Goal: Task Accomplishment & Management: Use online tool/utility

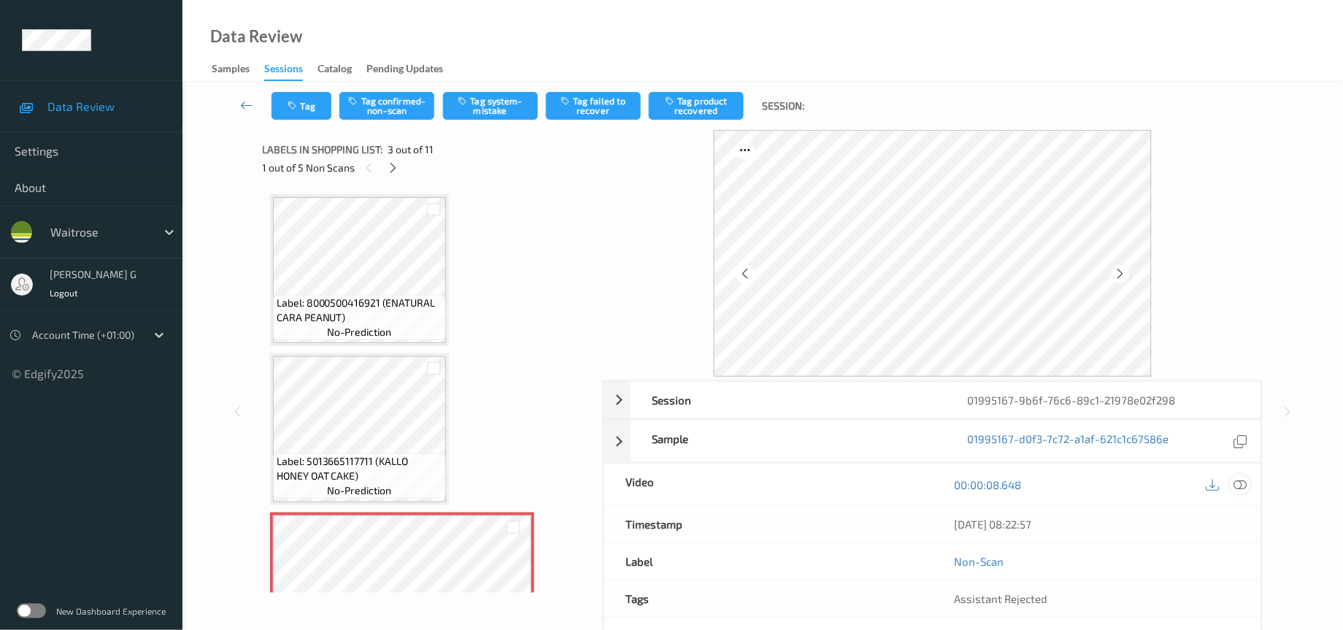
click at [1244, 488] on icon at bounding box center [1240, 484] width 13 height 13
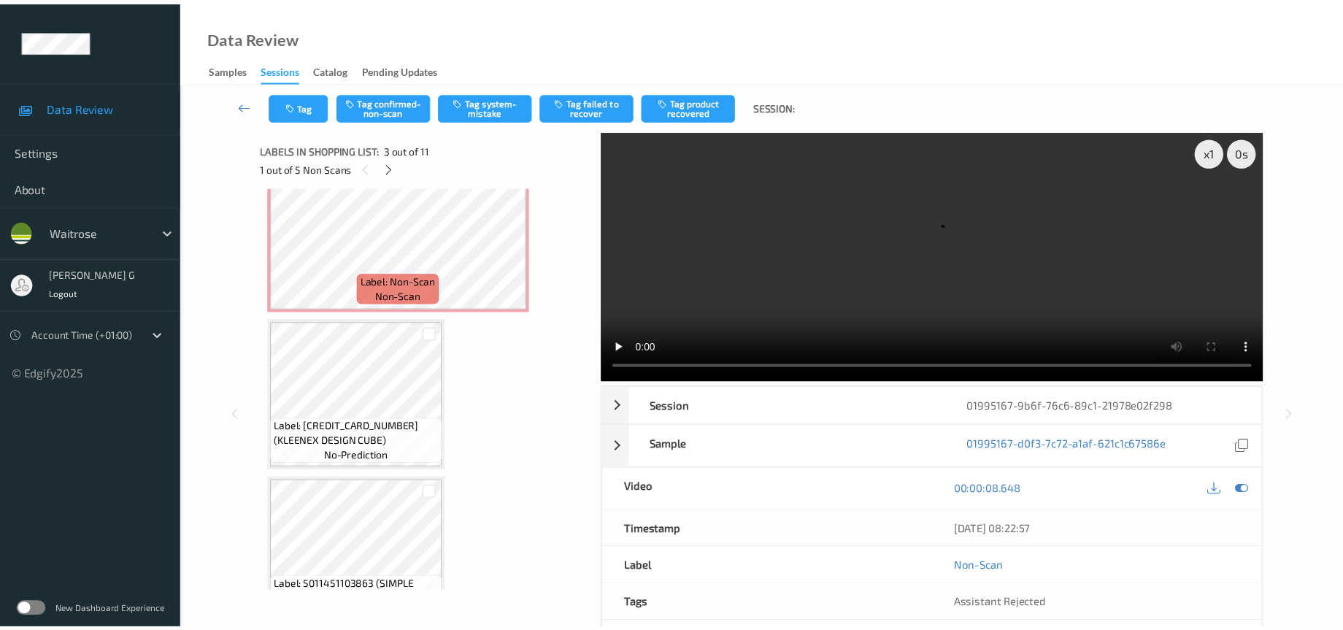
scroll to position [985, 0]
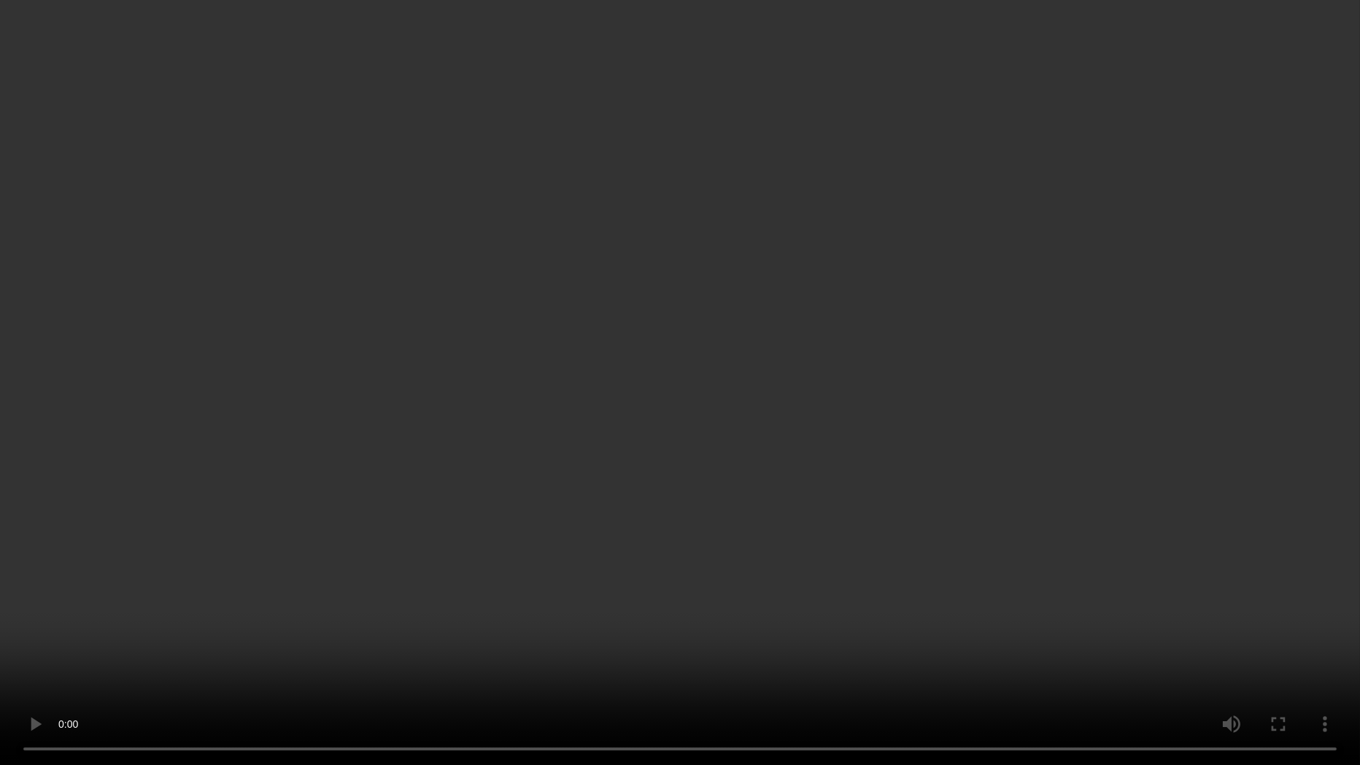
click at [843, 350] on video at bounding box center [680, 382] width 1360 height 765
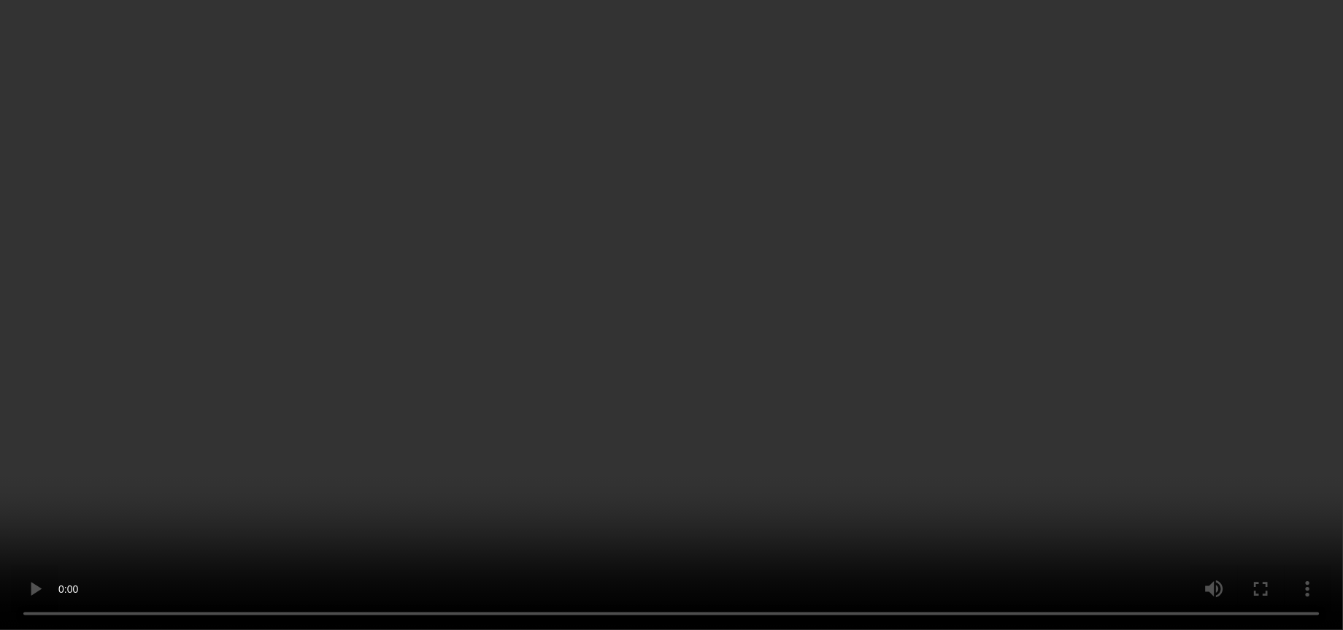
scroll to position [109, 0]
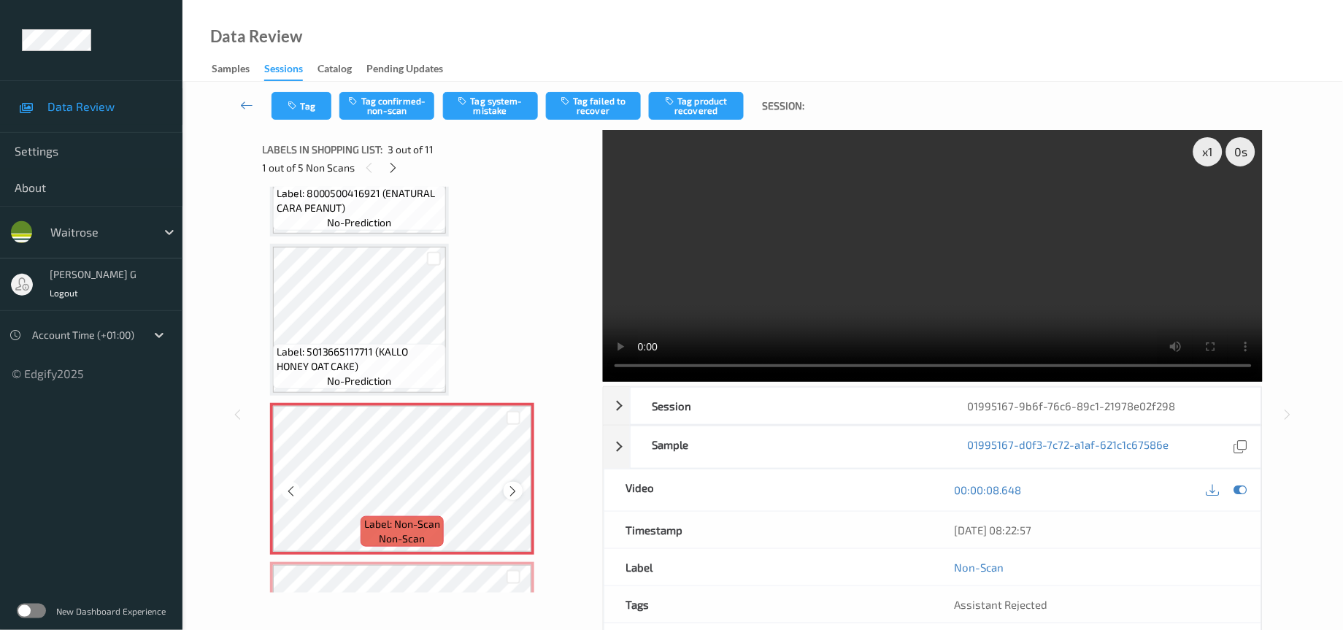
click at [507, 487] on icon at bounding box center [513, 490] width 12 height 13
click at [515, 488] on icon at bounding box center [513, 490] width 12 height 13
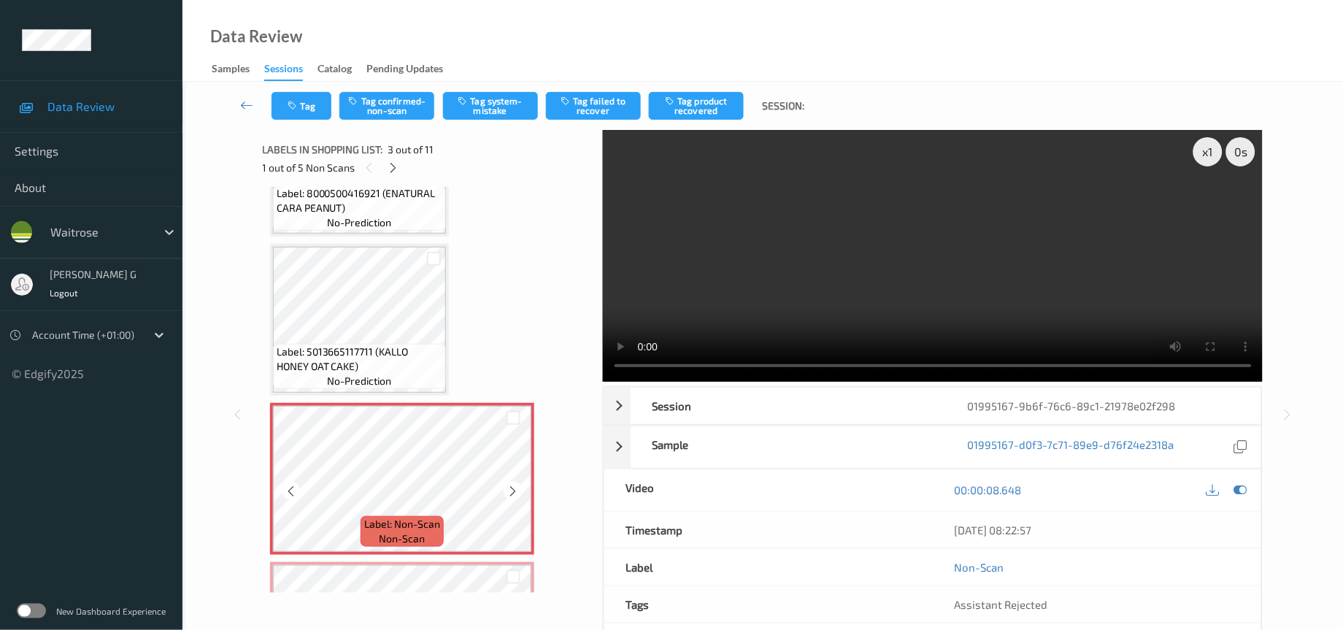
click at [515, 488] on icon at bounding box center [513, 490] width 12 height 13
click at [1244, 490] on icon at bounding box center [1240, 489] width 13 height 13
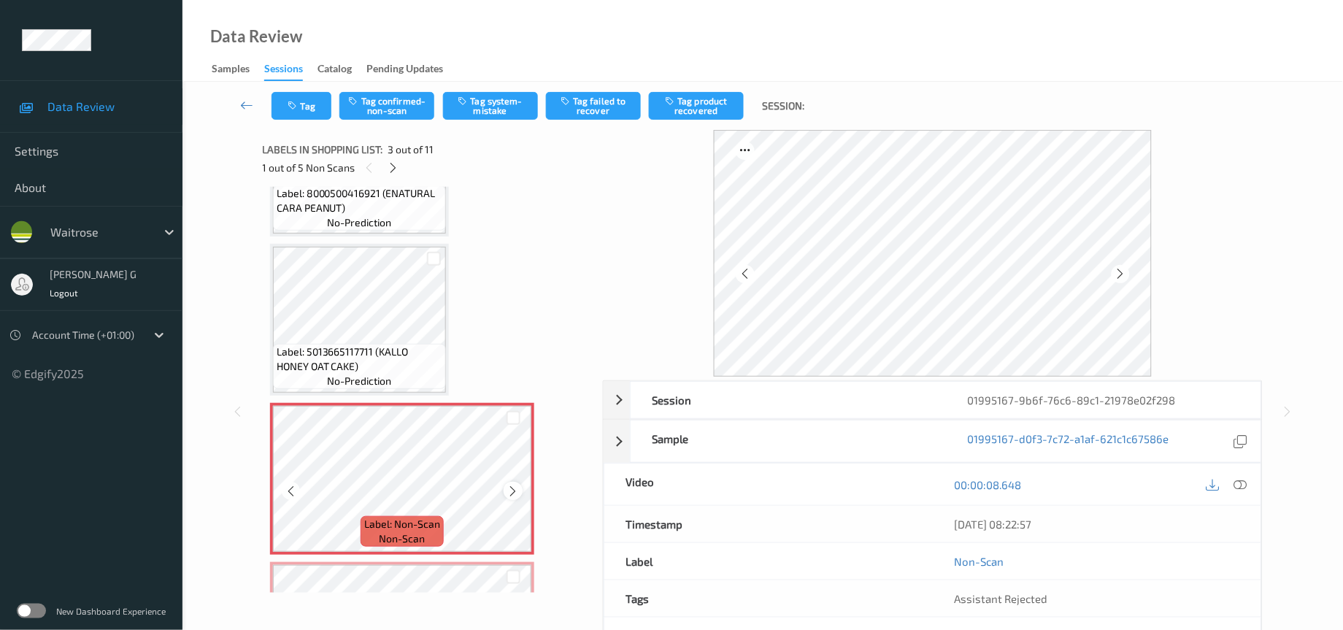
click at [508, 484] on icon at bounding box center [513, 490] width 12 height 13
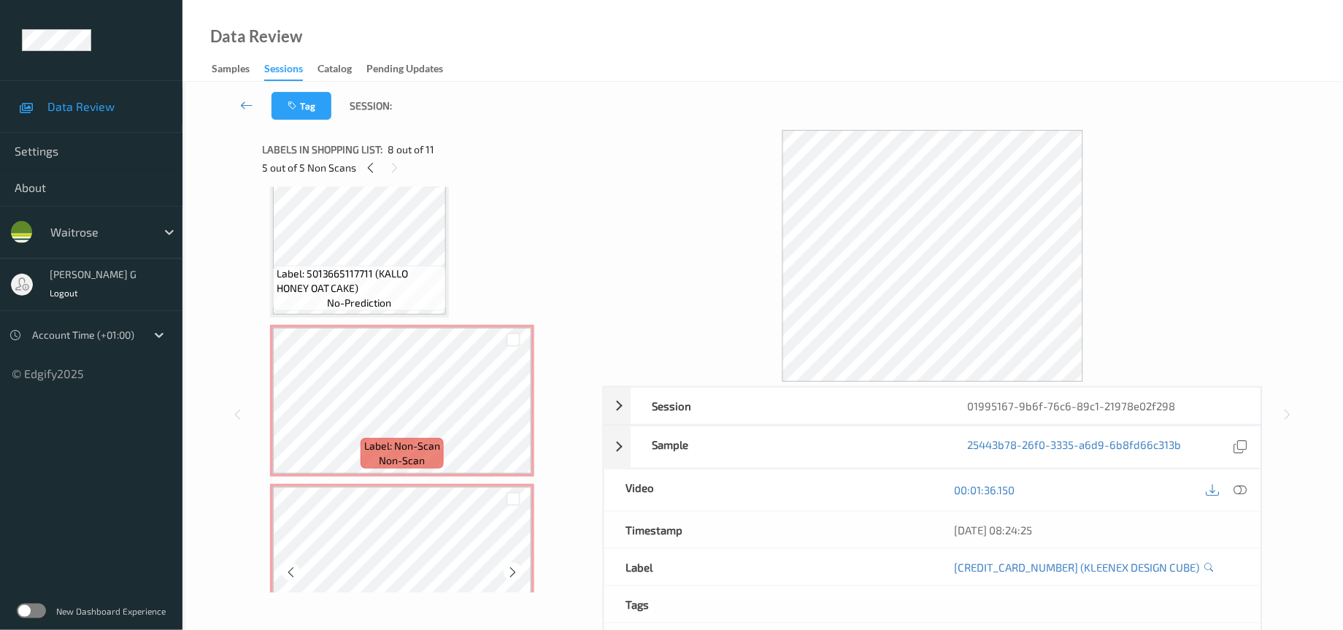
scroll to position [126, 0]
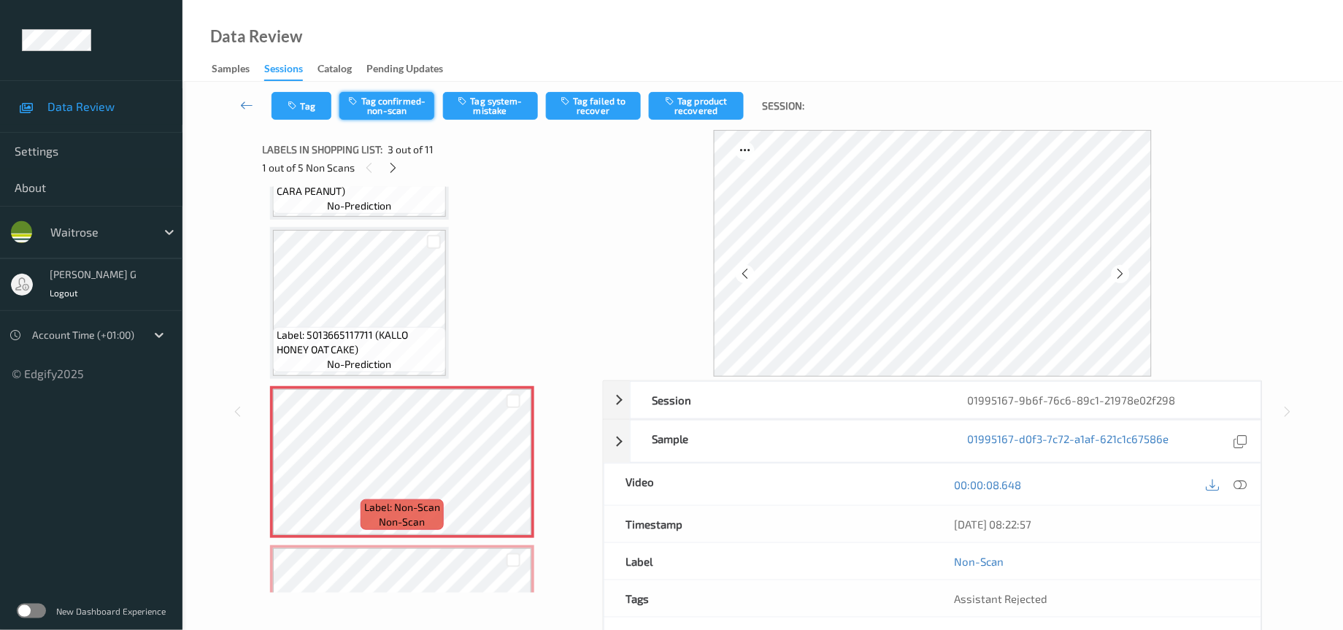
click at [401, 102] on button "Tag confirmed-non-scan" at bounding box center [386, 106] width 95 height 28
click at [685, 107] on button "Tag product recovered" at bounding box center [696, 106] width 95 height 28
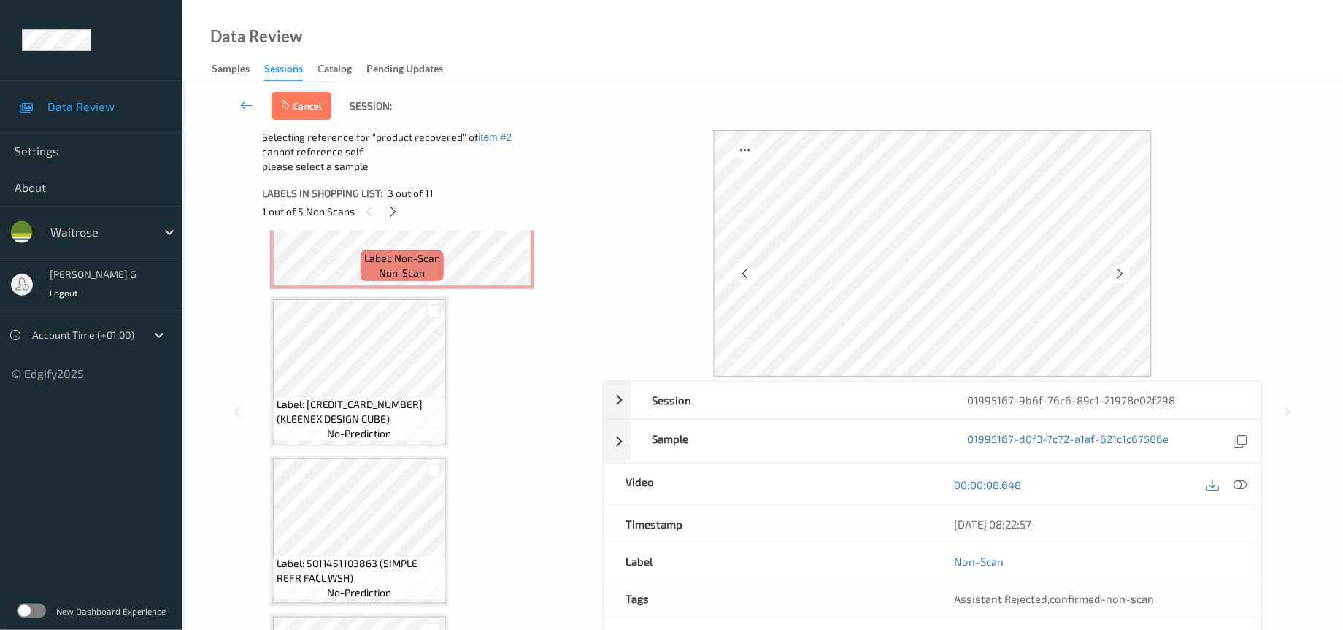
scroll to position [1002, 0]
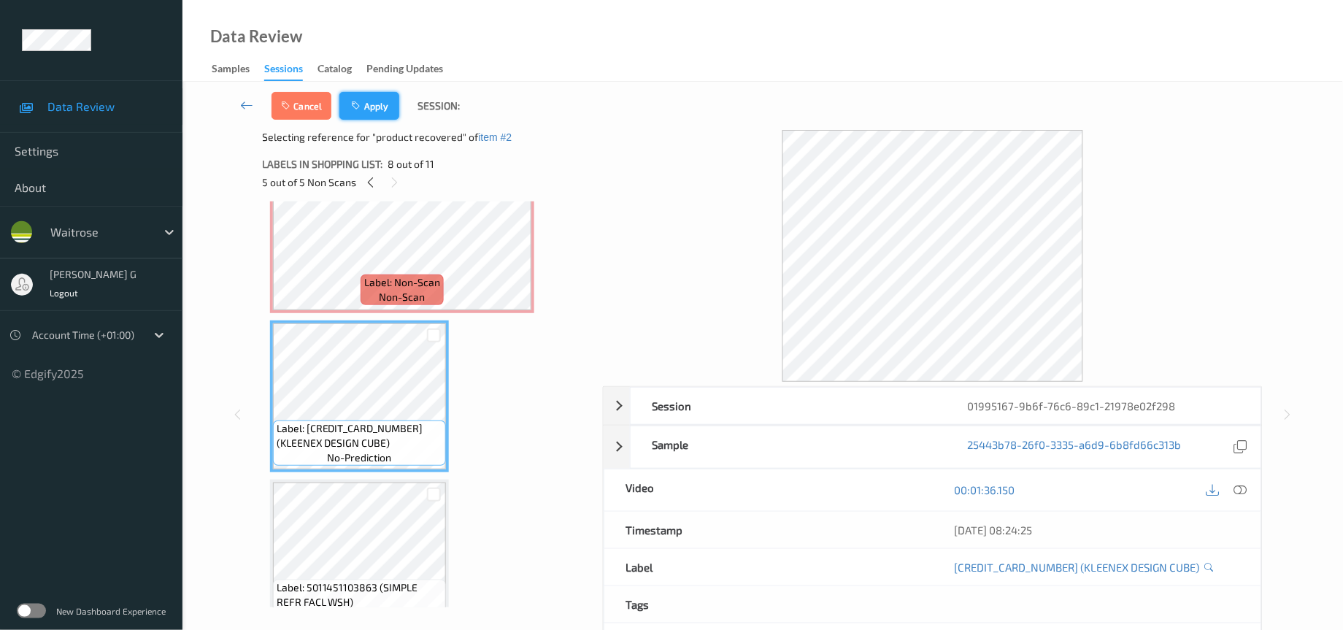
click at [376, 107] on button "Apply" at bounding box center [369, 106] width 60 height 28
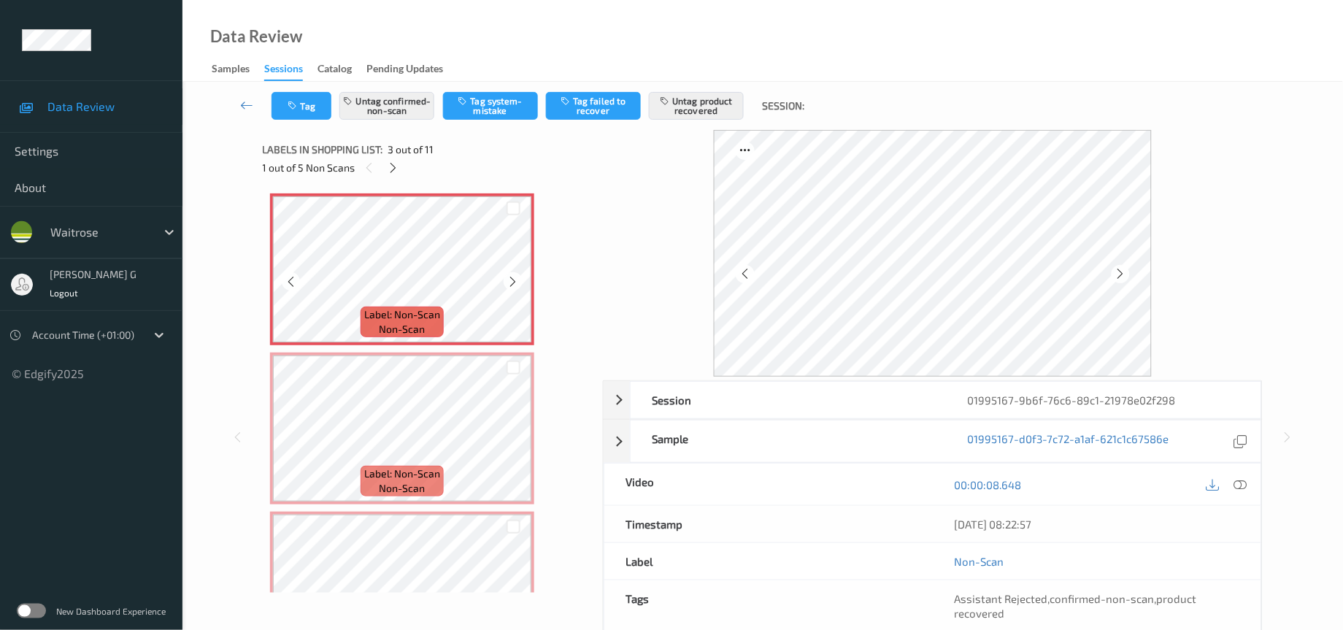
scroll to position [328, 0]
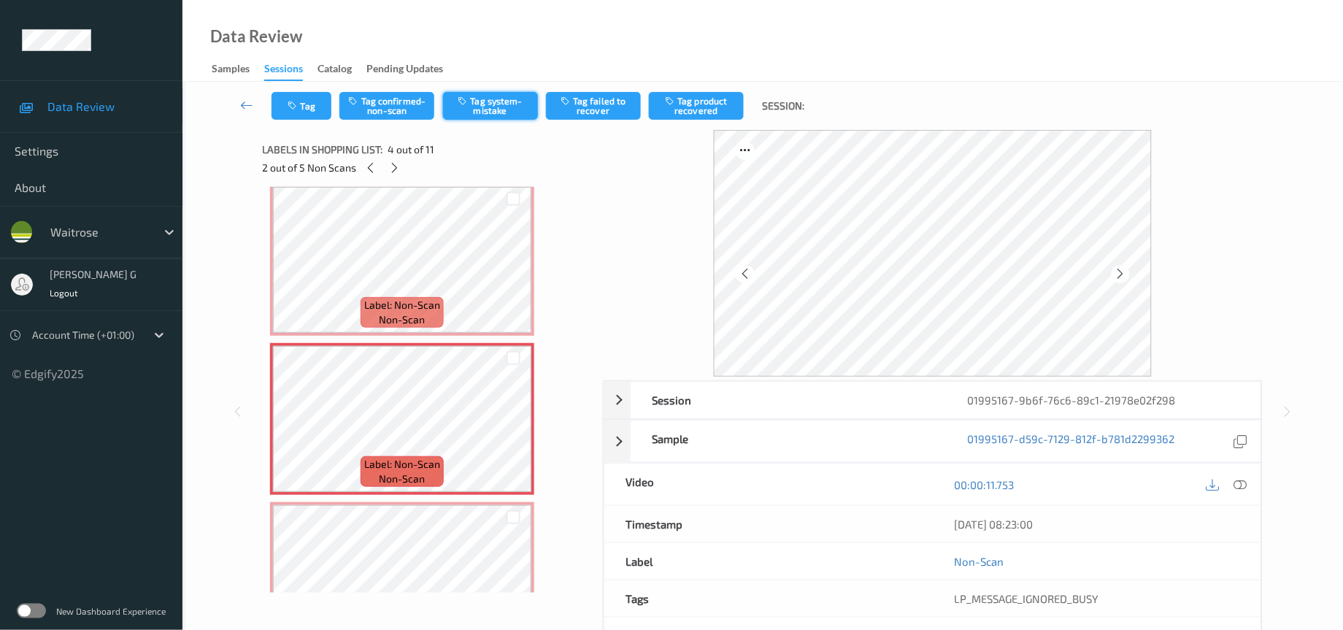
click at [483, 101] on button "Tag system-mistake" at bounding box center [490, 106] width 95 height 28
click at [298, 104] on icon "button" at bounding box center [294, 106] width 12 height 10
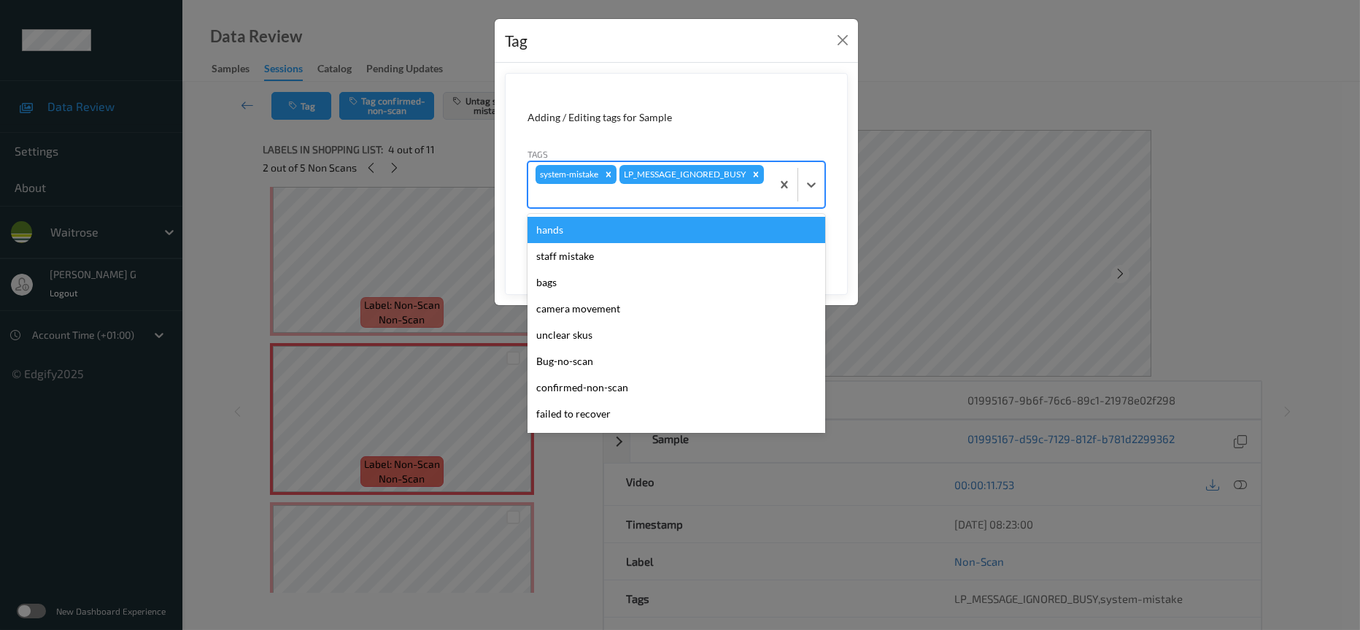
click at [692, 182] on div "system-mistake LP_MESSAGE_IGNORED_BUSY" at bounding box center [649, 184] width 243 height 45
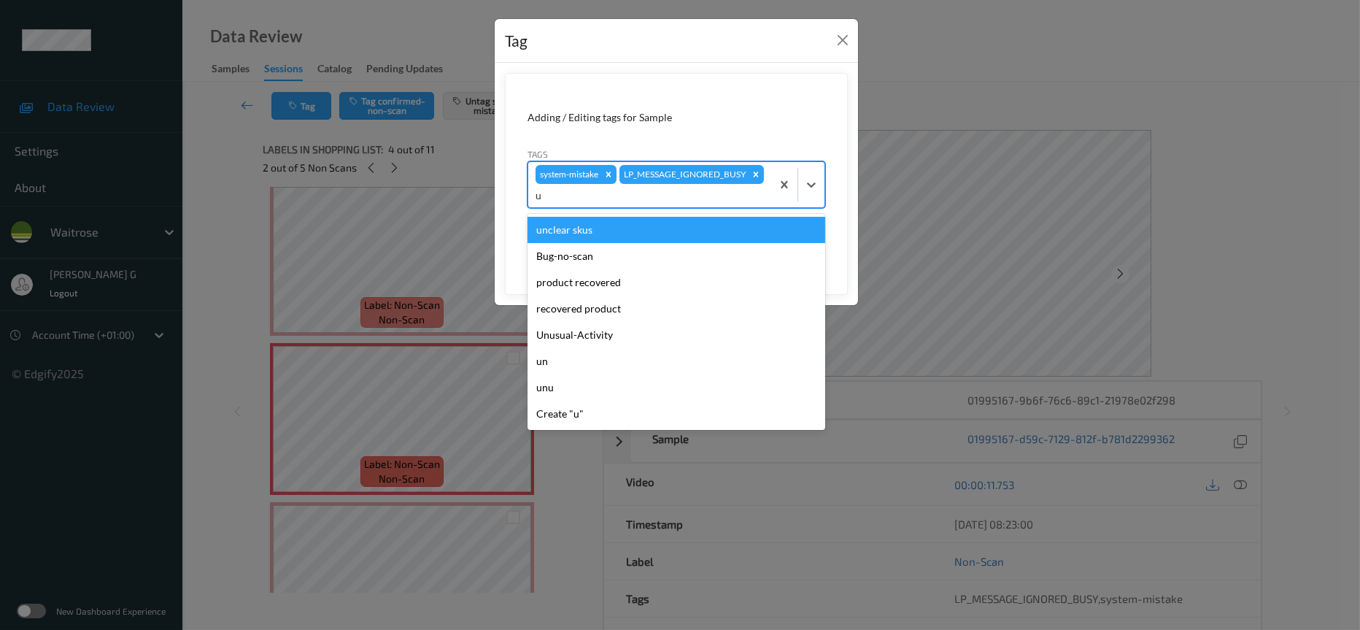
type input "un"
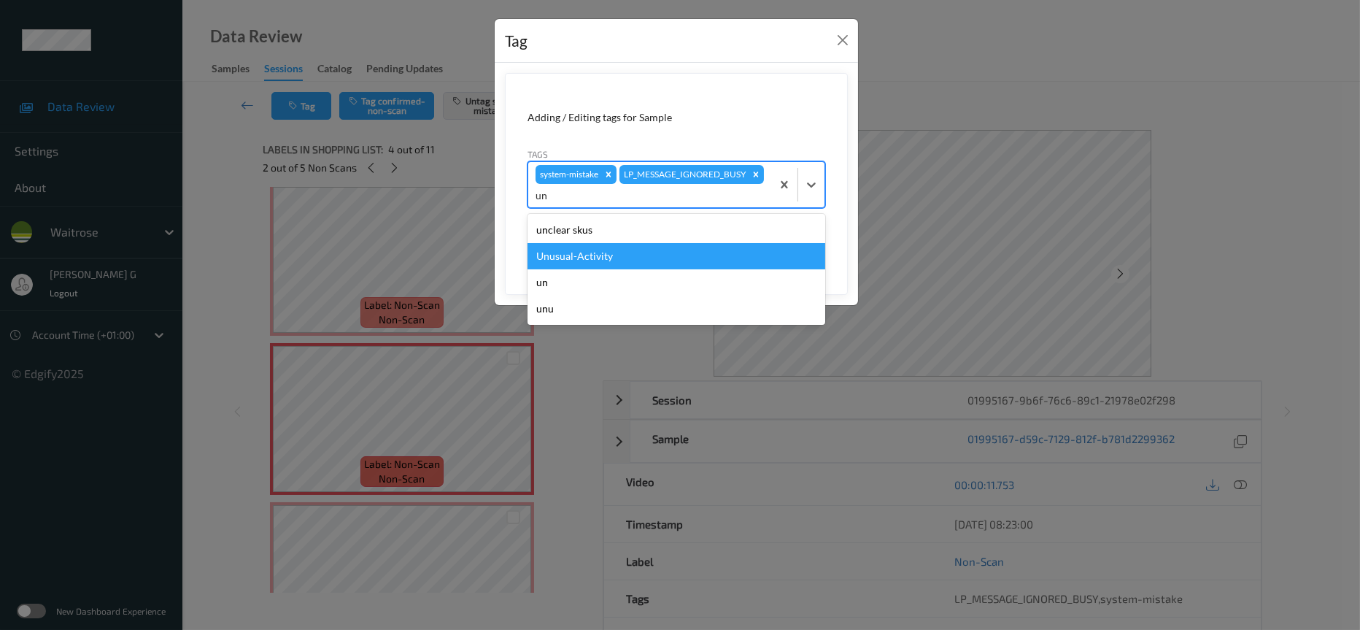
click at [581, 260] on div "Unusual-Activity" at bounding box center [677, 256] width 298 height 26
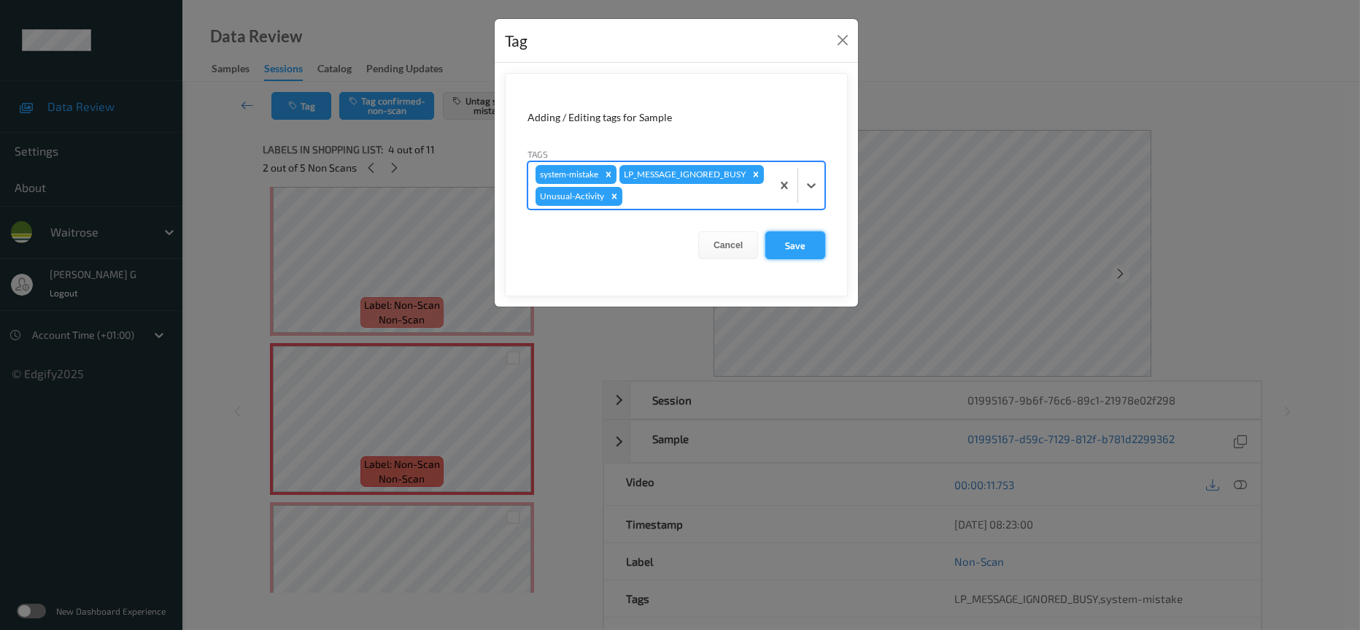
click at [794, 259] on button "Save" at bounding box center [795, 245] width 60 height 28
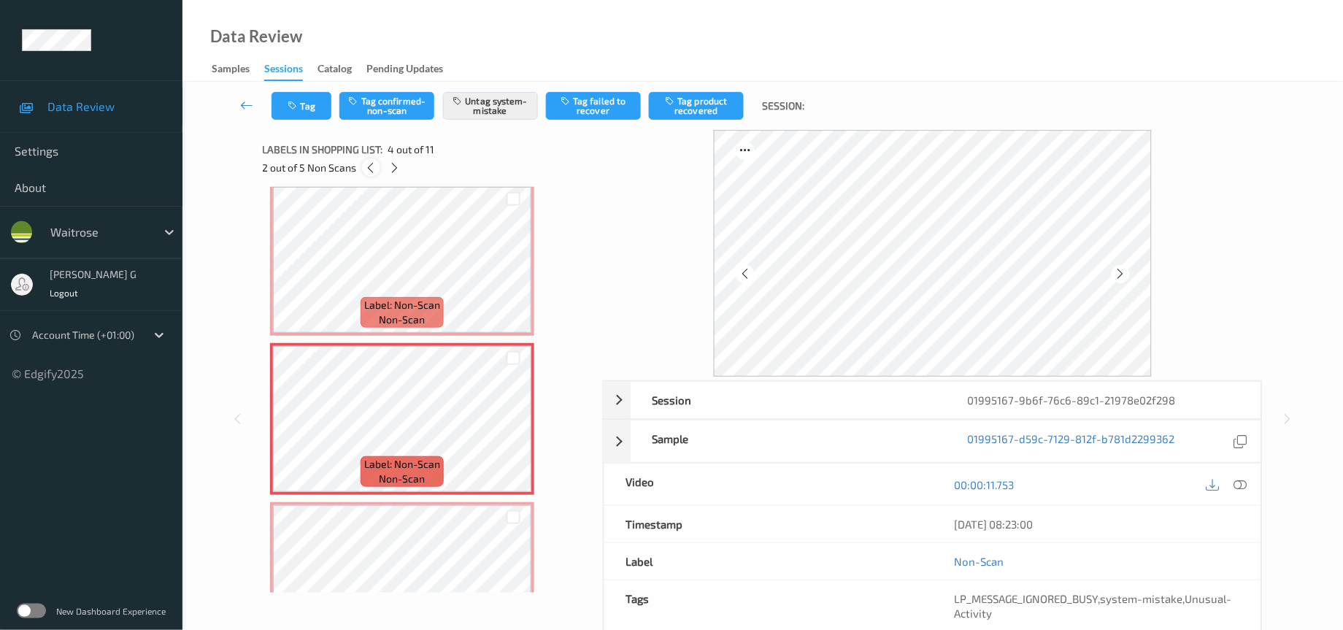
click at [366, 161] on icon at bounding box center [371, 167] width 12 height 13
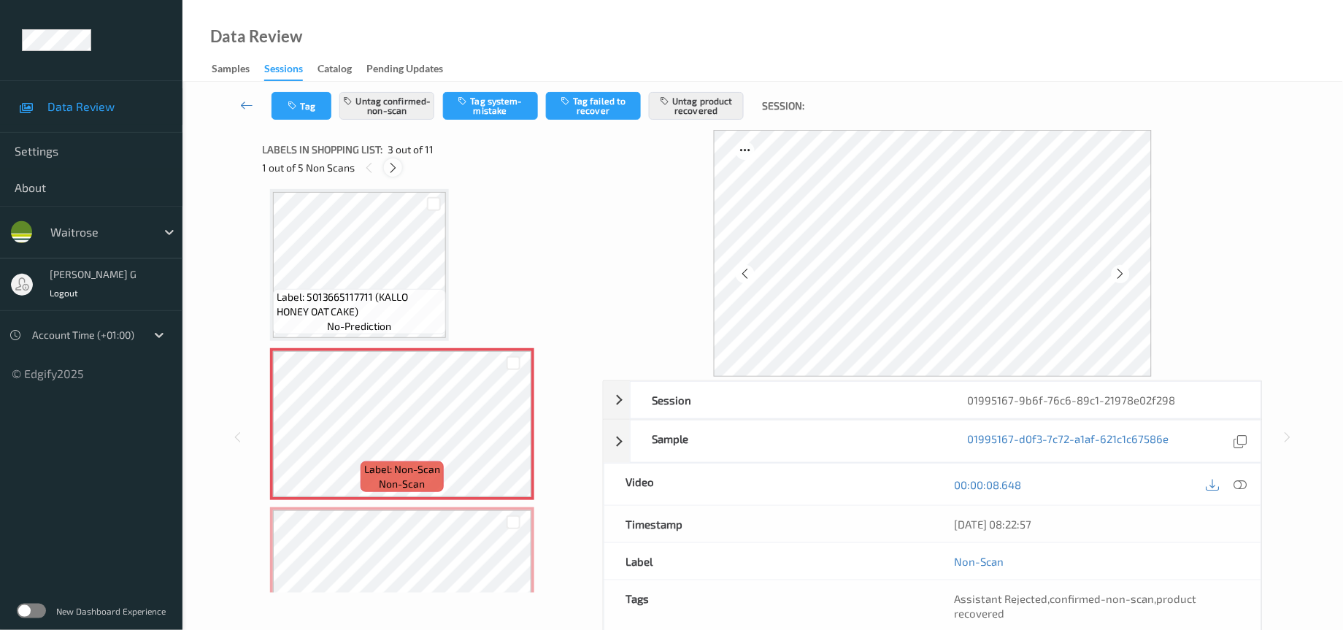
click at [390, 167] on icon at bounding box center [393, 167] width 12 height 13
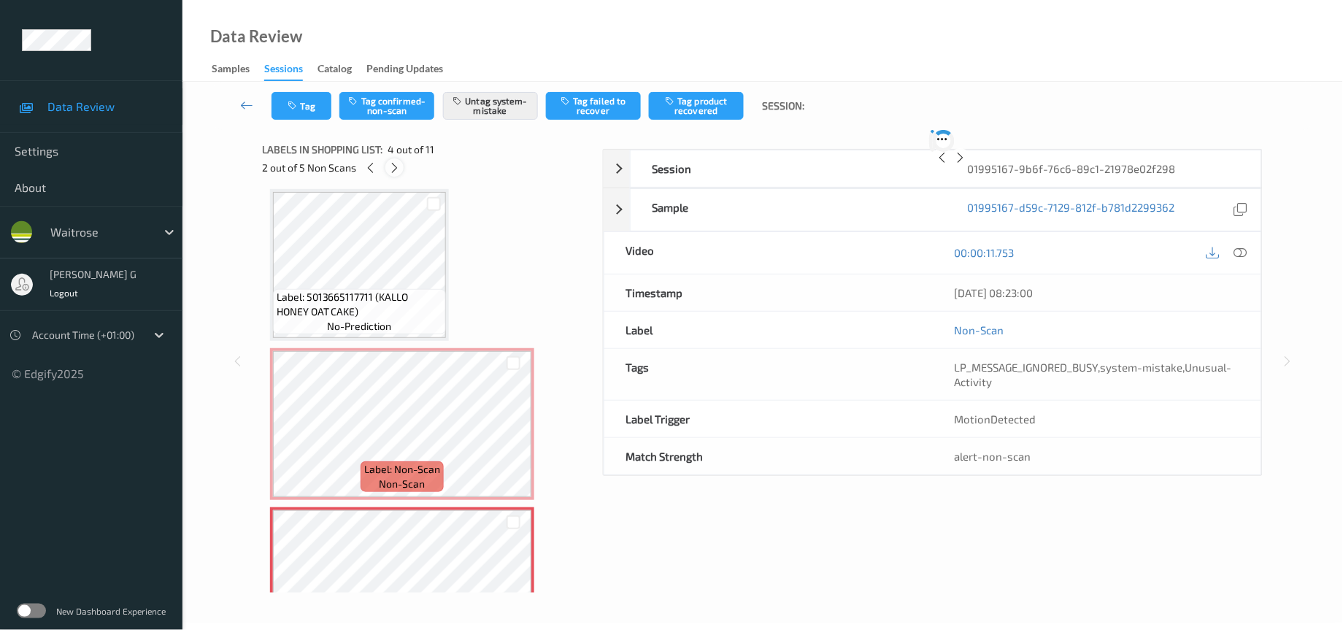
scroll to position [321, 0]
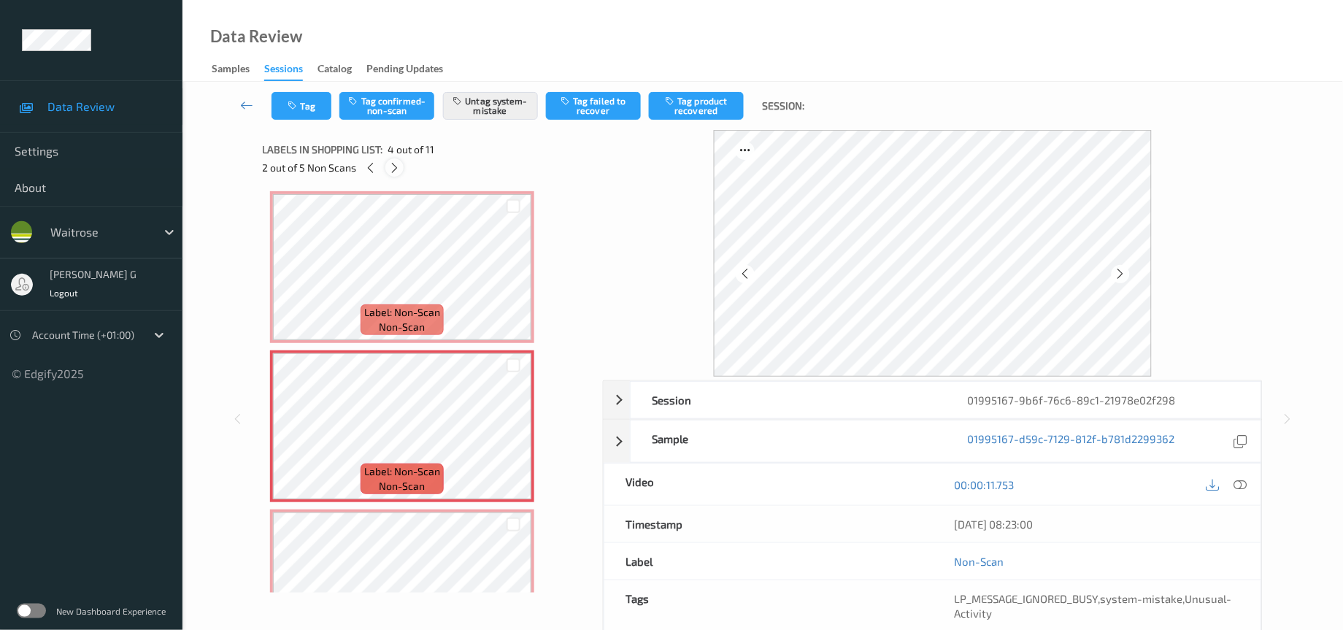
click at [395, 170] on icon at bounding box center [394, 167] width 12 height 13
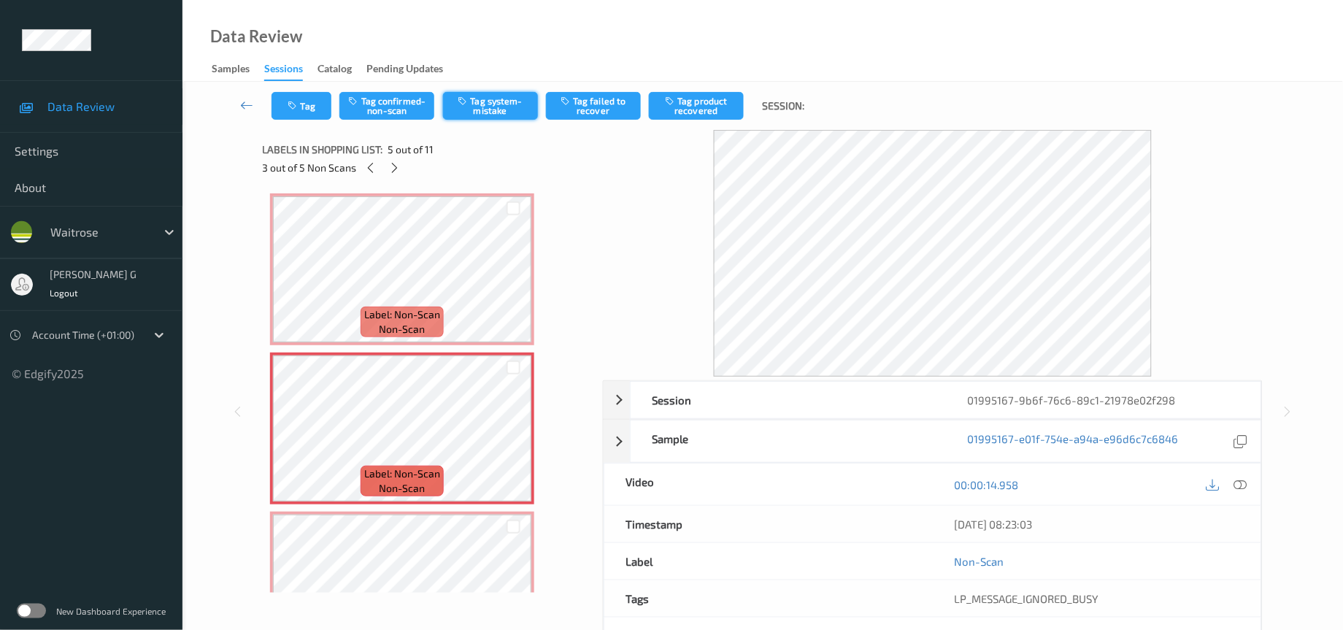
click at [489, 107] on button "Tag system-mistake" at bounding box center [490, 106] width 95 height 28
click at [307, 112] on button "Tag" at bounding box center [301, 106] width 60 height 28
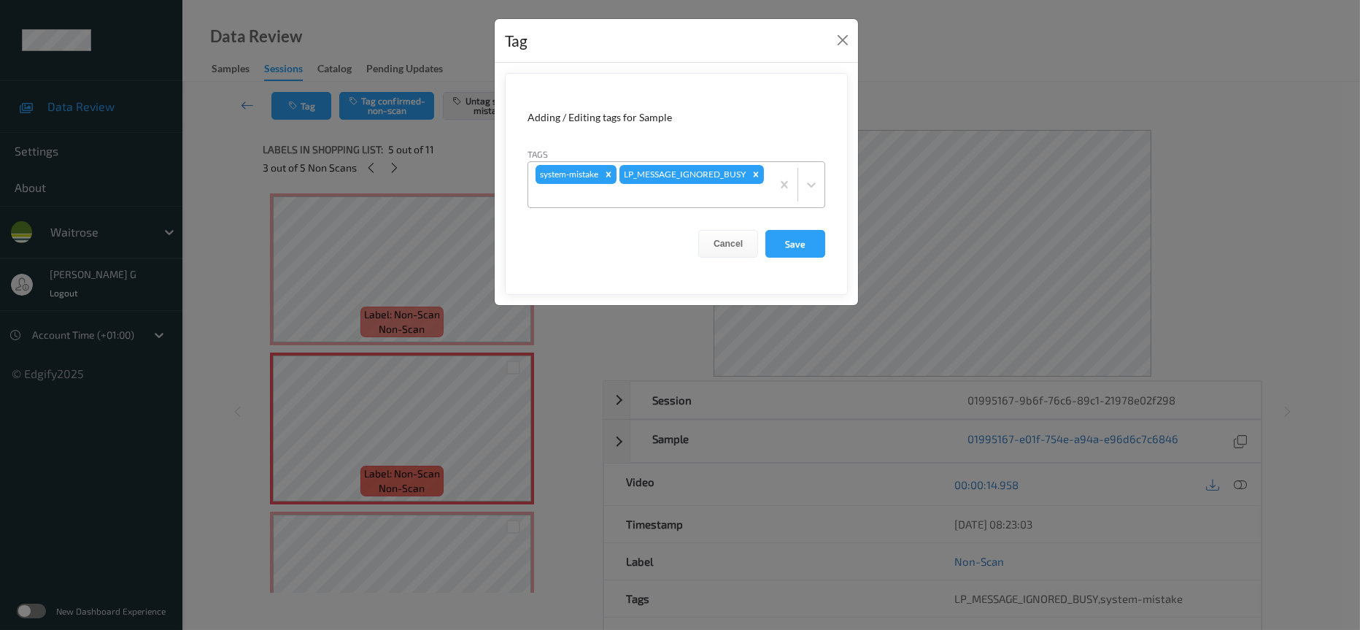
click at [692, 193] on div at bounding box center [650, 196] width 228 height 18
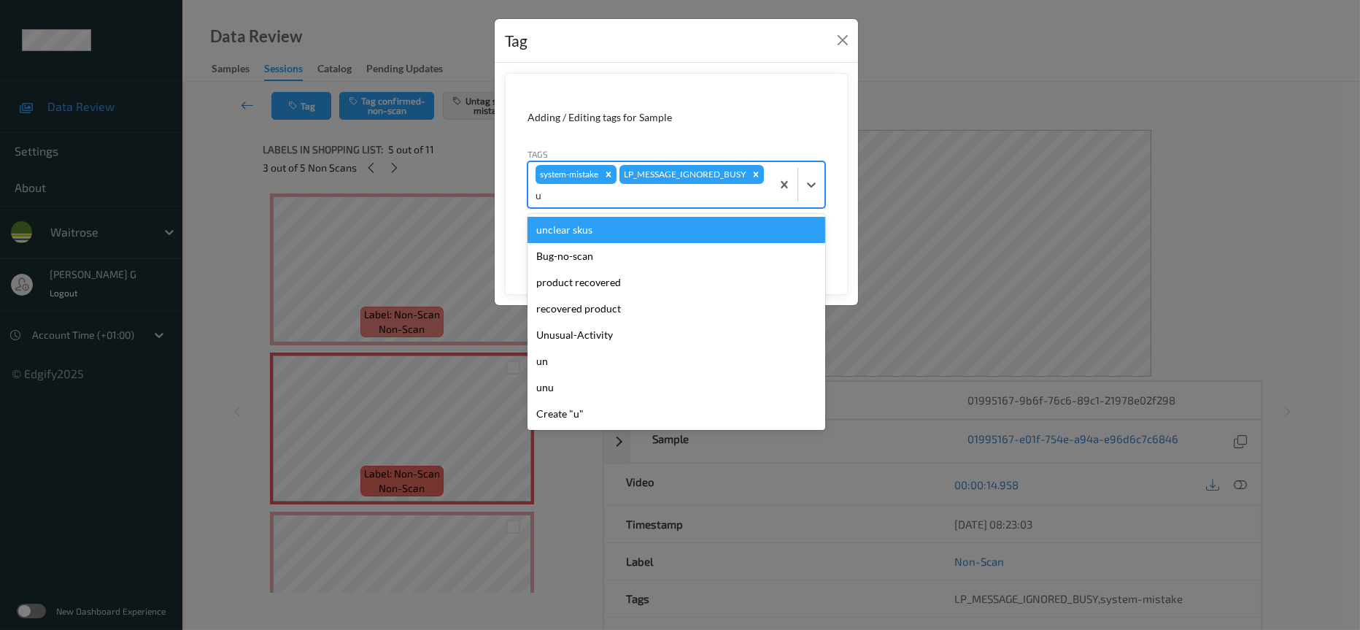
type input "un"
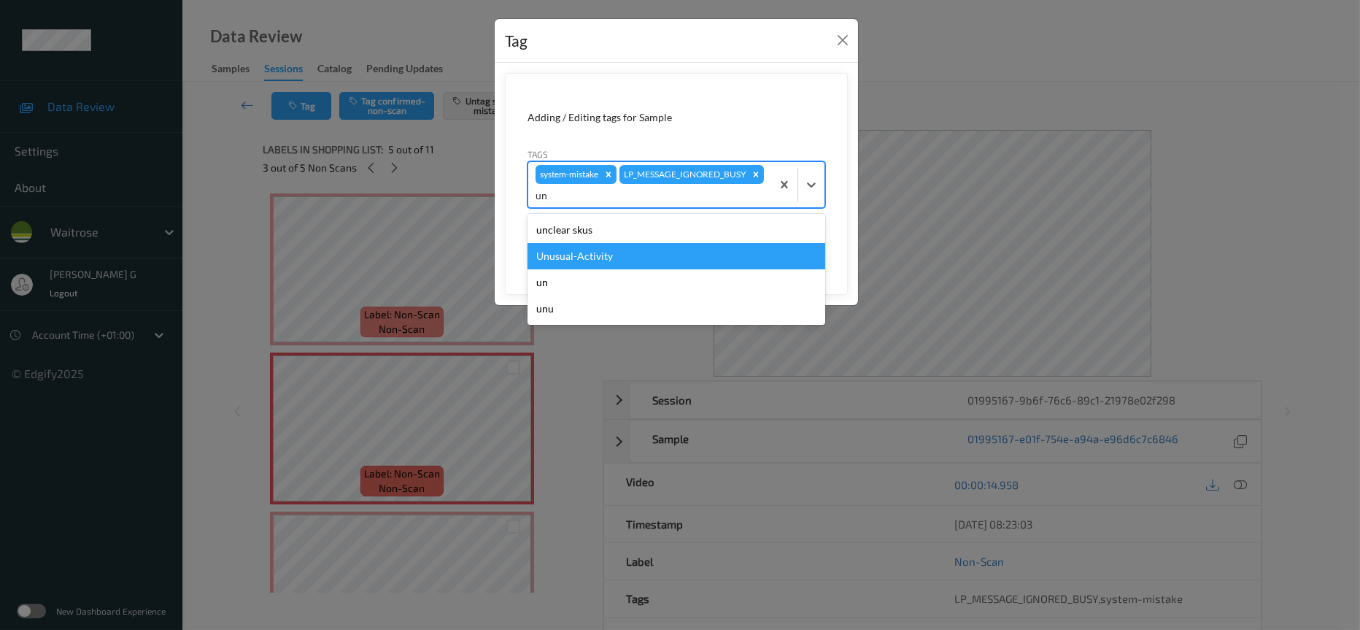
click at [584, 268] on div "Unusual-Activity" at bounding box center [677, 256] width 298 height 26
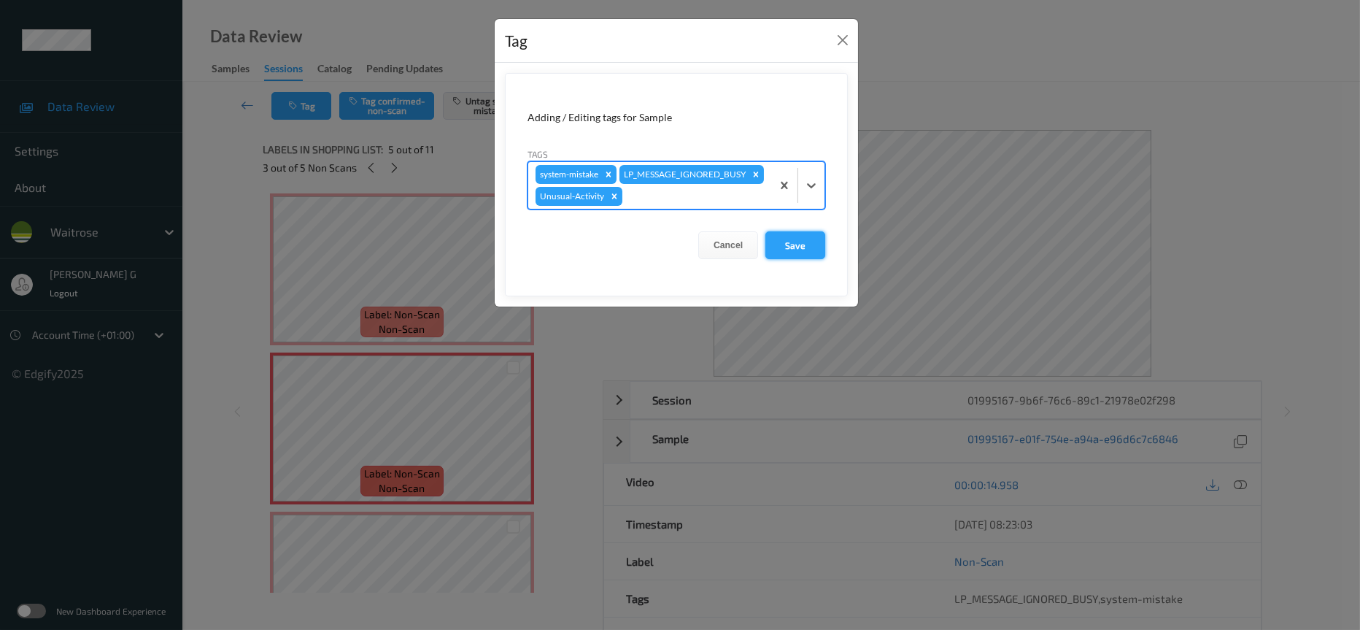
click at [791, 259] on button "Save" at bounding box center [795, 245] width 60 height 28
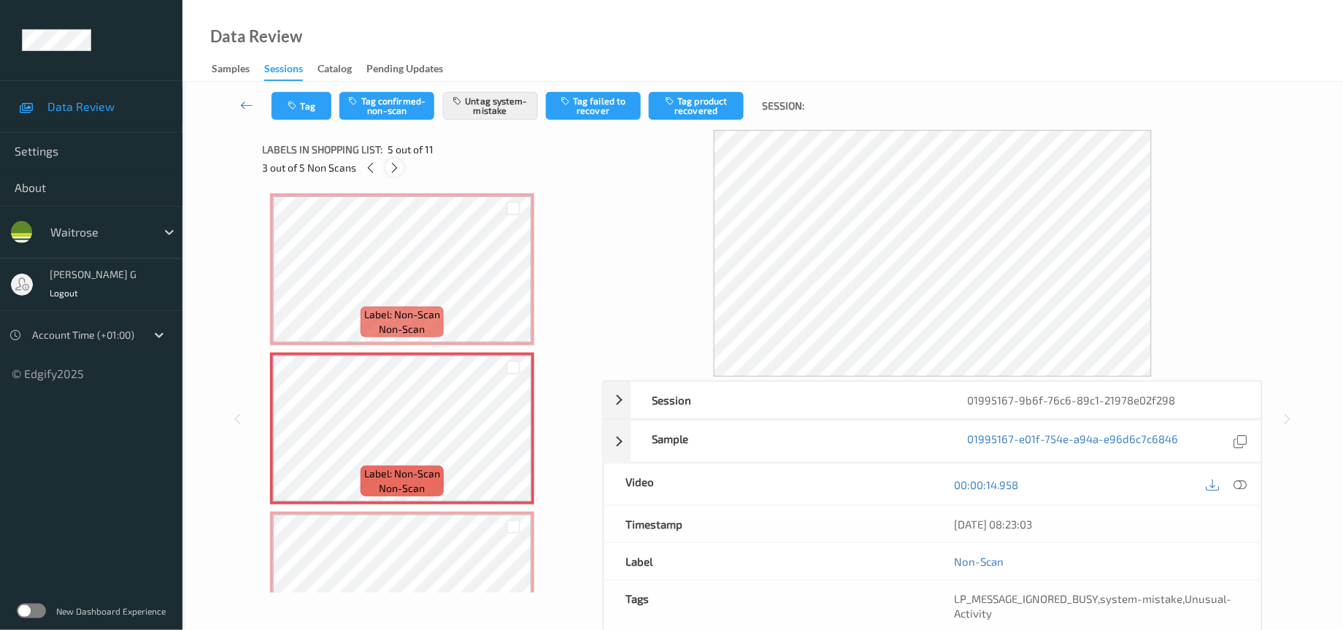
click at [392, 165] on icon at bounding box center [394, 167] width 12 height 13
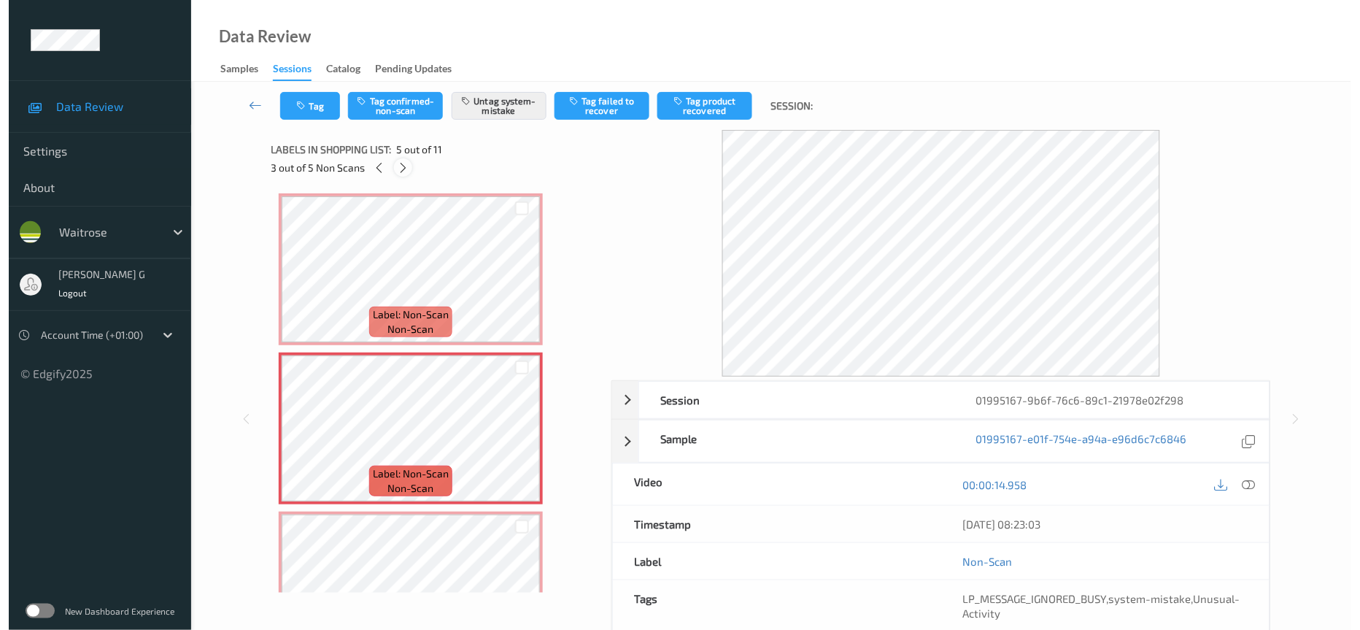
scroll to position [636, 0]
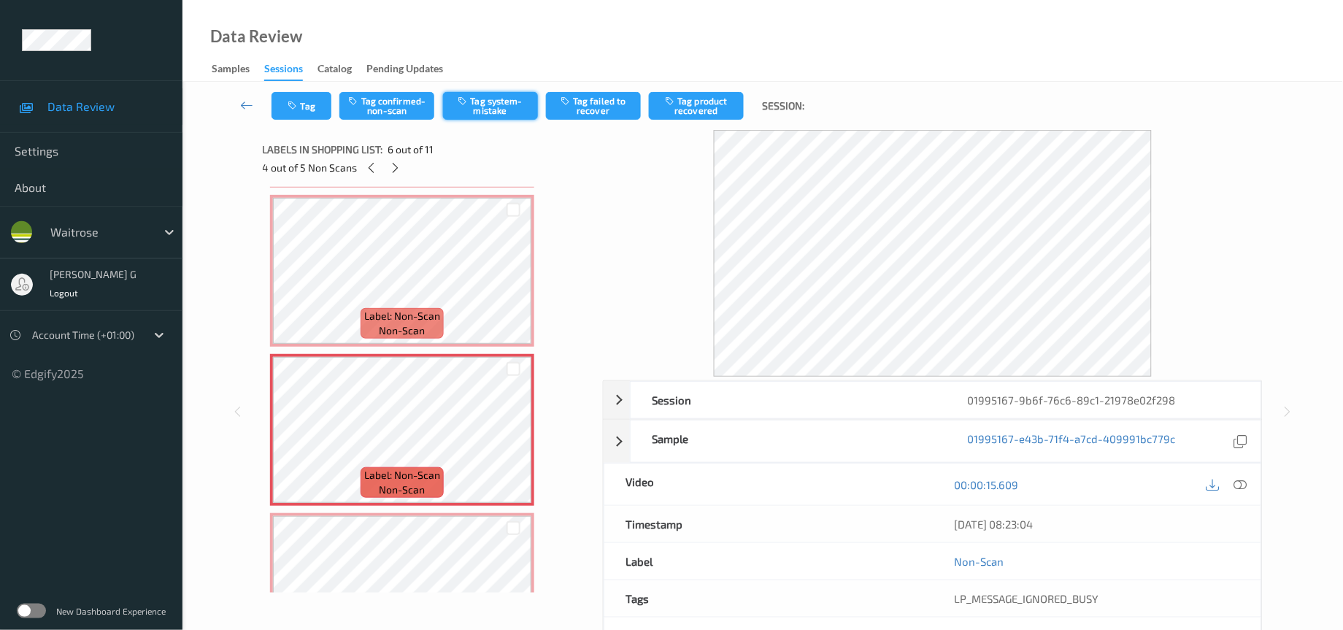
click at [501, 107] on button "Tag system-mistake" at bounding box center [490, 106] width 95 height 28
click at [296, 120] on div "Tag Tag confirmed-non-scan Untag system-mistake Tag failed to recover Tag produ…" at bounding box center [762, 106] width 1100 height 48
click at [302, 110] on button "Tag" at bounding box center [301, 106] width 60 height 28
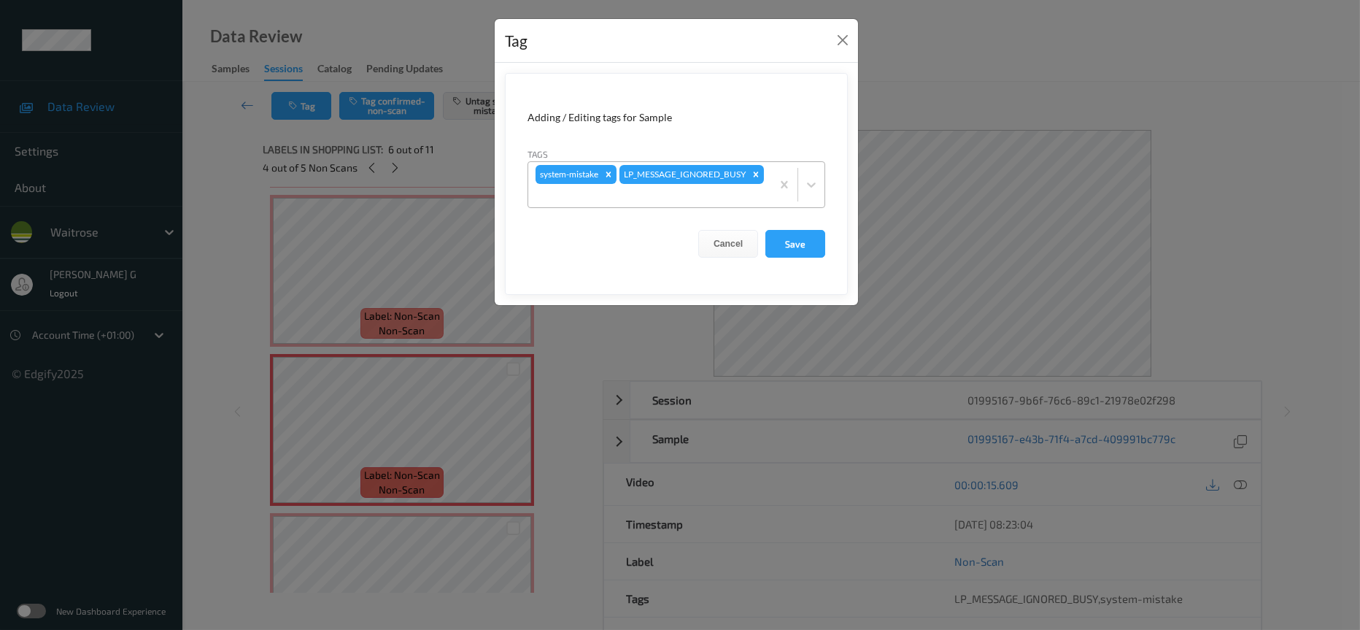
click at [730, 197] on div at bounding box center [650, 196] width 228 height 18
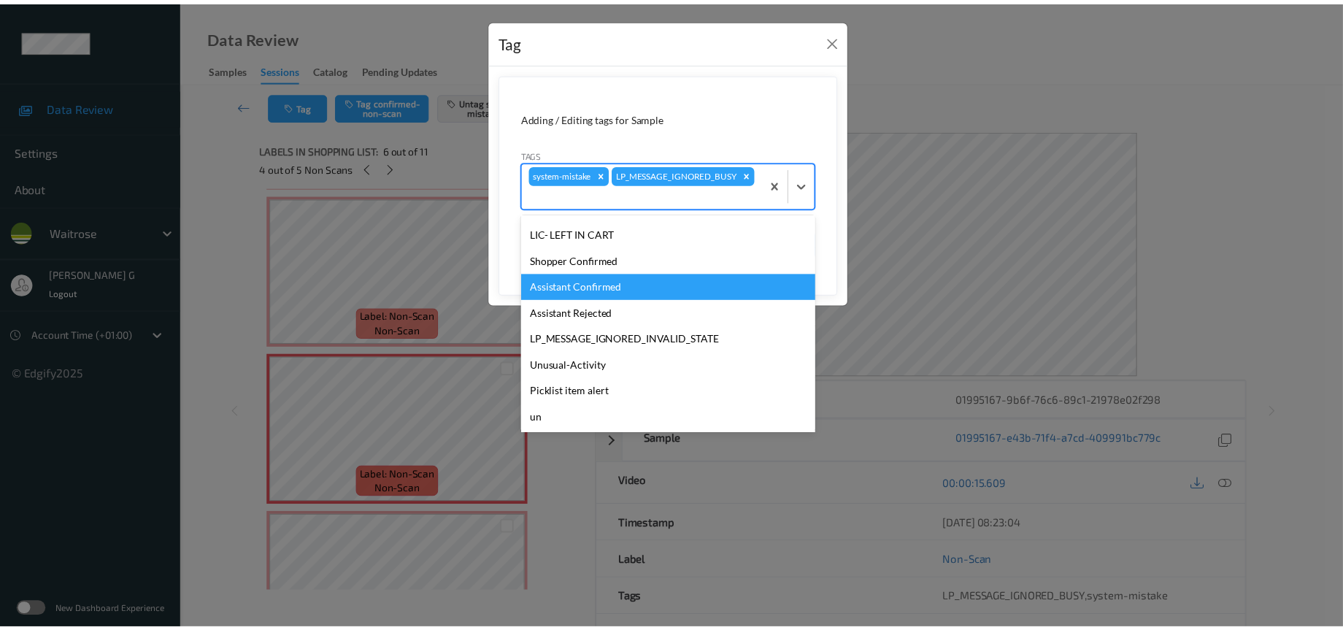
scroll to position [364, 0]
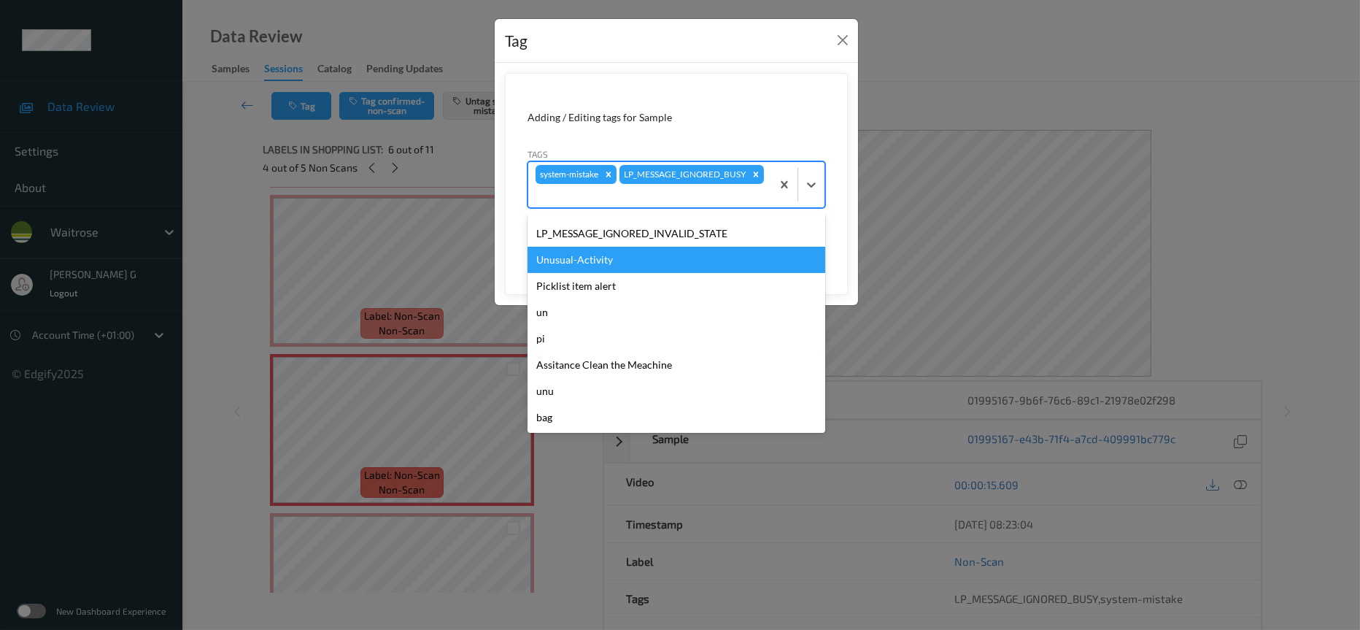
click at [587, 268] on div "Unusual-Activity" at bounding box center [677, 260] width 298 height 26
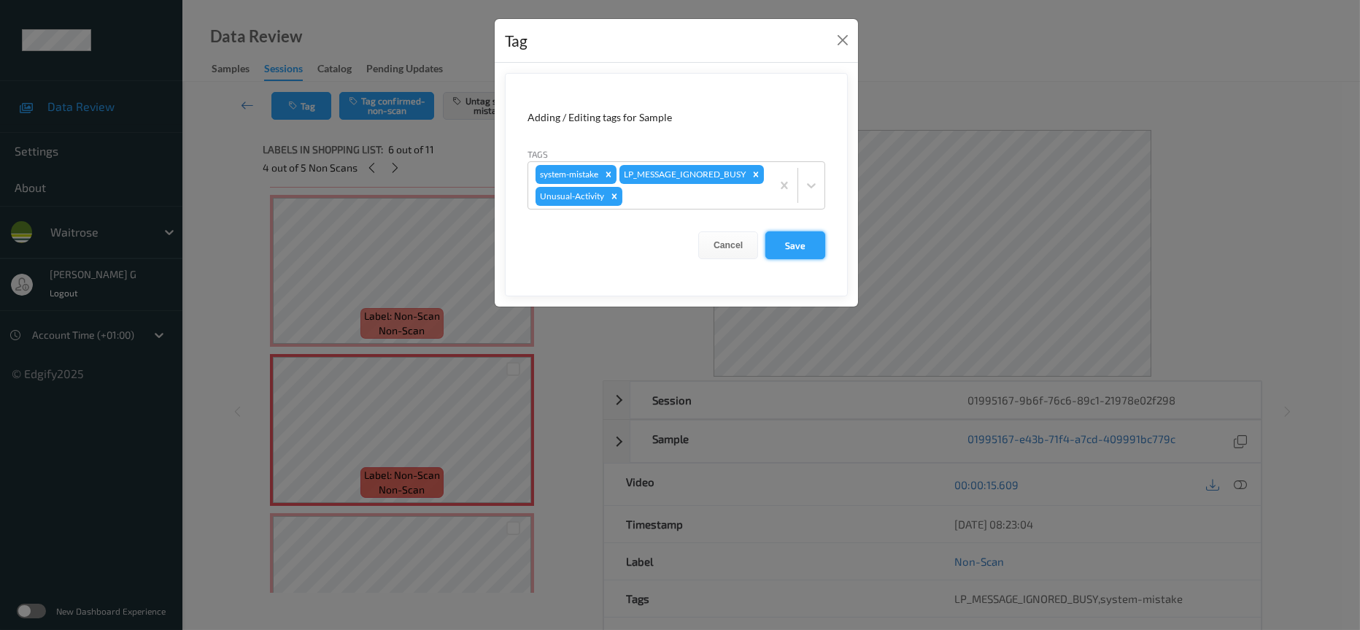
click at [787, 259] on button "Save" at bounding box center [795, 245] width 60 height 28
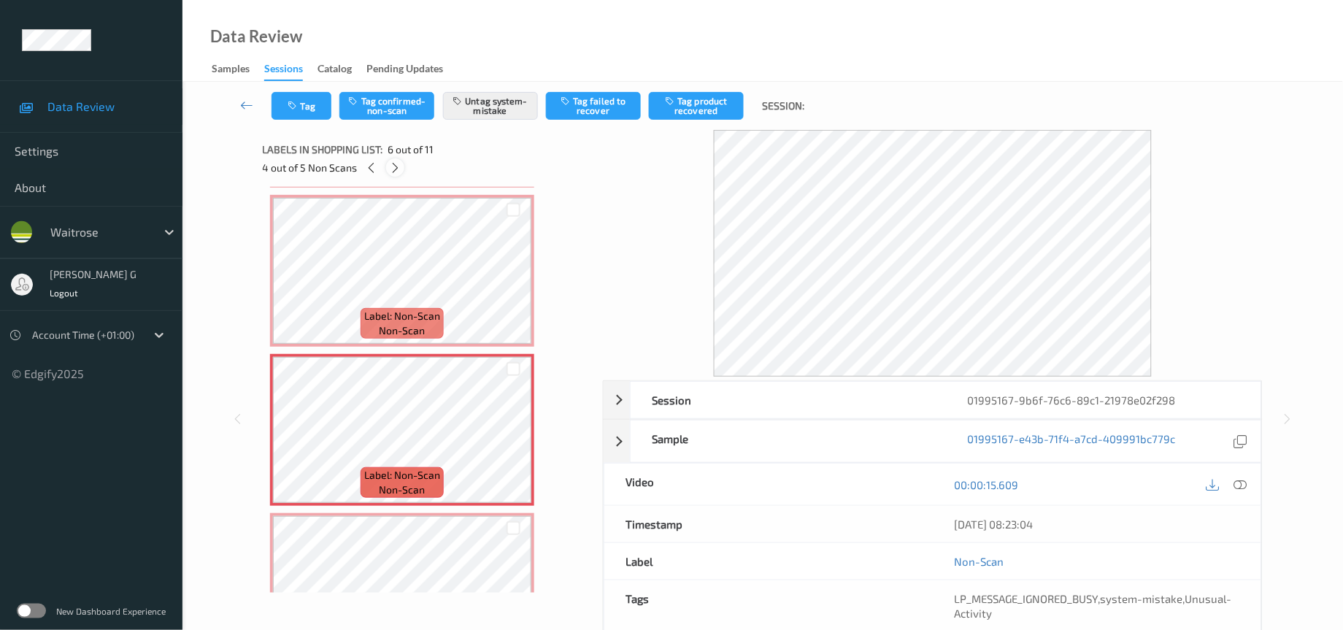
click at [395, 165] on icon at bounding box center [395, 167] width 12 height 13
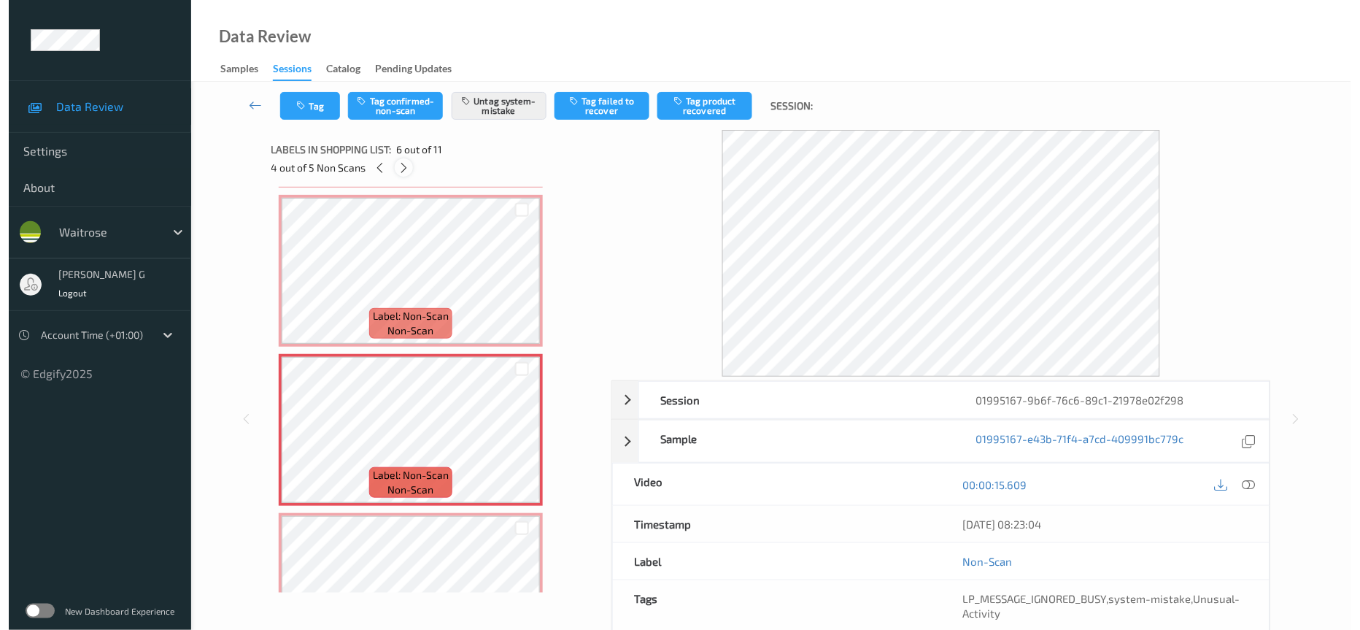
scroll to position [792, 0]
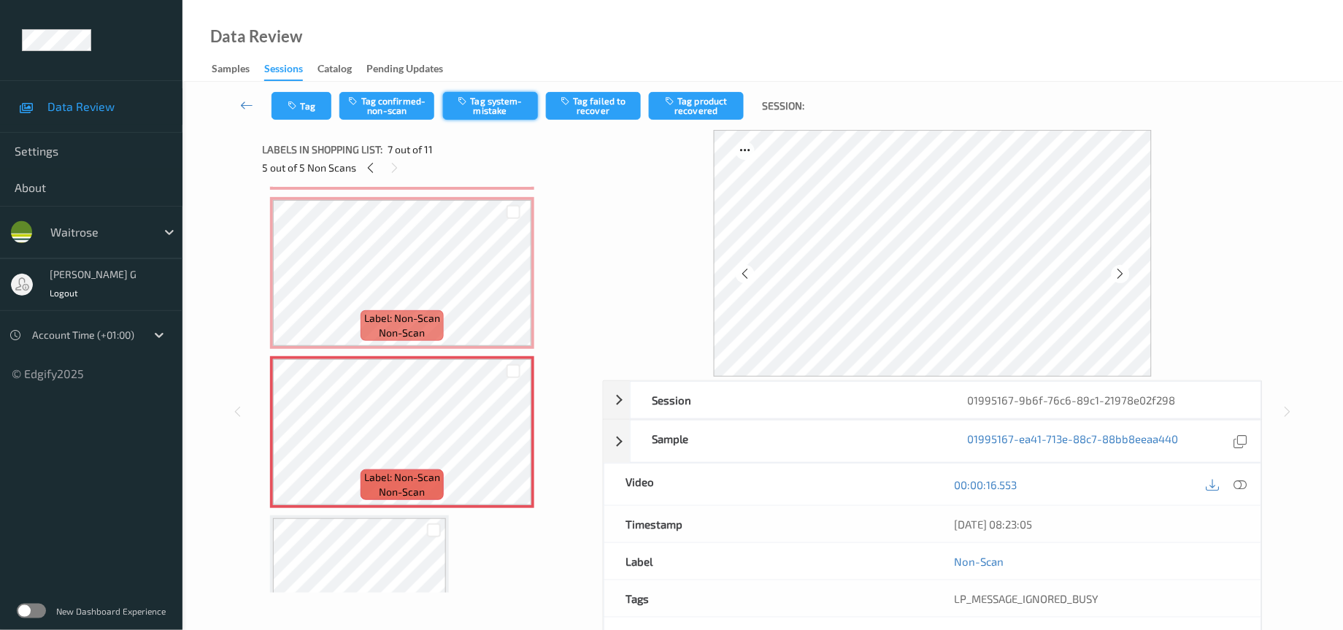
click at [484, 107] on button "Tag system-mistake" at bounding box center [490, 106] width 95 height 28
click at [298, 109] on icon "button" at bounding box center [294, 106] width 12 height 10
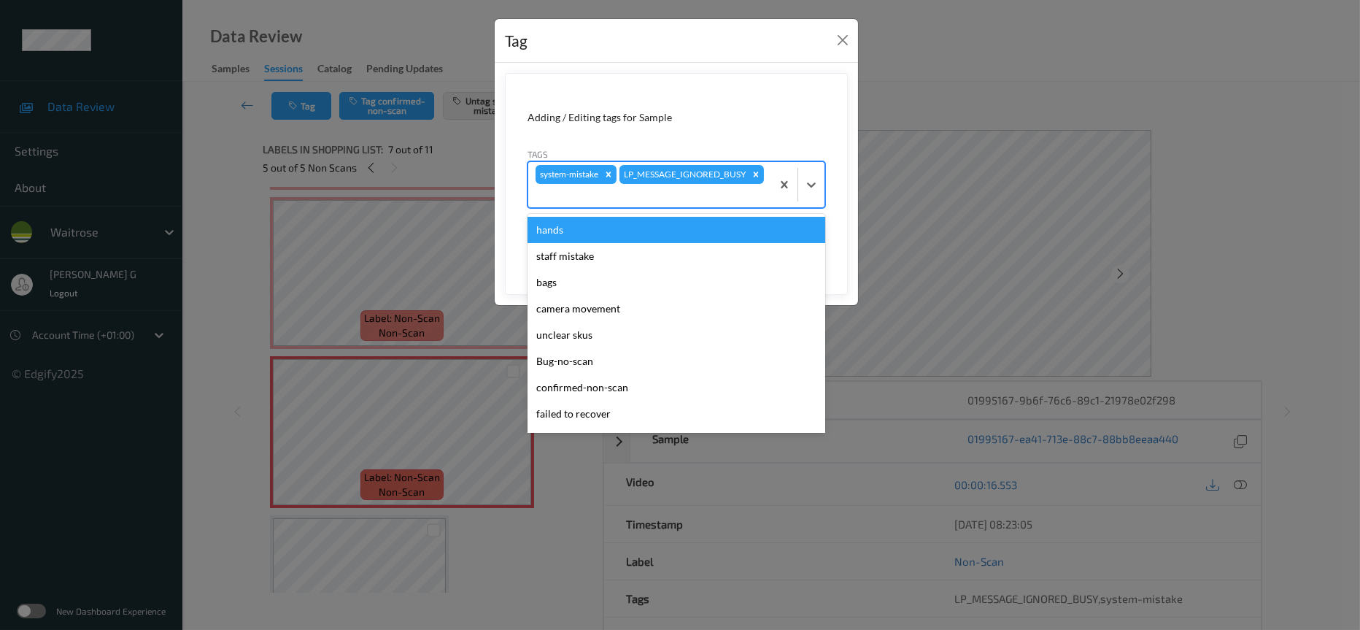
click at [721, 188] on div at bounding box center [650, 196] width 228 height 18
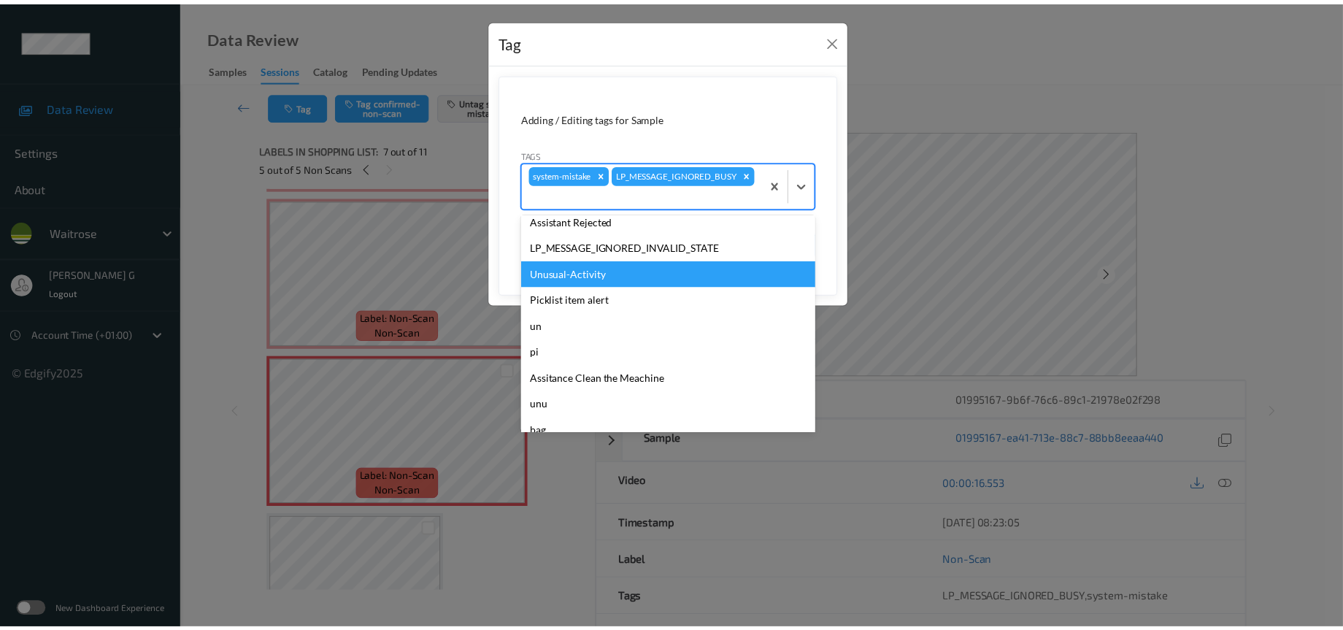
scroll to position [364, 0]
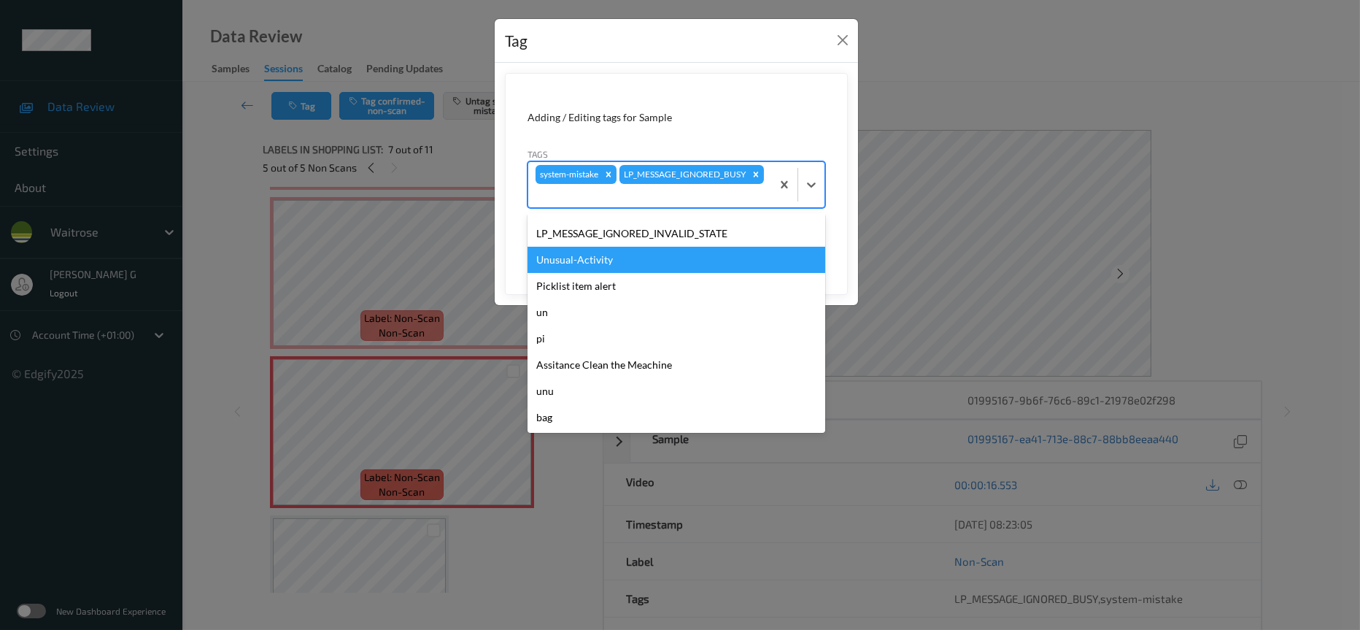
click at [573, 266] on div "Unusual-Activity" at bounding box center [677, 260] width 298 height 26
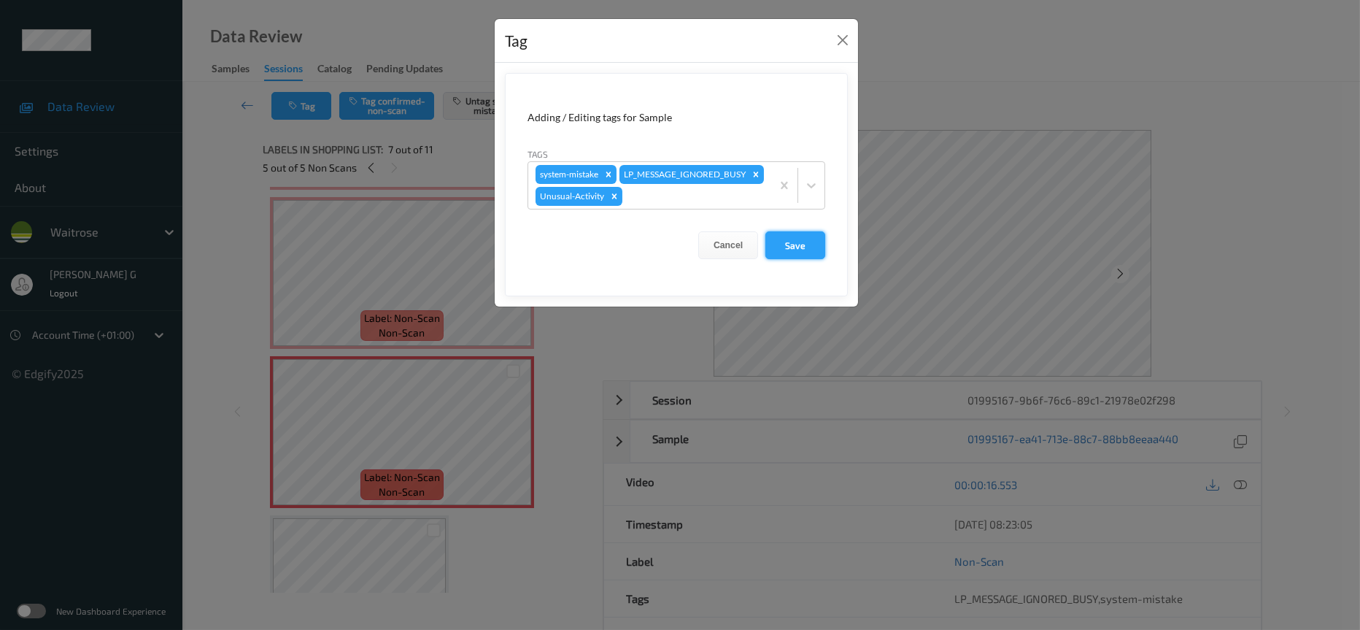
click at [794, 258] on button "Save" at bounding box center [795, 245] width 60 height 28
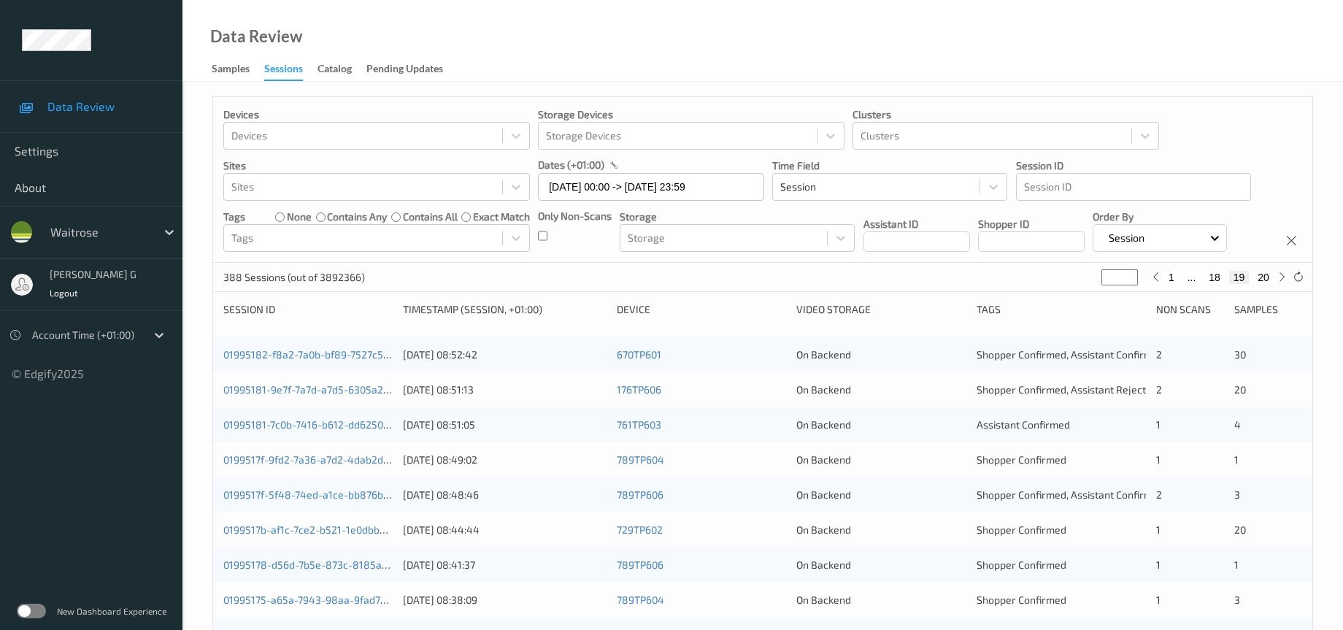
scroll to position [499, 0]
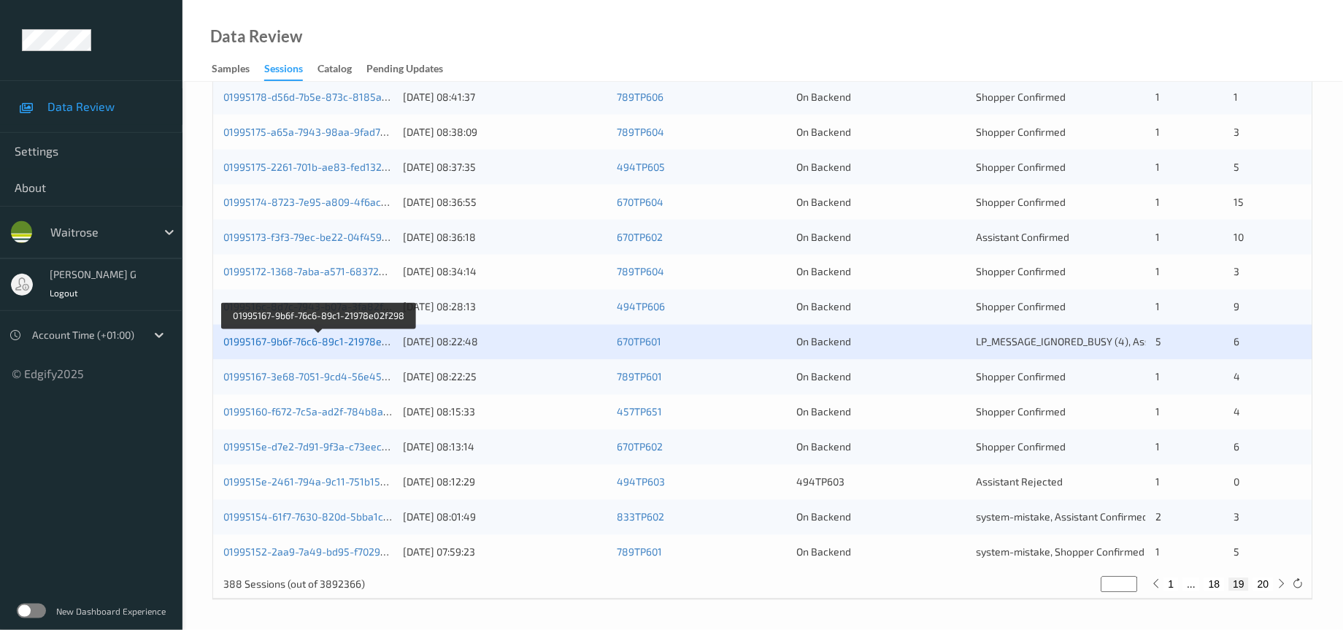
click at [312, 336] on link "01995167-9b6f-76c6-89c1-21978e02f298" at bounding box center [319, 342] width 192 height 12
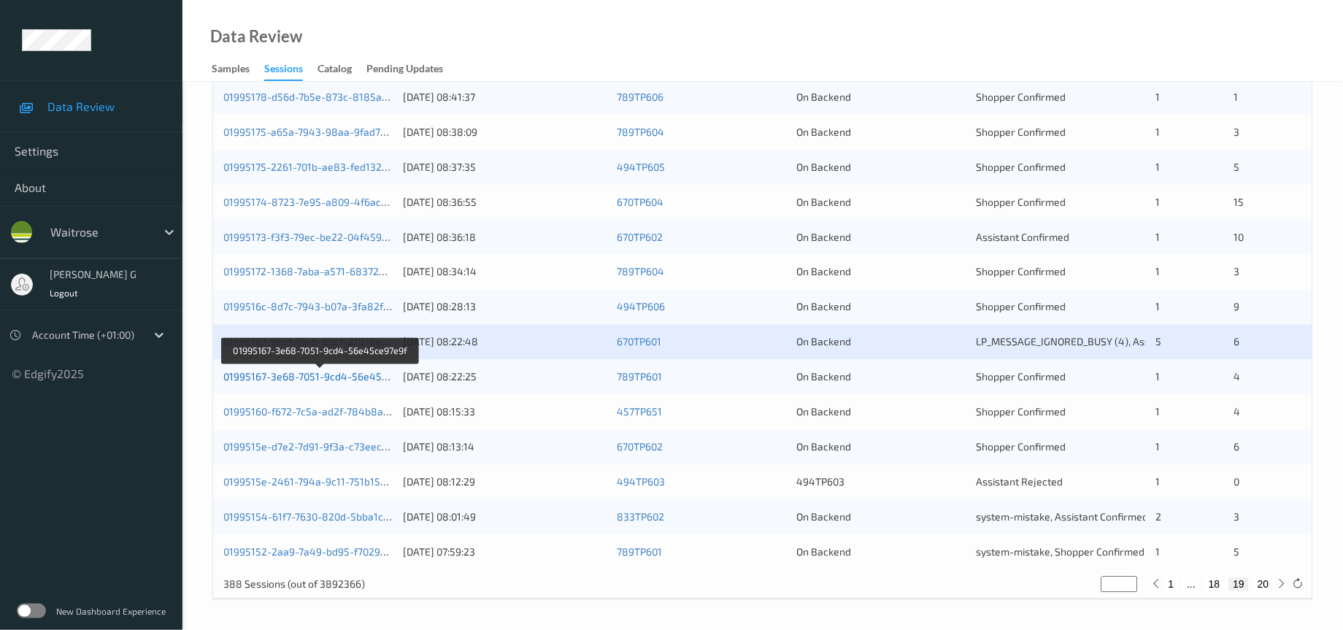
click at [272, 378] on link "01995167-3e68-7051-9cd4-56e45ce97e9f" at bounding box center [321, 377] width 196 height 12
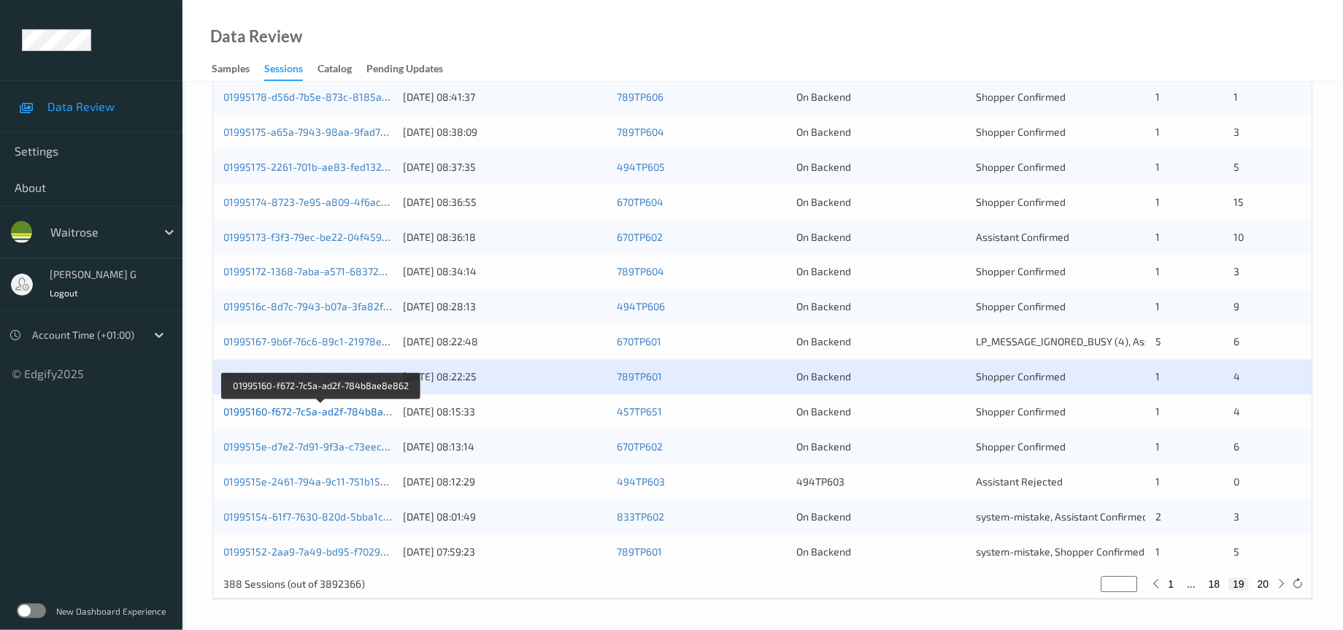
click at [286, 414] on link "01995160-f672-7c5a-ad2f-784b8ae8e862" at bounding box center [321, 412] width 196 height 12
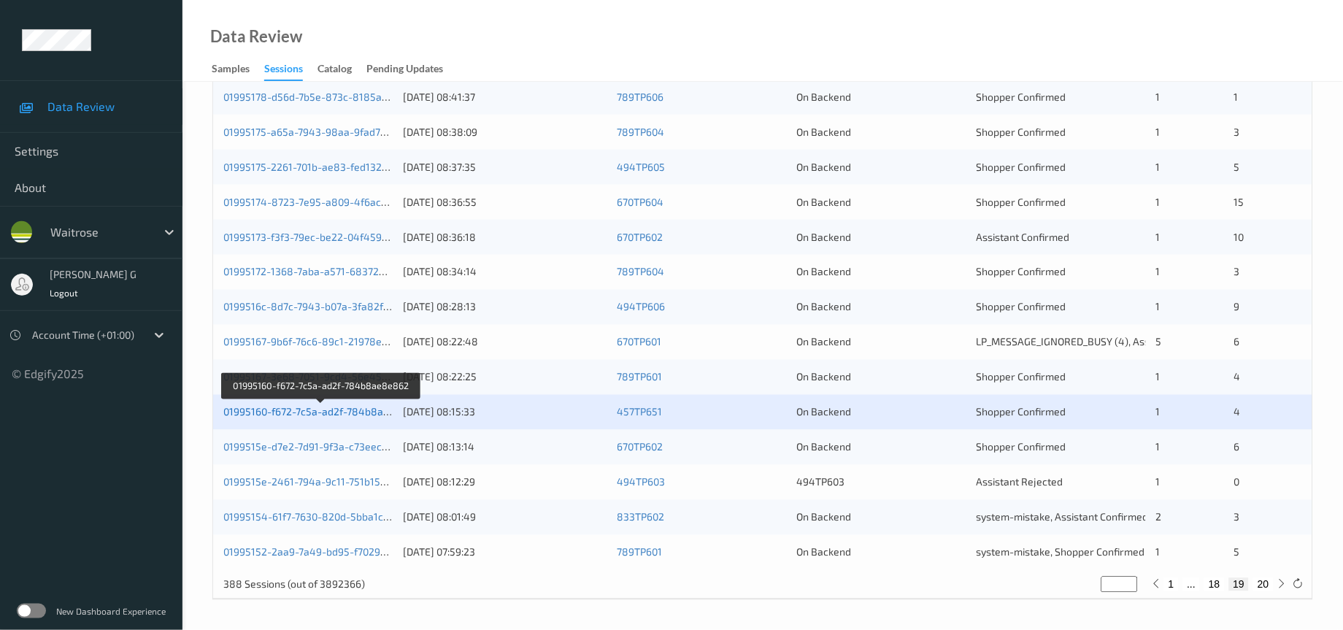
click at [292, 413] on link "01995160-f672-7c5a-ad2f-784b8ae8e862" at bounding box center [321, 412] width 196 height 12
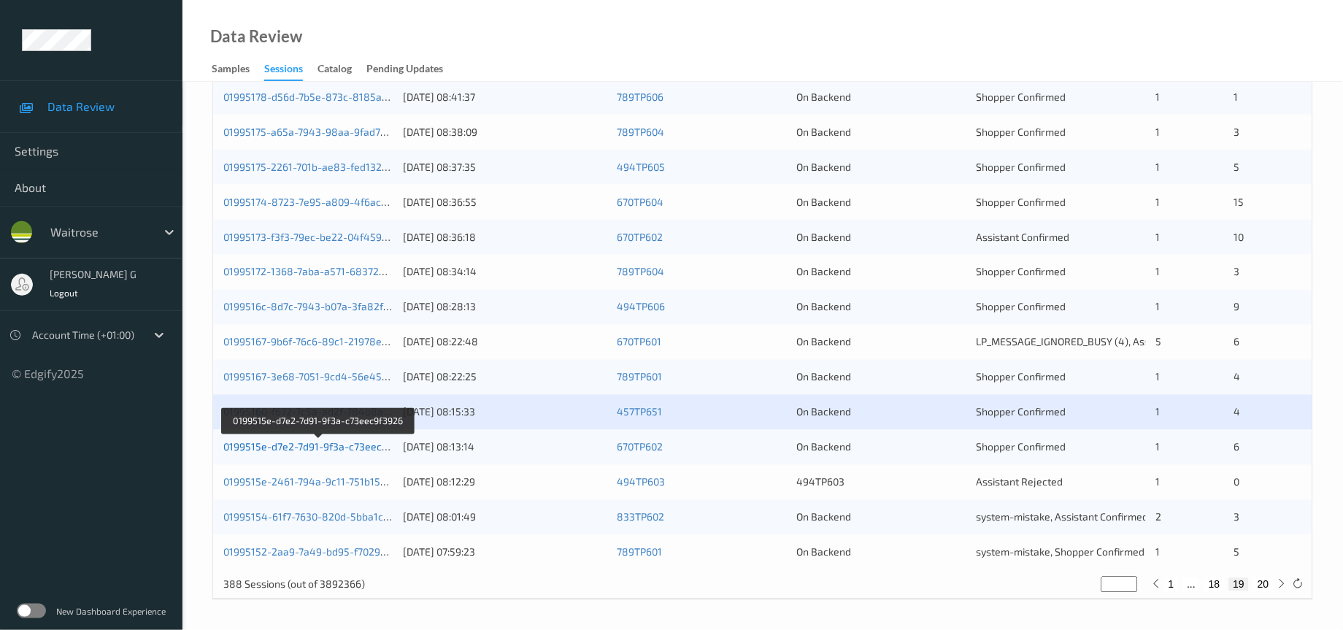
click at [277, 444] on link "0199515e-d7e2-7d91-9f3a-c73eec9f3926" at bounding box center [318, 447] width 191 height 12
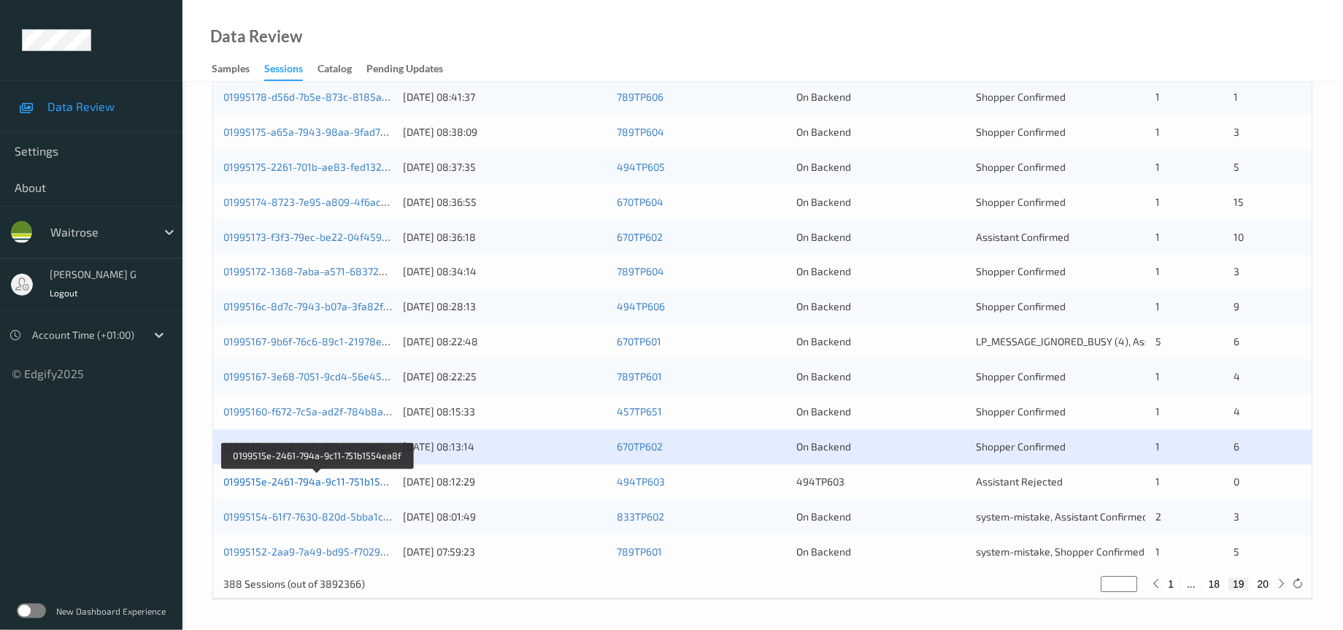
click at [346, 484] on link "0199515e-2461-794a-9c11-751b1554ea8f" at bounding box center [318, 482] width 191 height 12
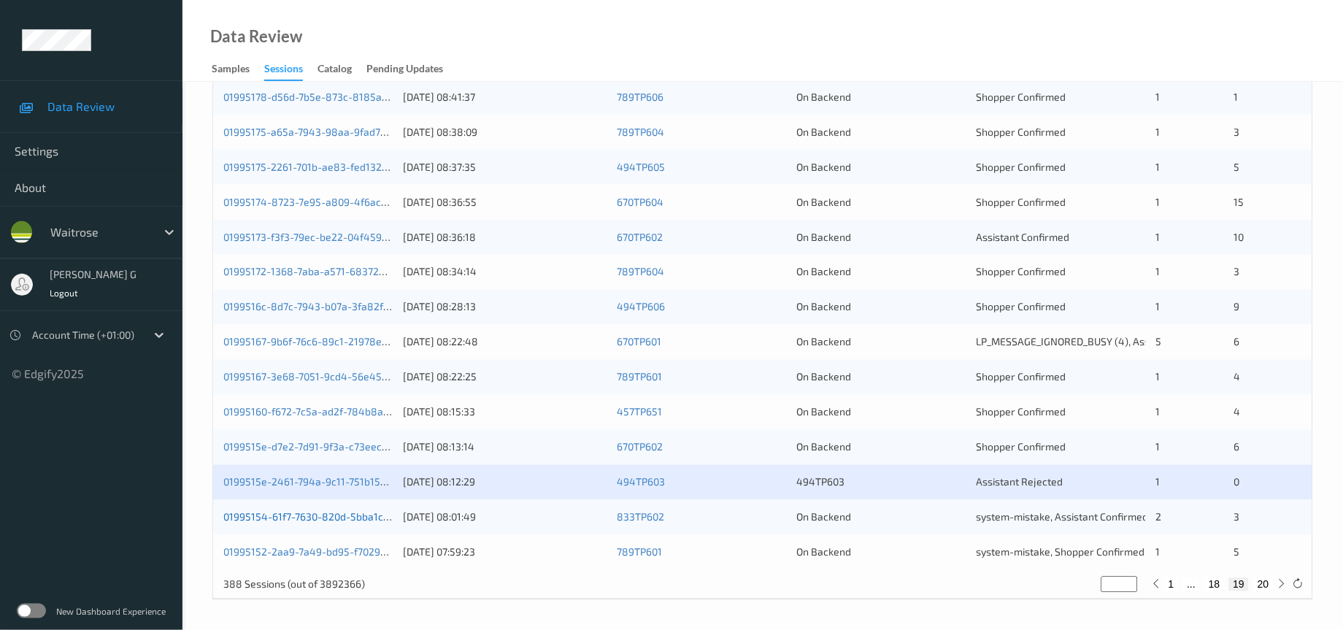
click at [263, 520] on link "01995154-61f7-7630-820d-5bba1cc4901c" at bounding box center [319, 517] width 193 height 12
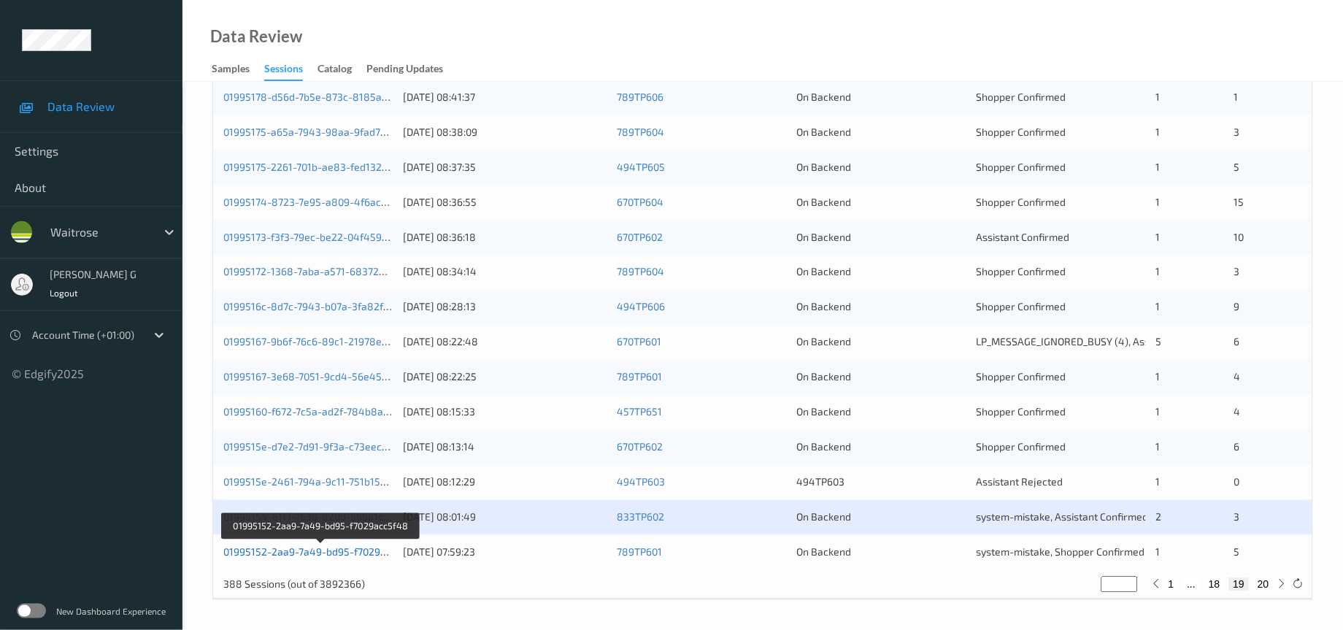
click at [274, 551] on link "01995152-2aa9-7a49-bd95-f7029acc5f48" at bounding box center [321, 552] width 196 height 12
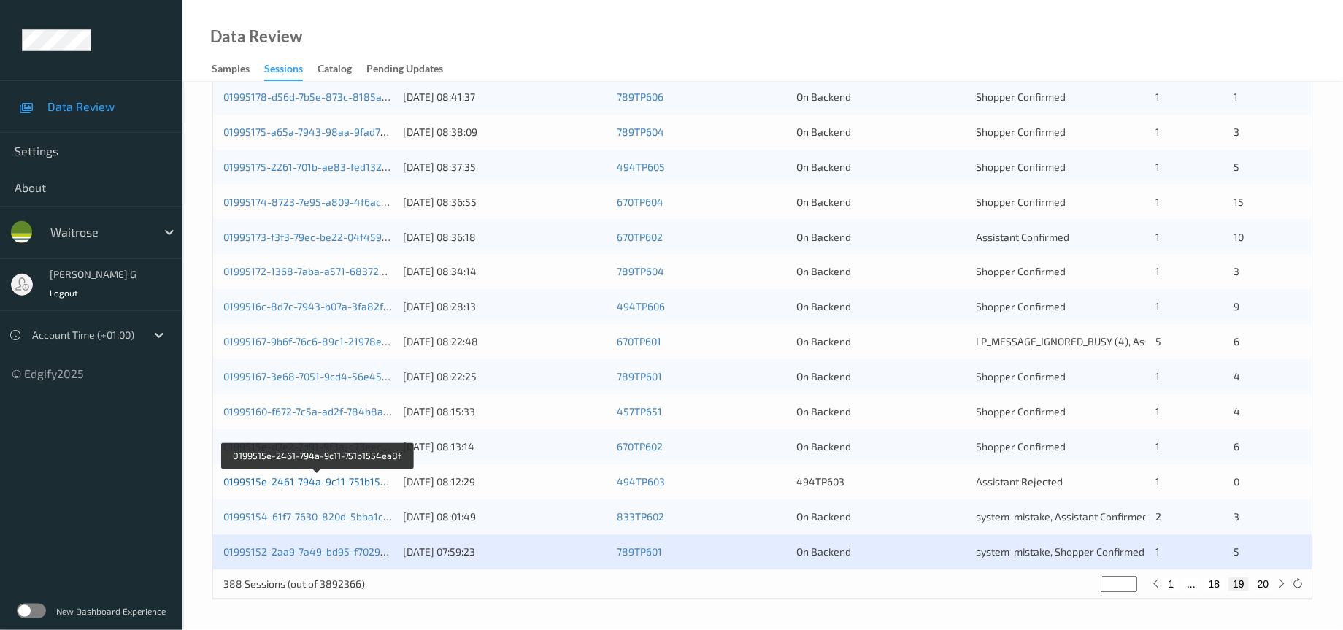
click at [342, 482] on link "0199515e-2461-794a-9c11-751b1554ea8f" at bounding box center [318, 482] width 191 height 12
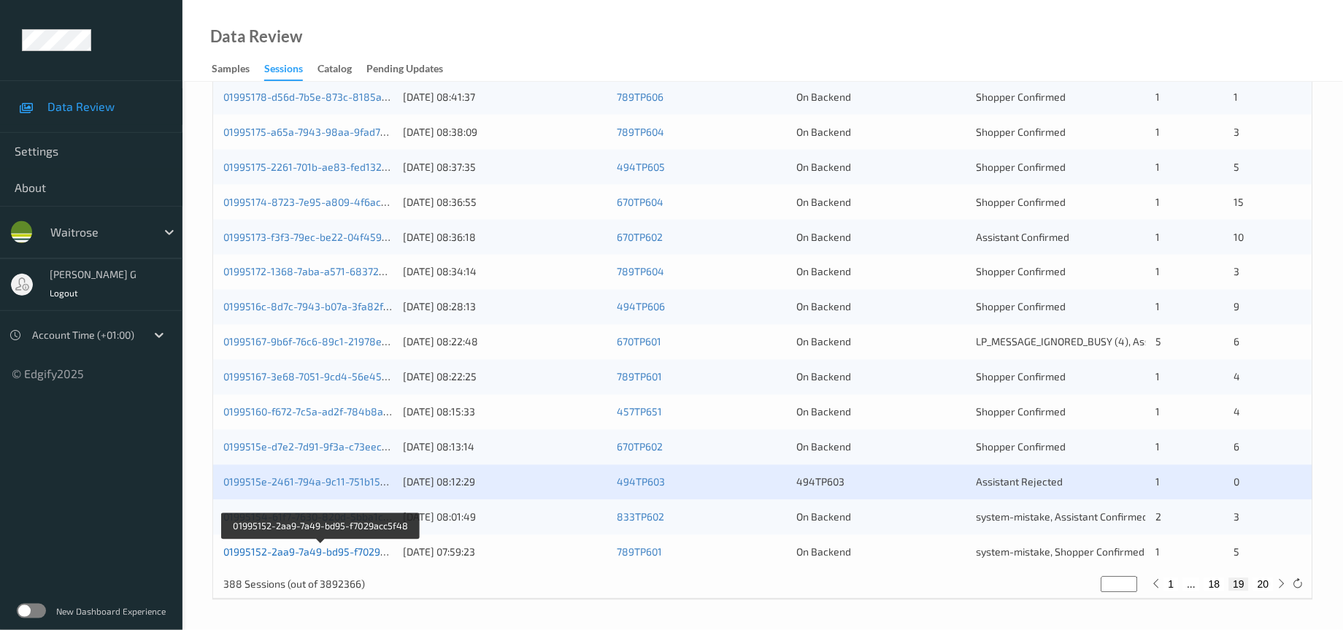
click at [303, 554] on link "01995152-2aa9-7a49-bd95-f7029acc5f48" at bounding box center [321, 552] width 196 height 12
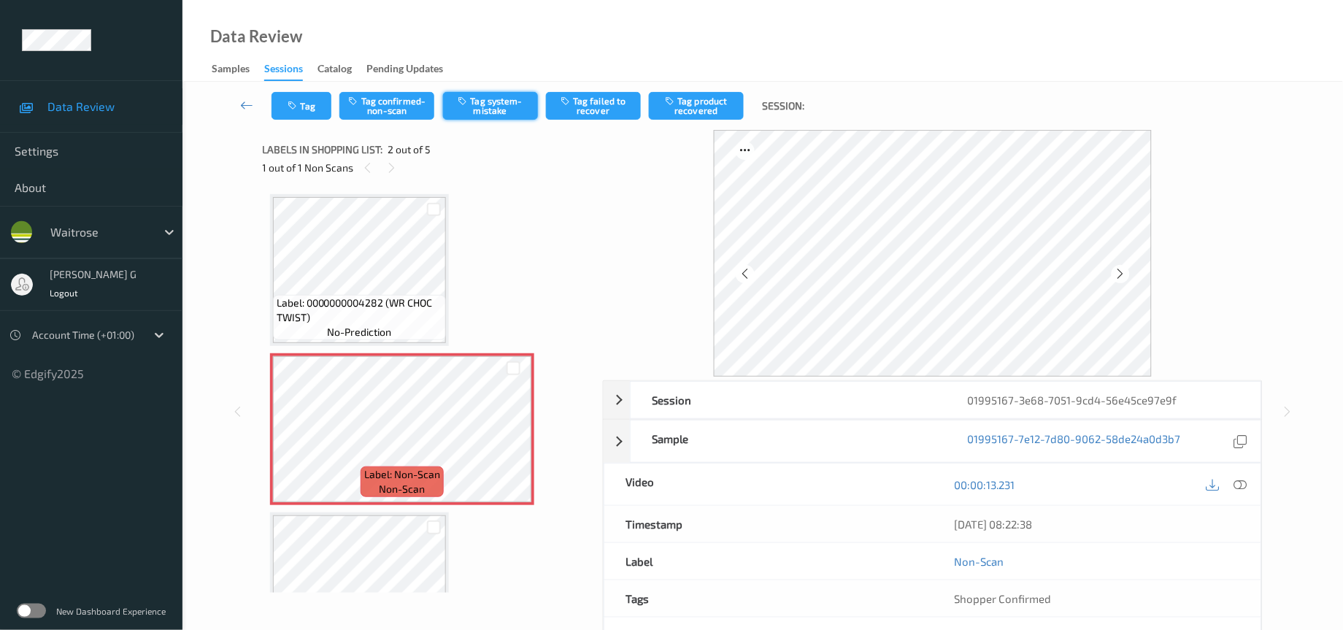
click at [492, 107] on button "Tag system-mistake" at bounding box center [490, 106] width 95 height 28
click at [299, 109] on icon "button" at bounding box center [294, 106] width 12 height 10
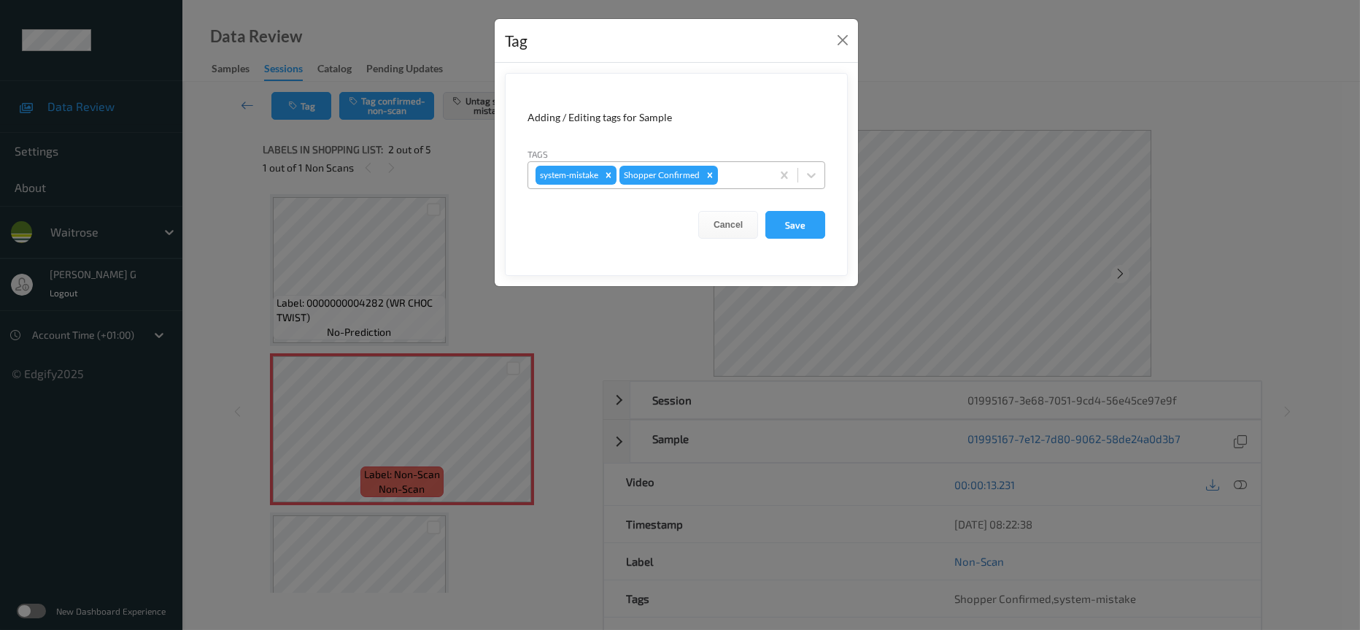
click at [737, 179] on div at bounding box center [742, 175] width 43 height 18
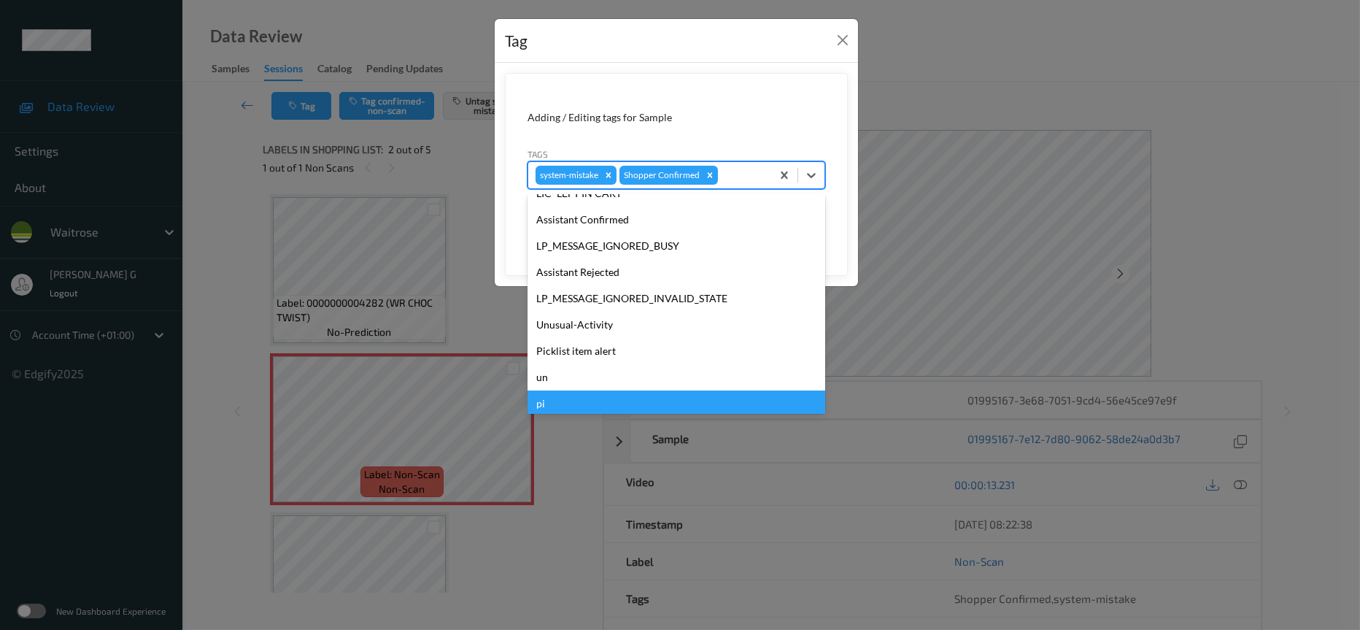
scroll to position [364, 0]
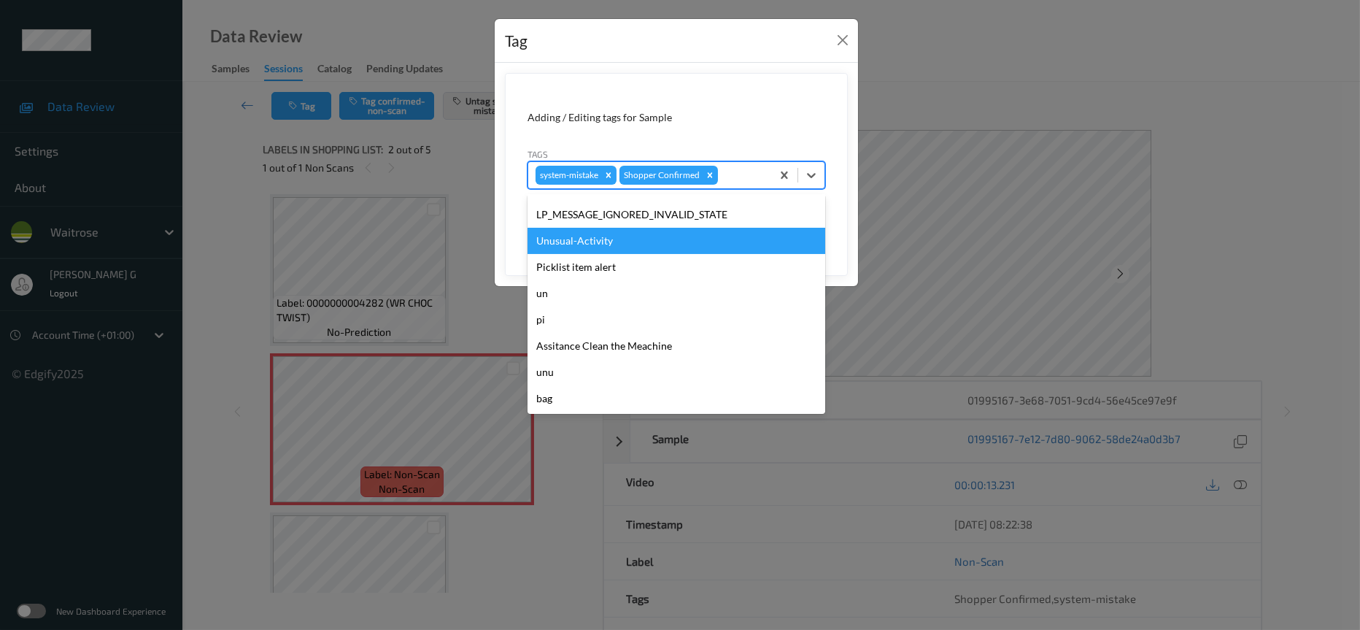
click at [584, 241] on div "Unusual-Activity" at bounding box center [677, 241] width 298 height 26
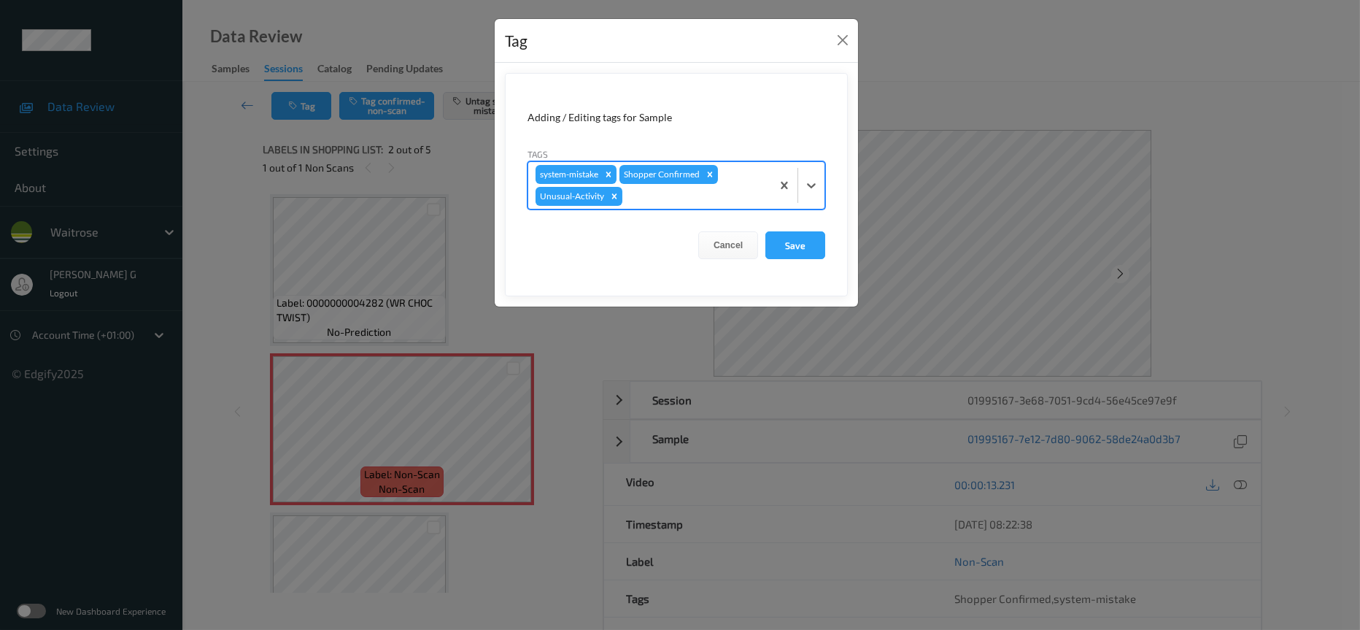
click at [727, 201] on div at bounding box center [694, 197] width 139 height 18
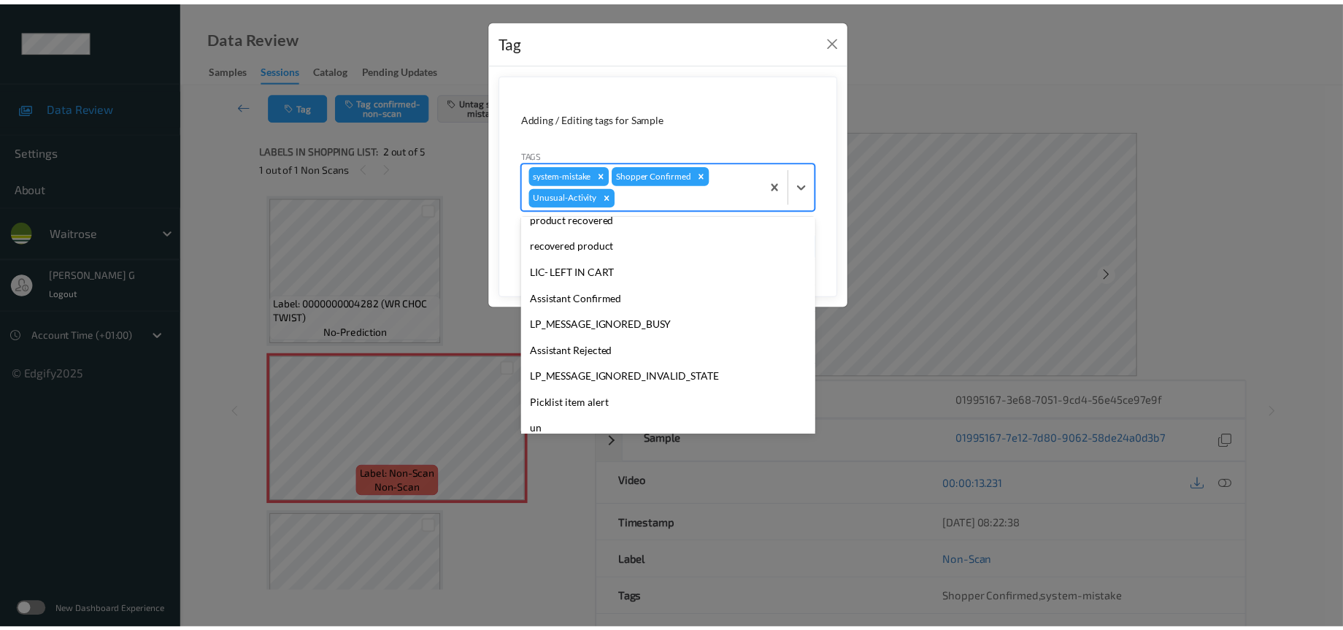
scroll to position [338, 0]
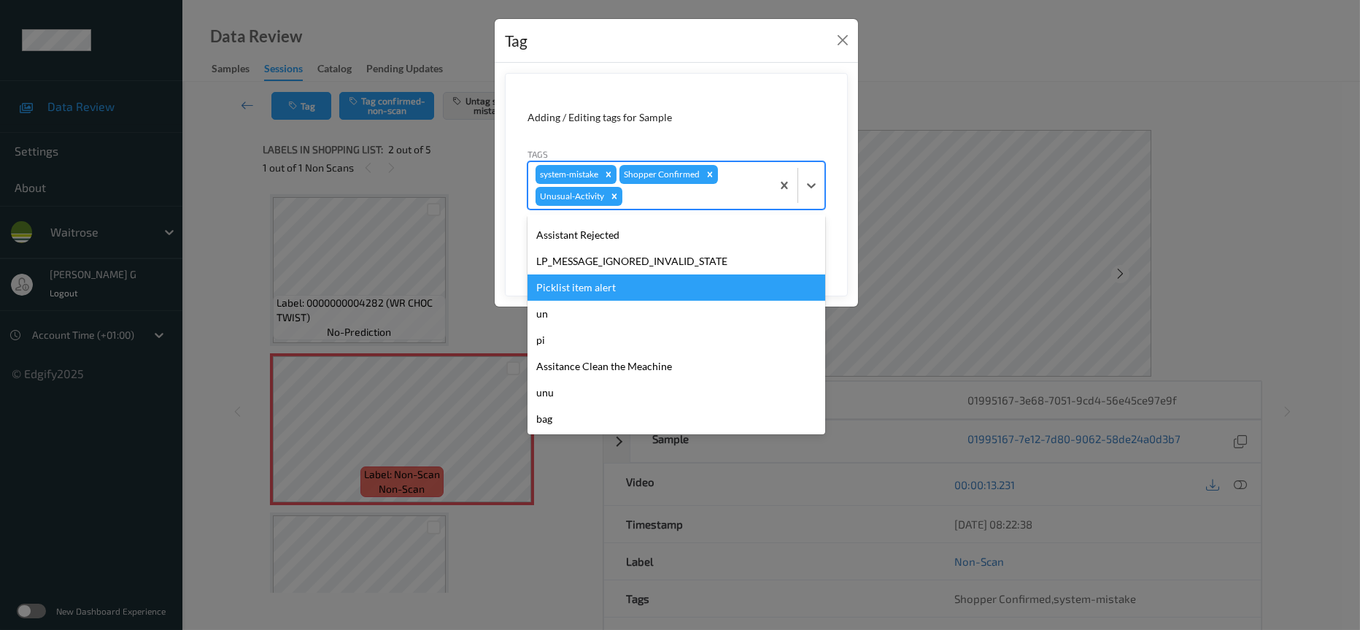
click at [613, 279] on div "Picklist item alert" at bounding box center [677, 287] width 298 height 26
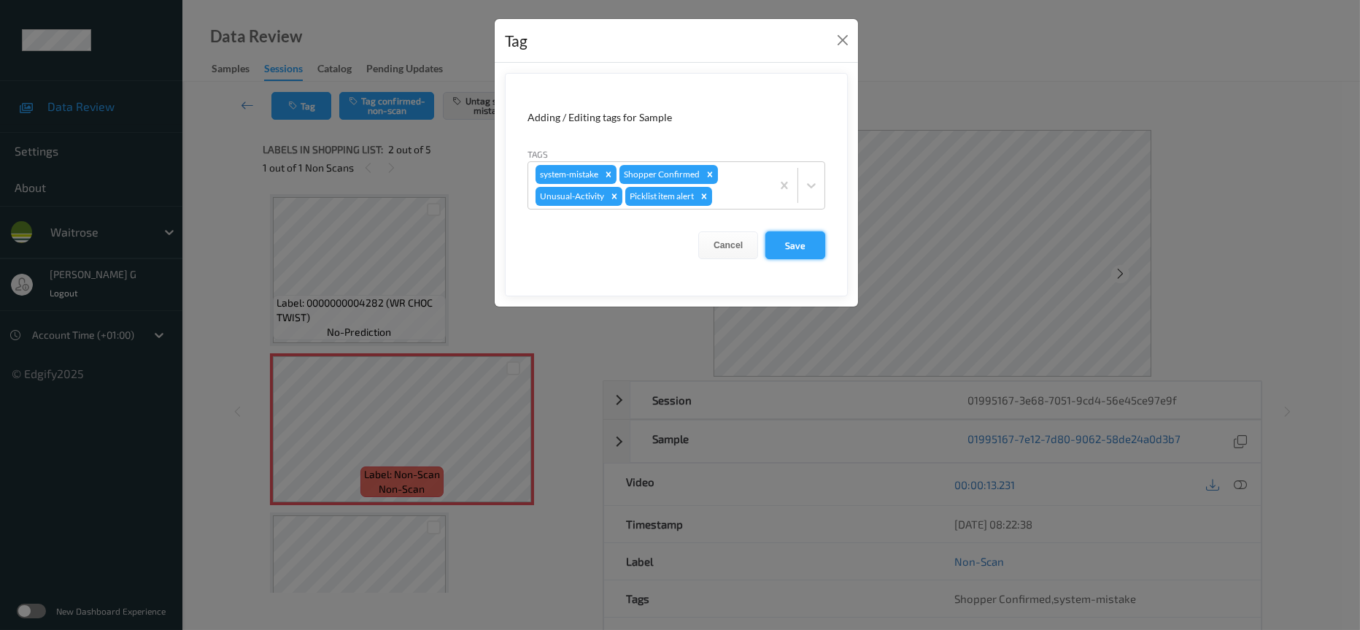
click at [797, 244] on button "Save" at bounding box center [795, 245] width 60 height 28
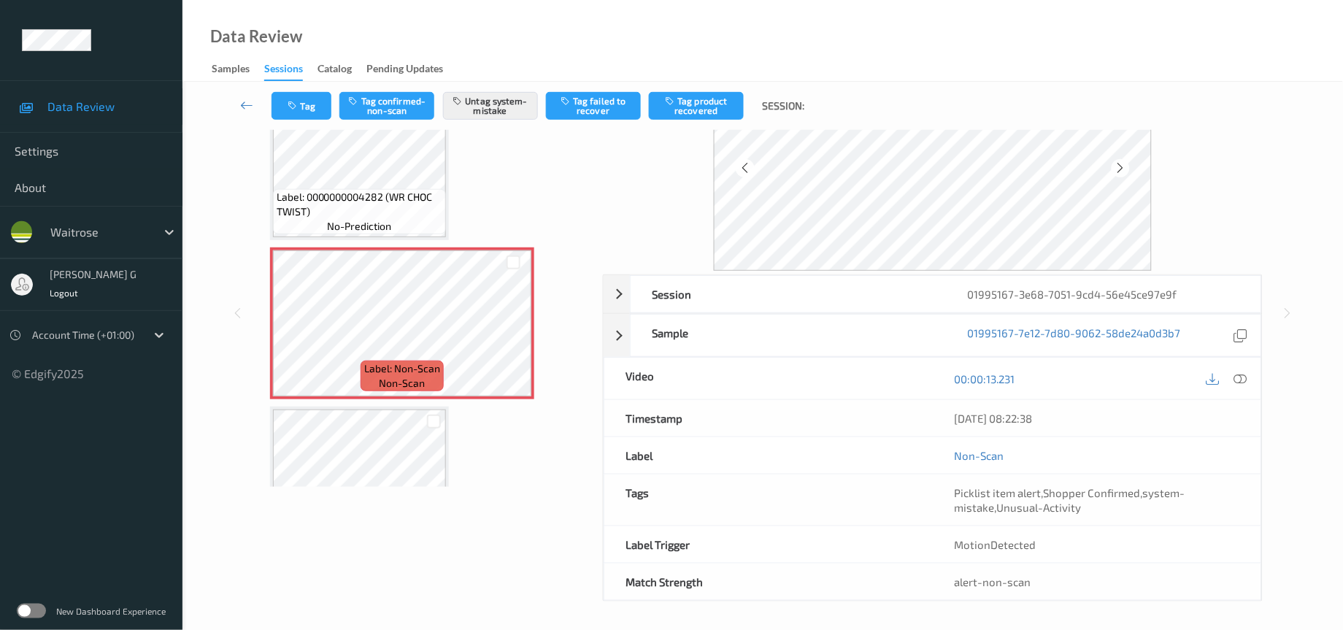
scroll to position [111, 0]
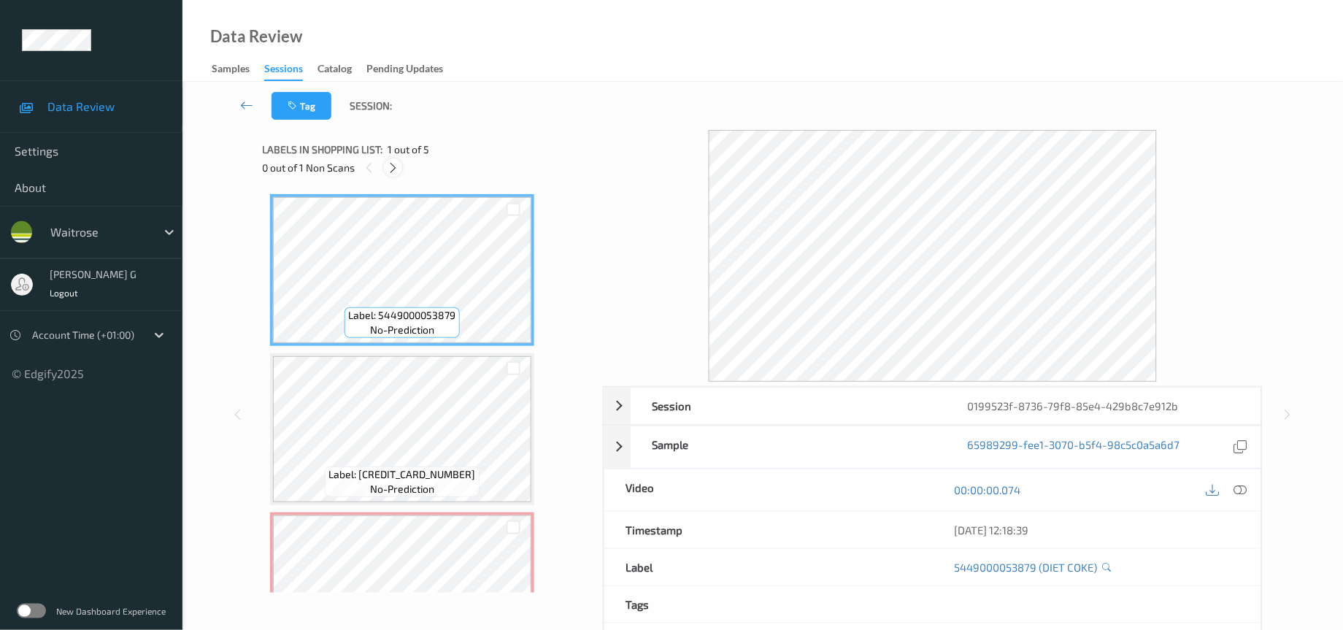
click at [389, 167] on icon at bounding box center [393, 167] width 12 height 13
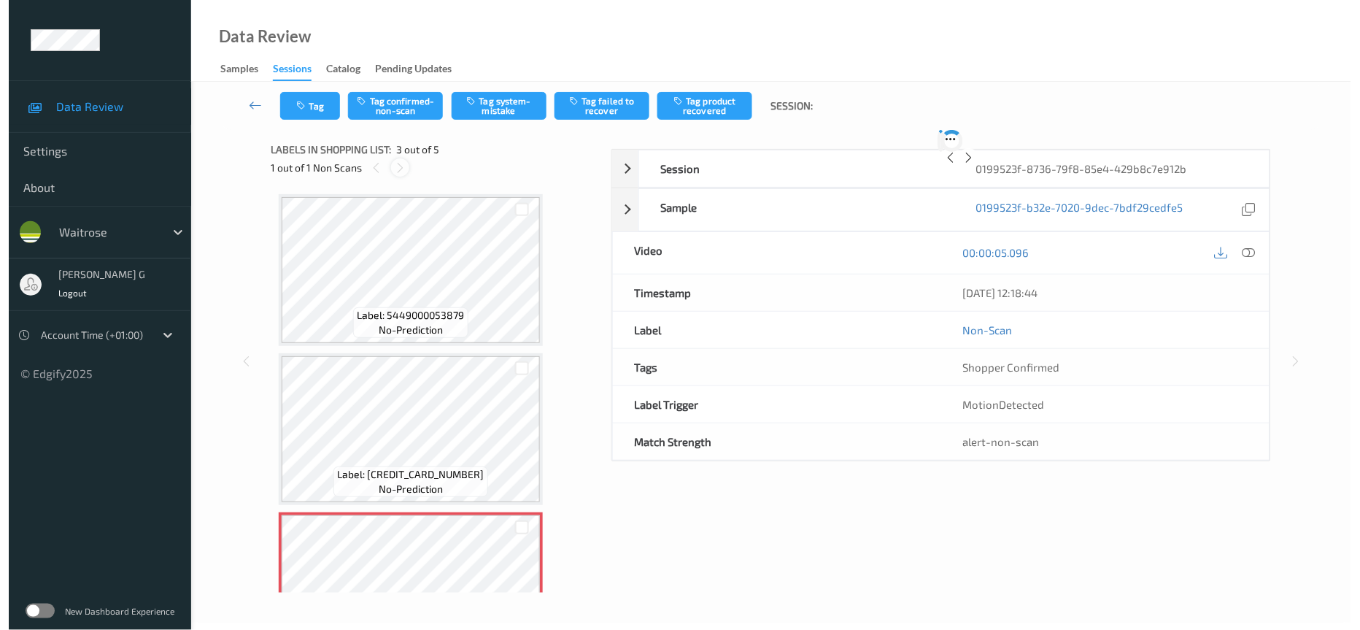
scroll to position [164, 0]
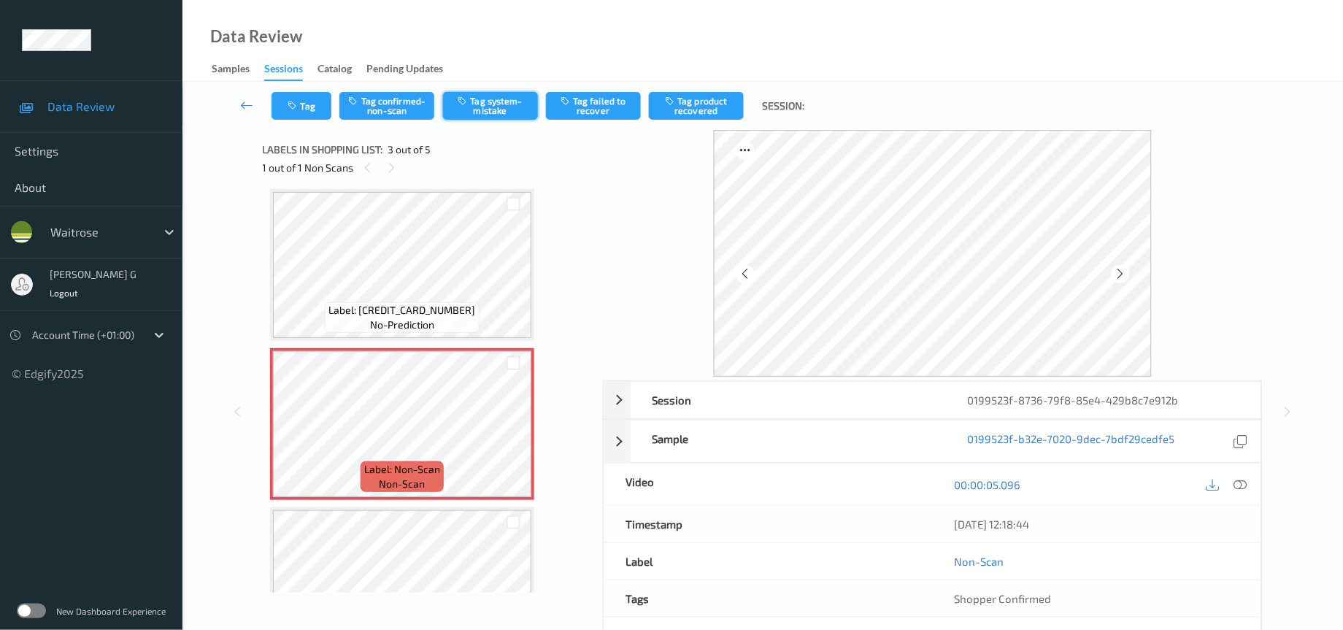
click at [493, 101] on button "Tag system-mistake" at bounding box center [490, 106] width 95 height 28
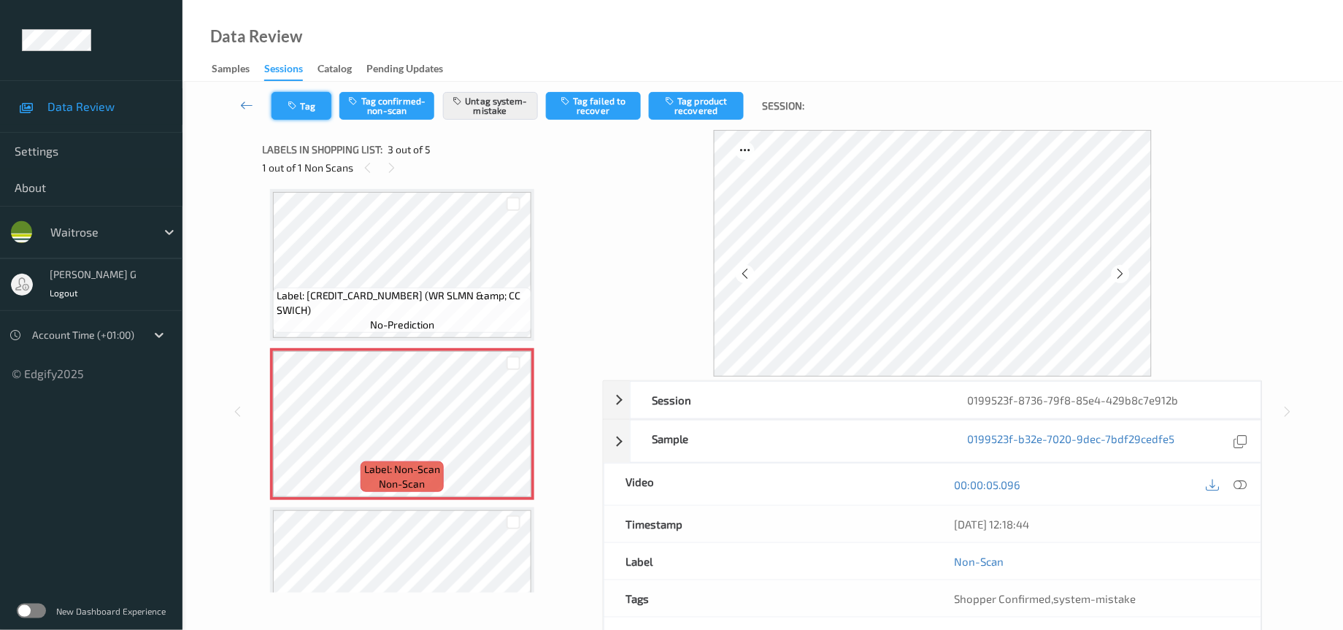
click at [305, 101] on button "Tag" at bounding box center [301, 106] width 60 height 28
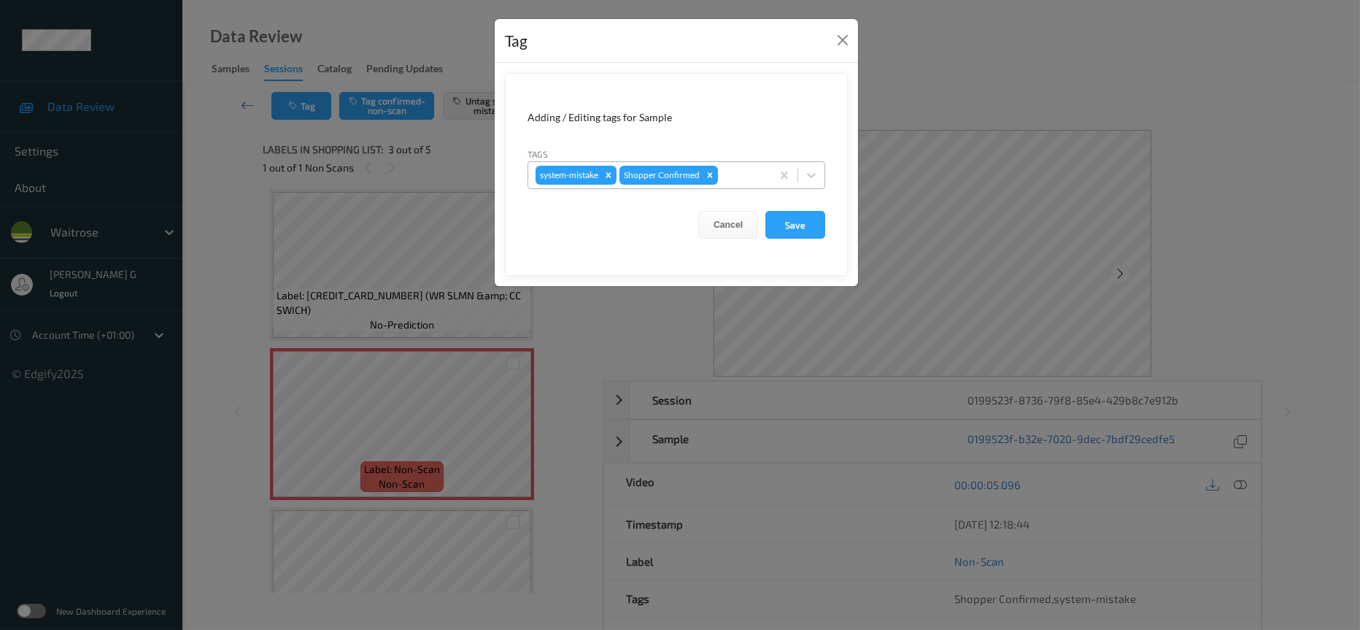
click at [748, 175] on div at bounding box center [742, 175] width 43 height 18
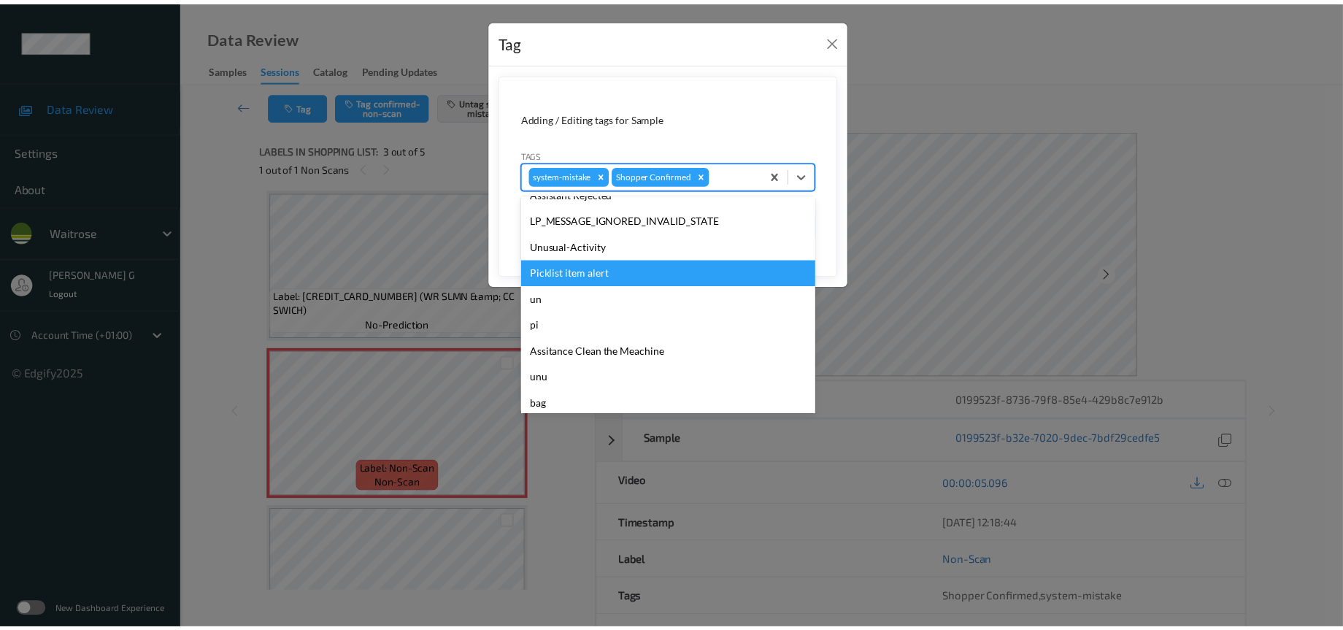
scroll to position [364, 0]
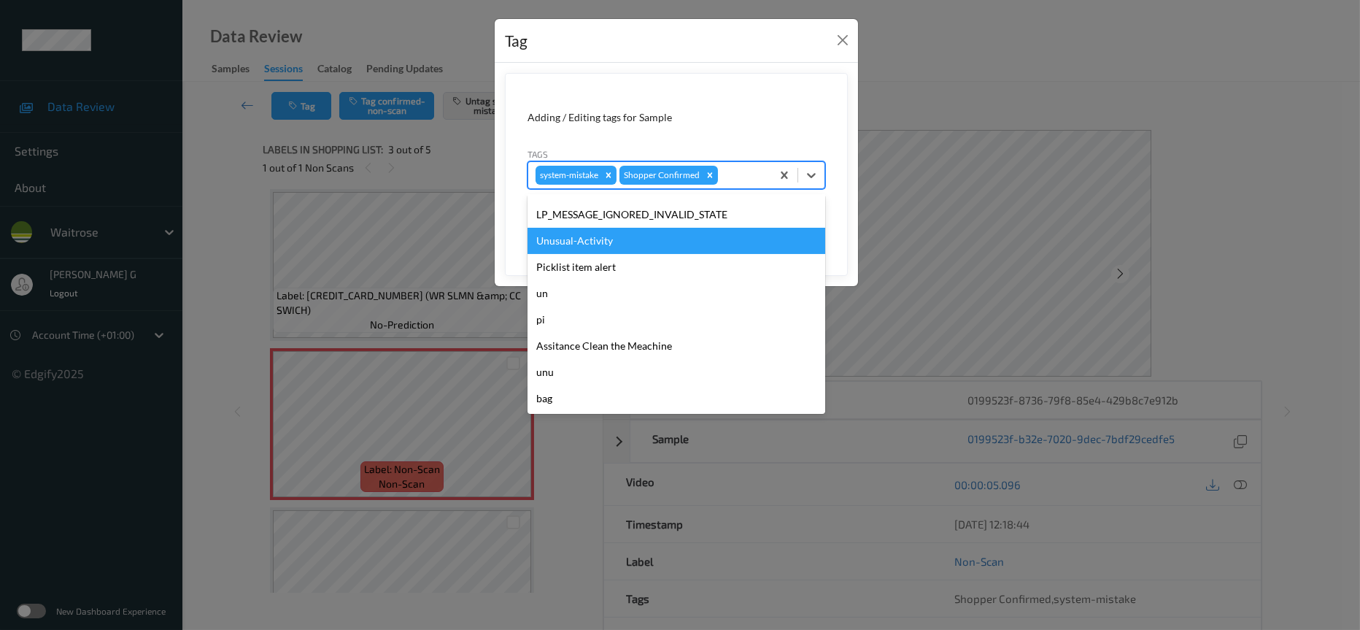
click at [598, 233] on div "Unusual-Activity" at bounding box center [677, 241] width 298 height 26
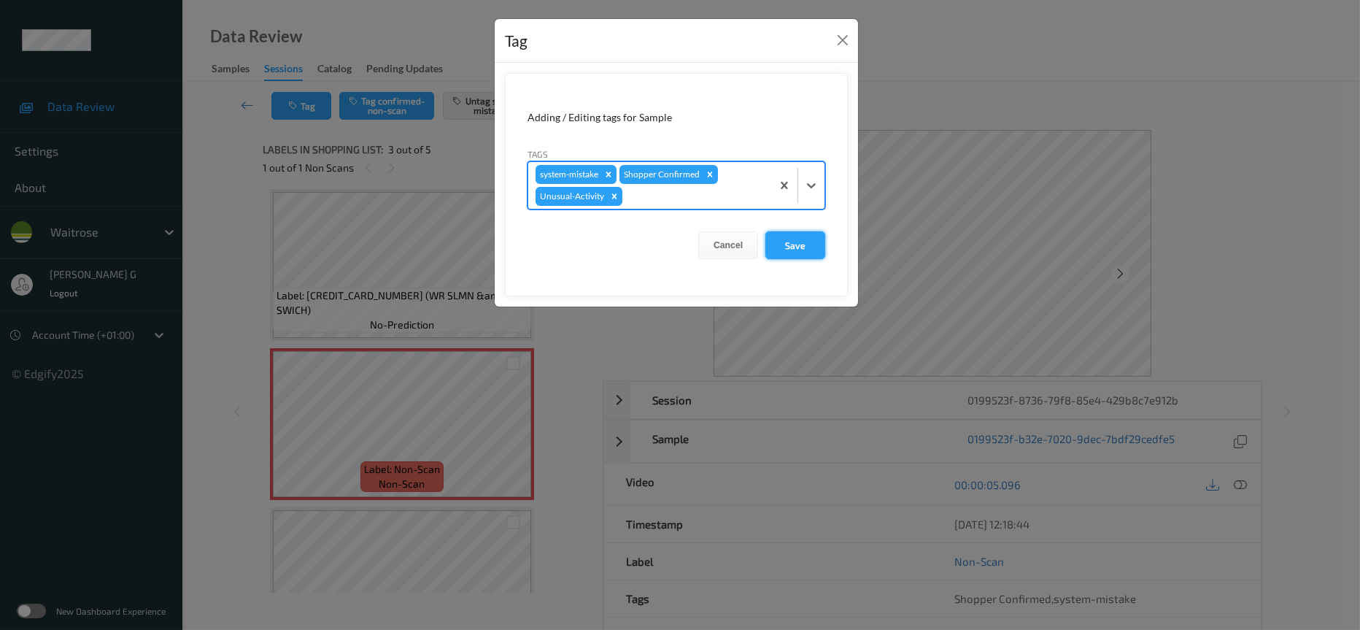
click at [788, 242] on button "Save" at bounding box center [795, 245] width 60 height 28
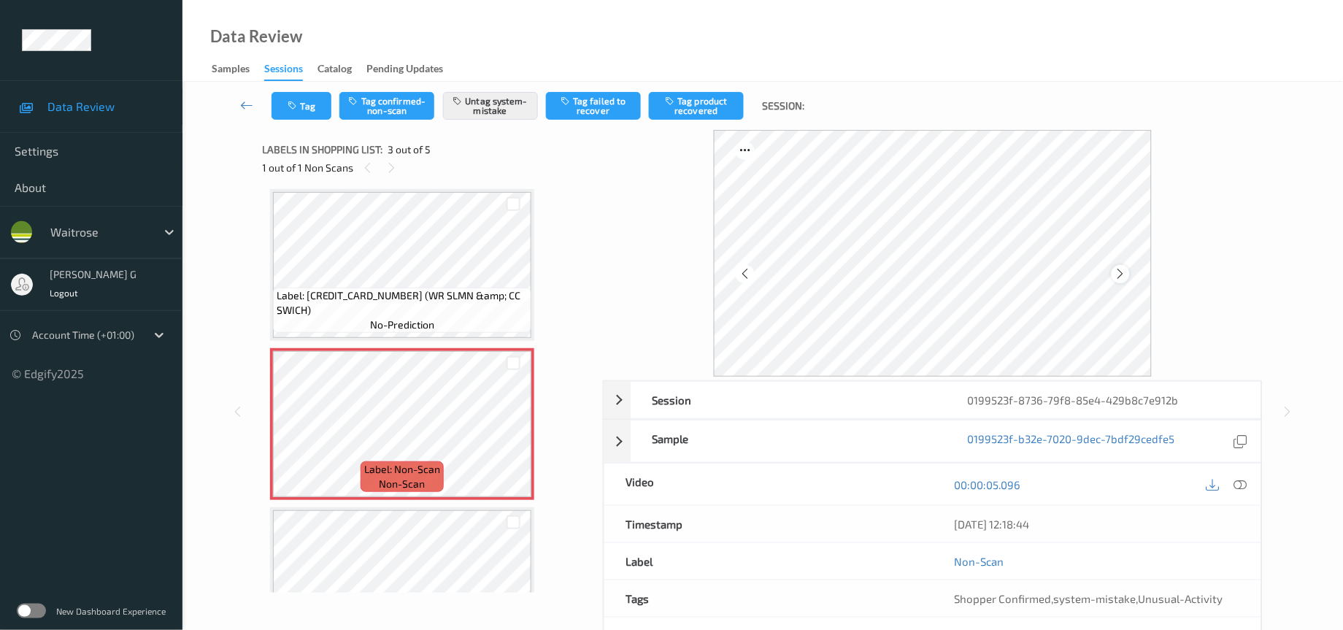
click at [1121, 276] on icon at bounding box center [1120, 273] width 12 height 13
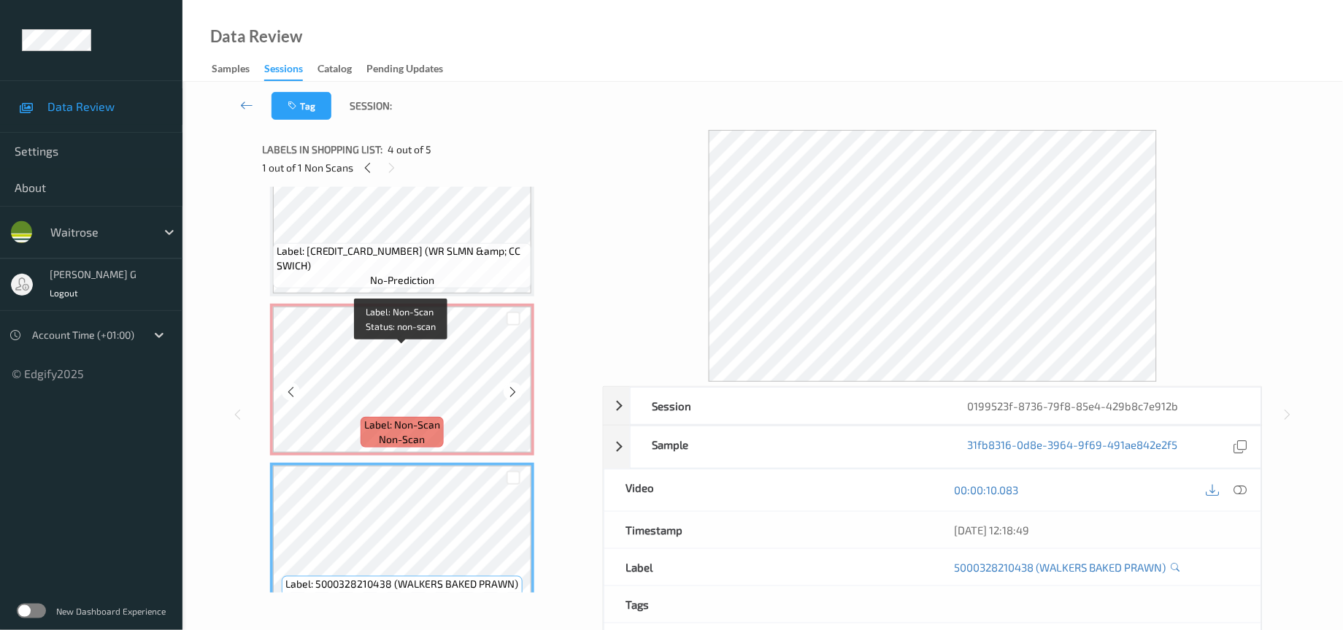
scroll to position [164, 0]
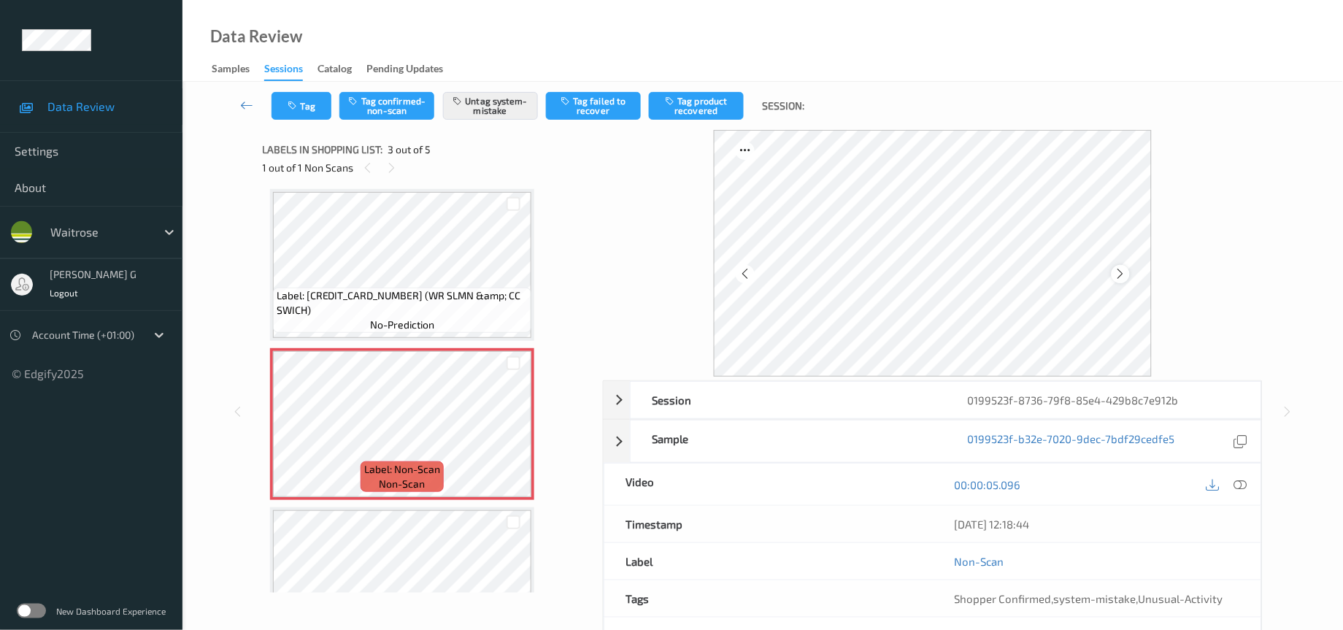
click at [1127, 271] on div at bounding box center [1120, 274] width 18 height 18
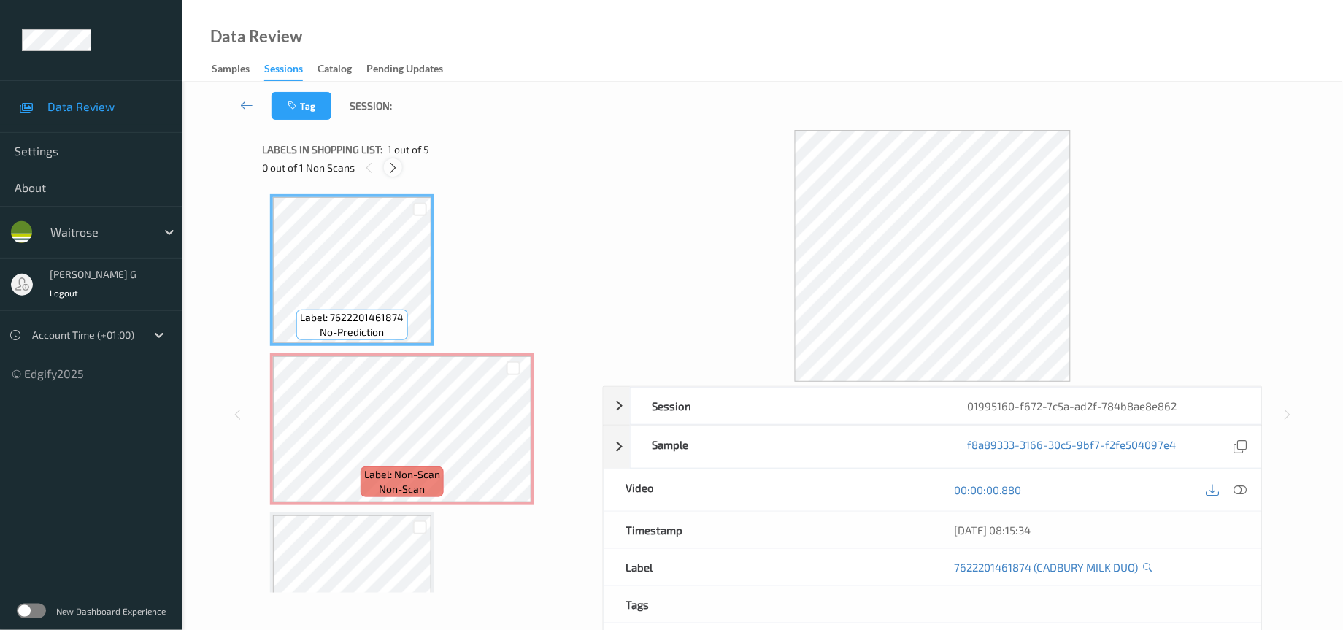
click at [387, 168] on icon at bounding box center [393, 167] width 12 height 13
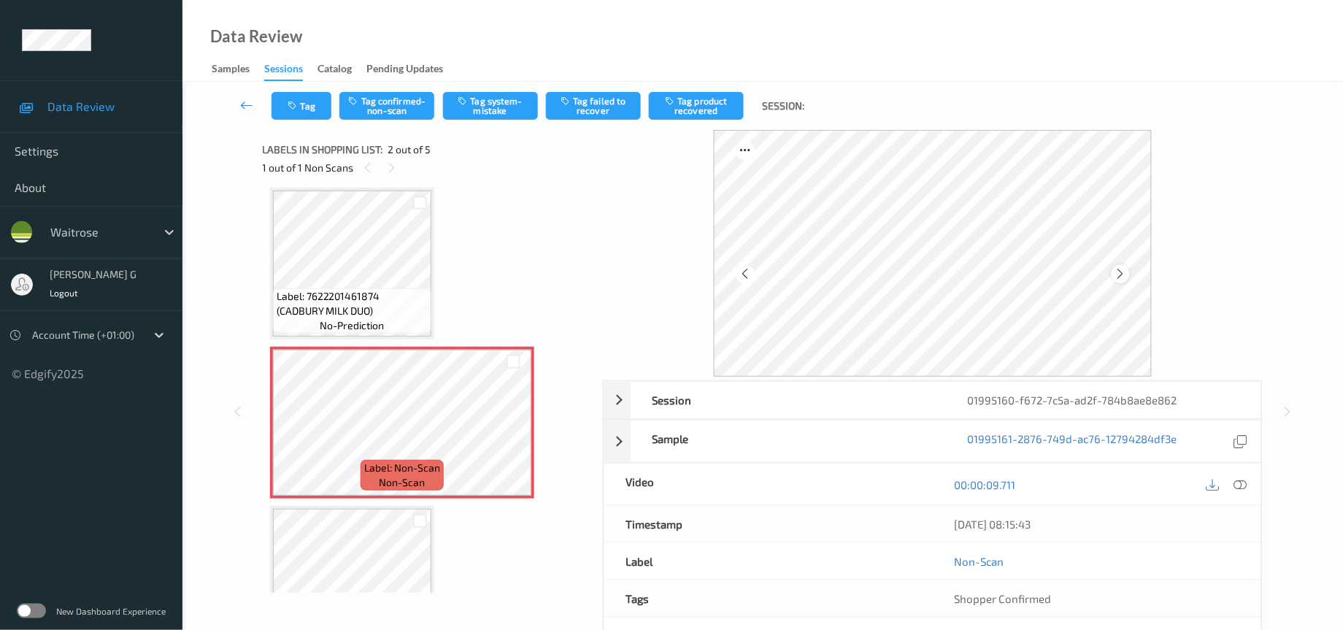
click at [1121, 277] on icon at bounding box center [1120, 273] width 12 height 13
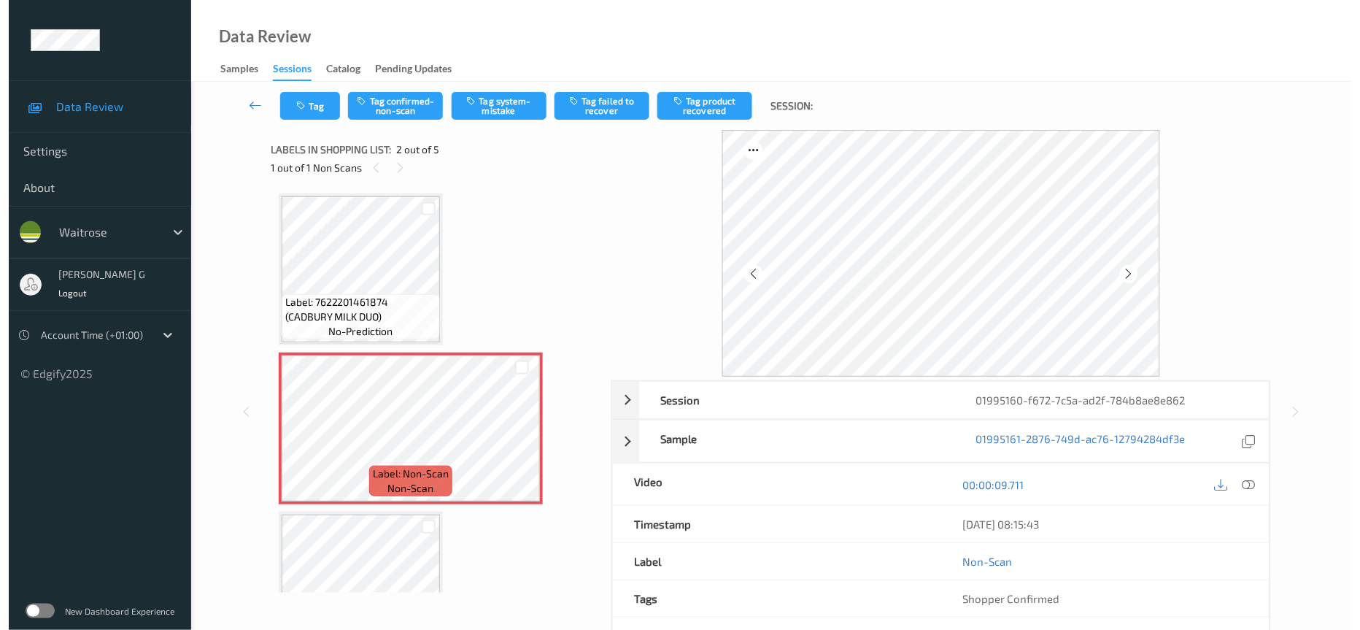
scroll to position [0, 0]
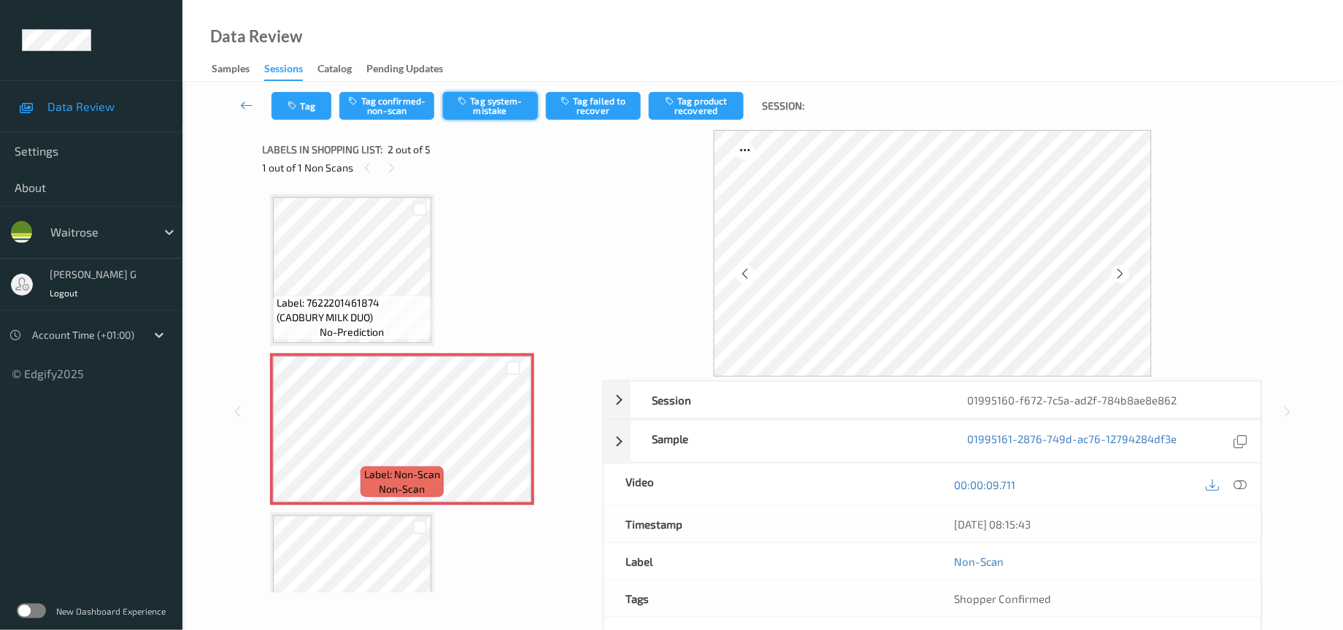
click at [489, 98] on button "Tag system-mistake" at bounding box center [490, 106] width 95 height 28
click at [293, 94] on button "Tag" at bounding box center [301, 106] width 60 height 28
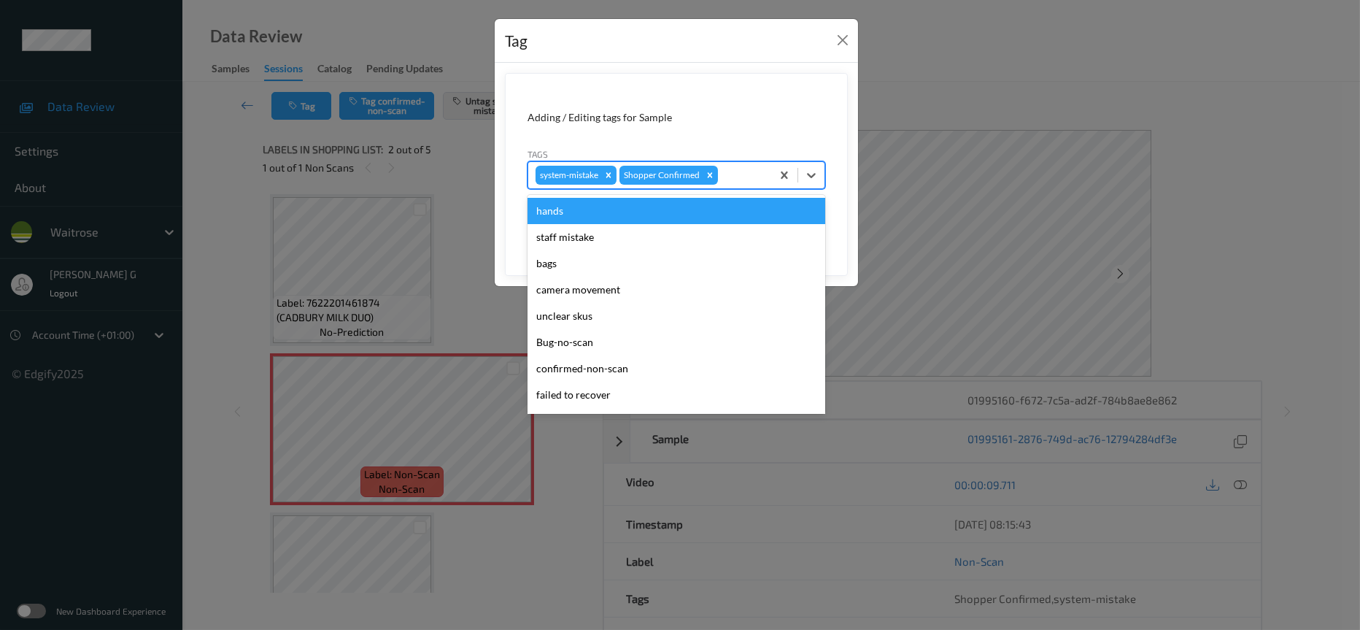
click at [738, 175] on div at bounding box center [742, 175] width 43 height 18
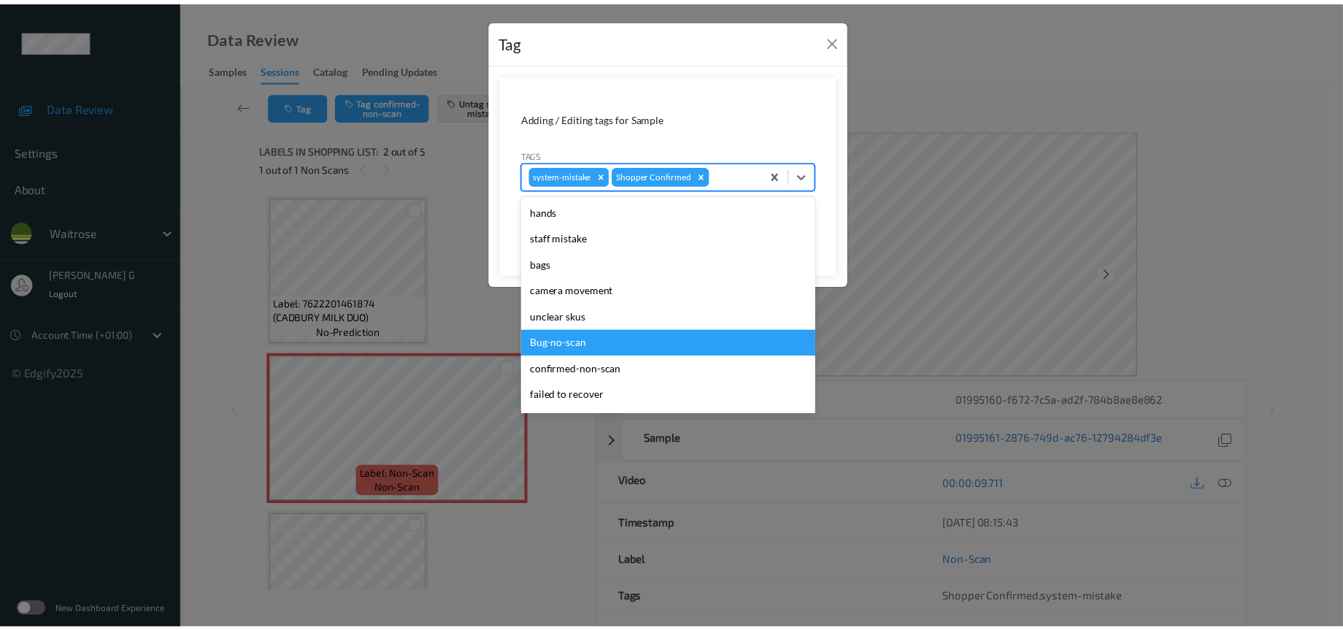
scroll to position [364, 0]
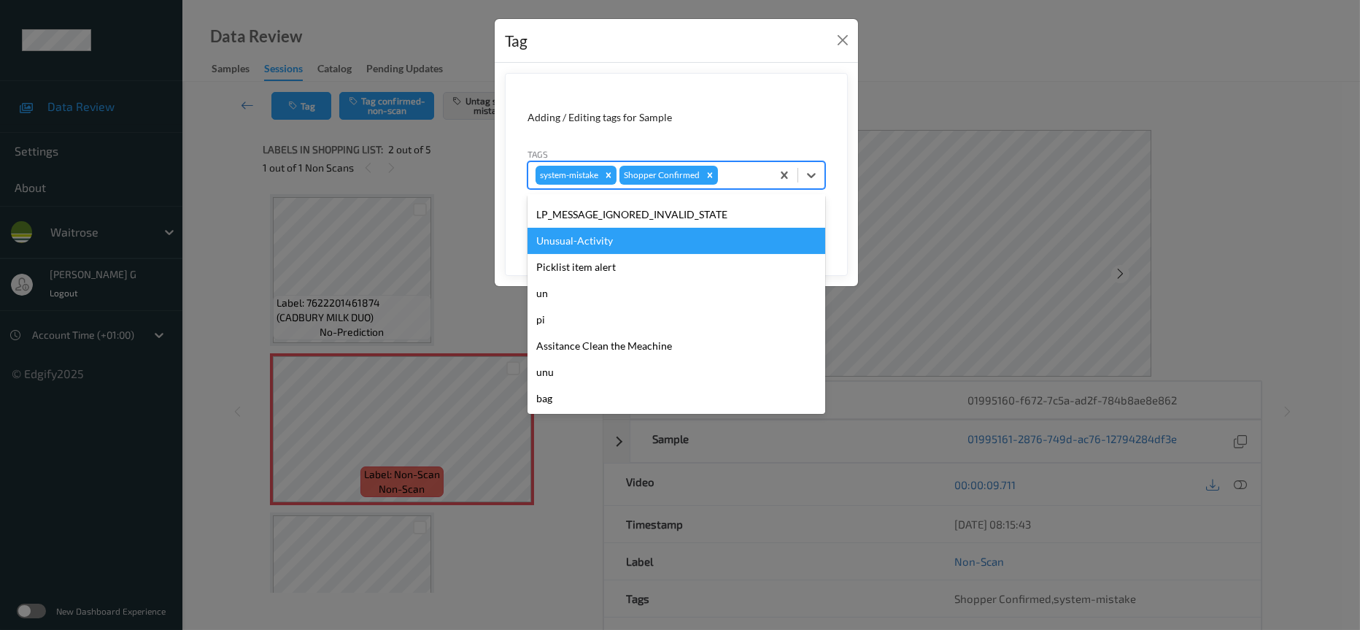
click at [575, 240] on div "Unusual-Activity" at bounding box center [677, 241] width 298 height 26
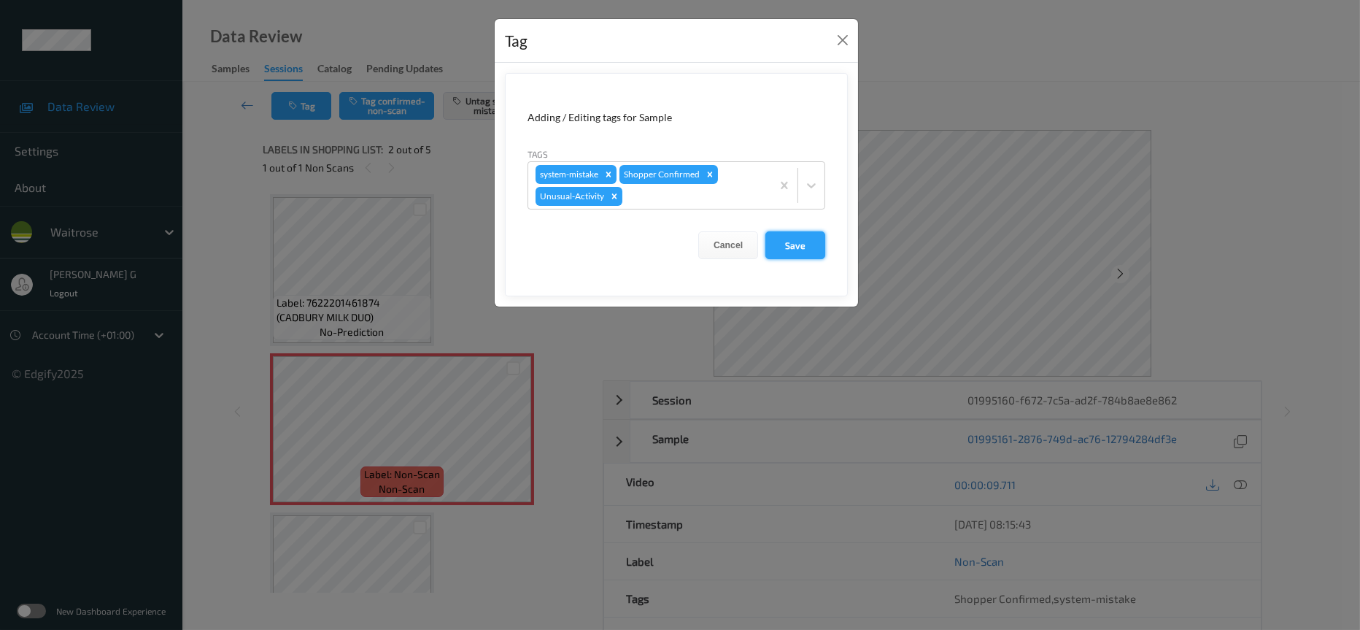
click at [800, 242] on button "Save" at bounding box center [795, 245] width 60 height 28
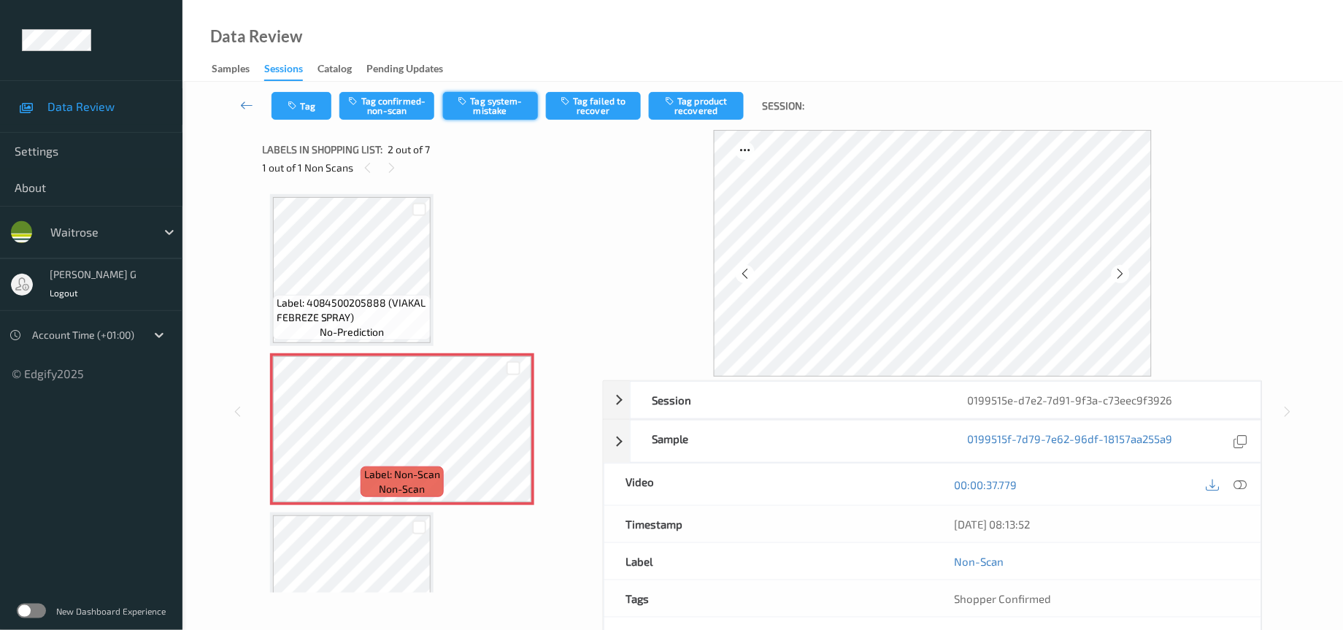
click at [471, 112] on button "Tag system-mistake" at bounding box center [490, 106] width 95 height 28
click at [289, 117] on button "Tag" at bounding box center [301, 106] width 60 height 28
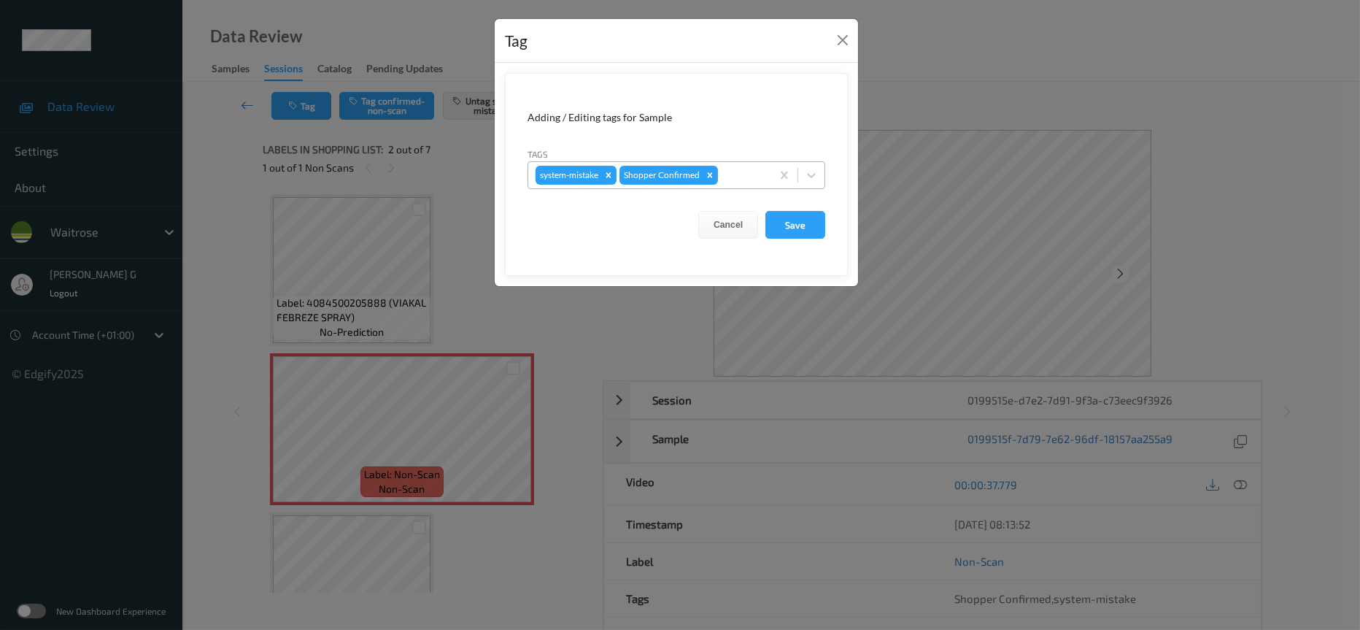
click at [764, 174] on div "system-mistake Shopper Confirmed" at bounding box center [649, 175] width 243 height 25
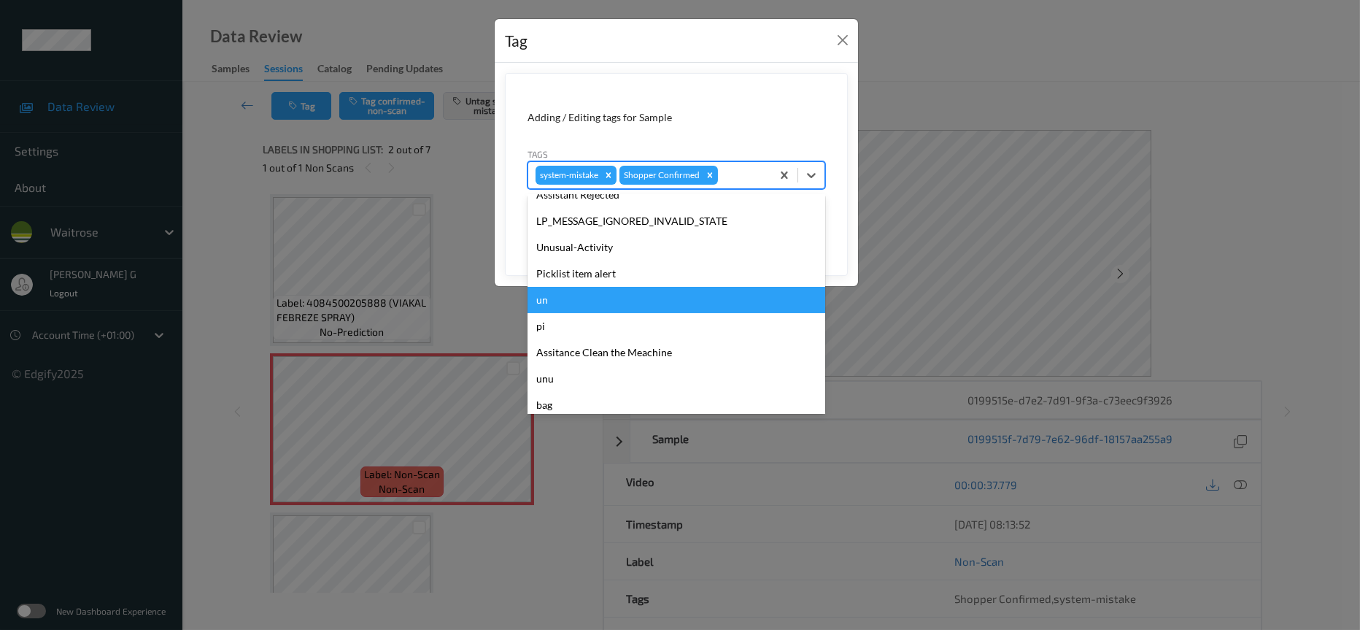
scroll to position [364, 0]
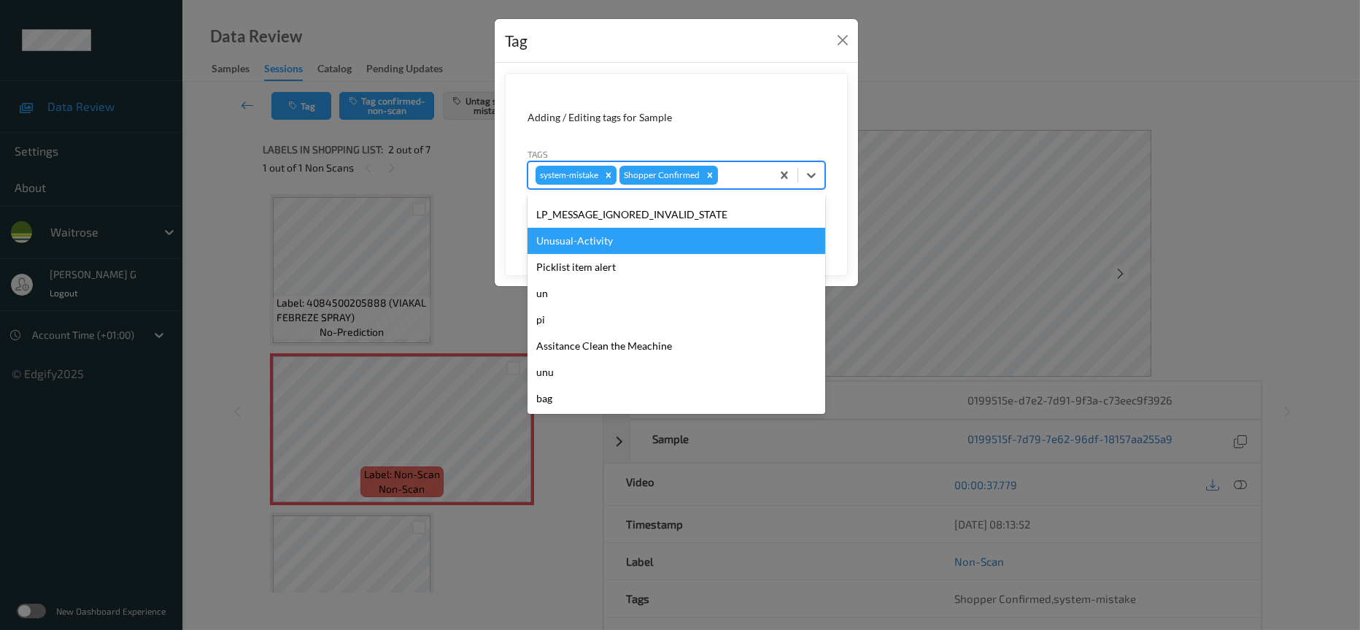
click at [592, 242] on div "Unusual-Activity" at bounding box center [677, 241] width 298 height 26
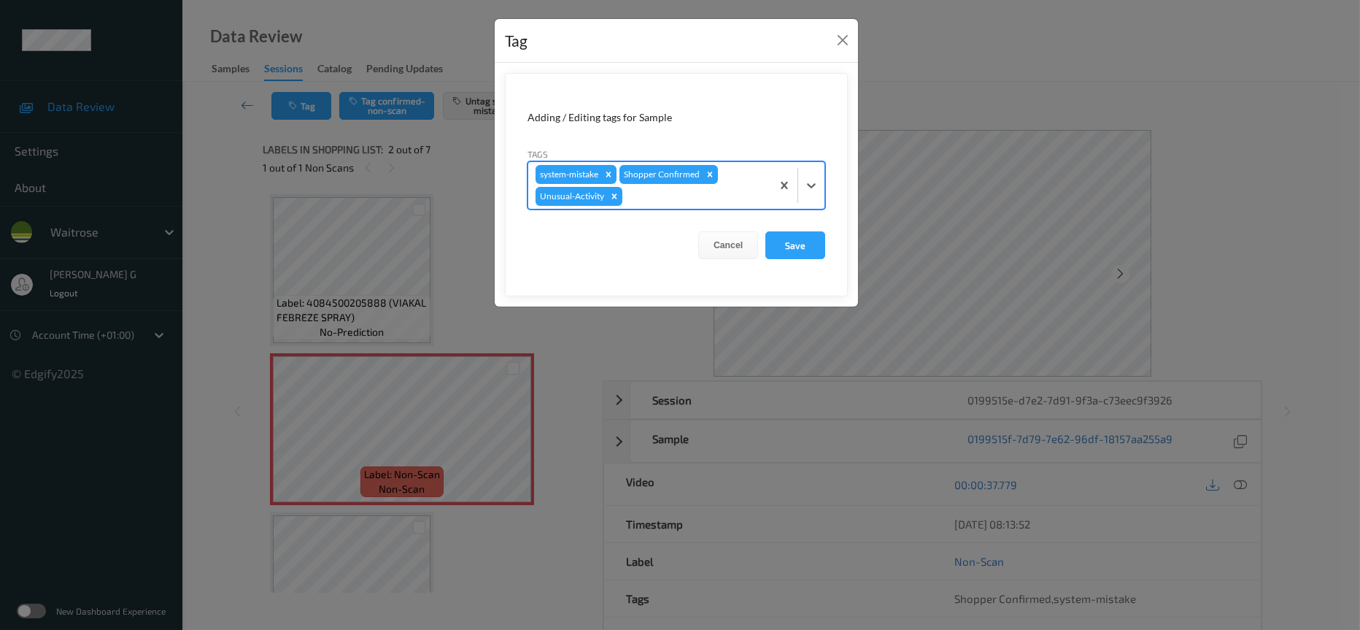
click at [716, 203] on div at bounding box center [694, 197] width 139 height 18
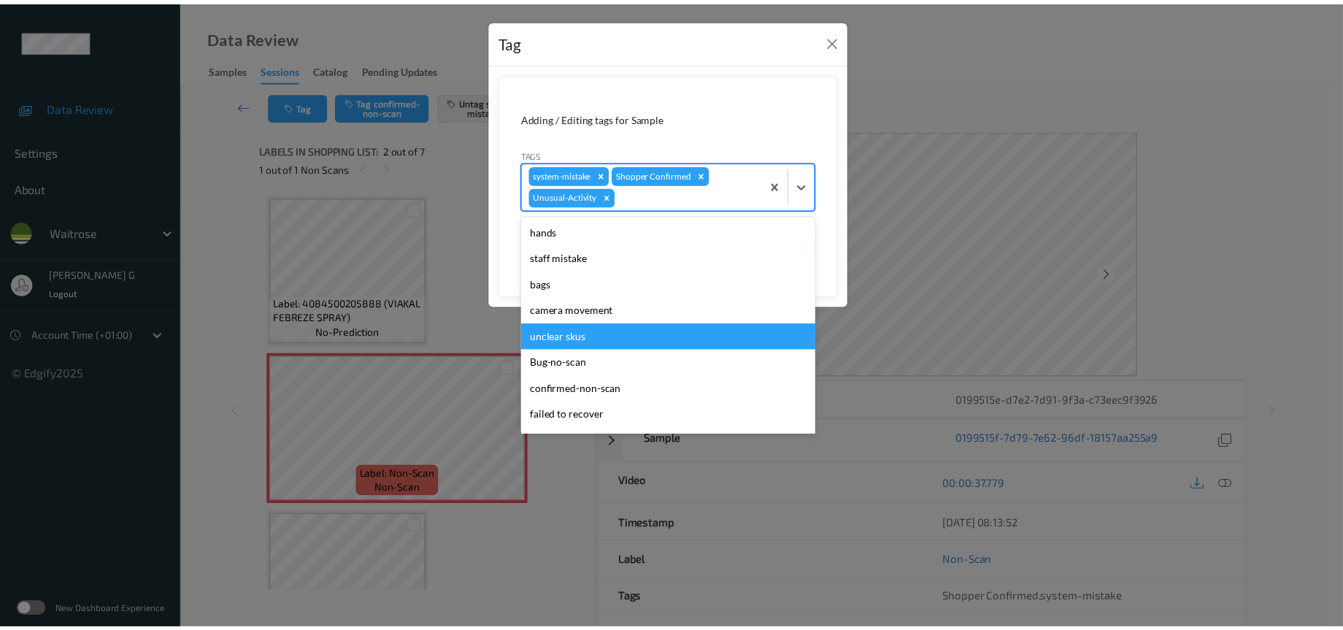
scroll to position [338, 0]
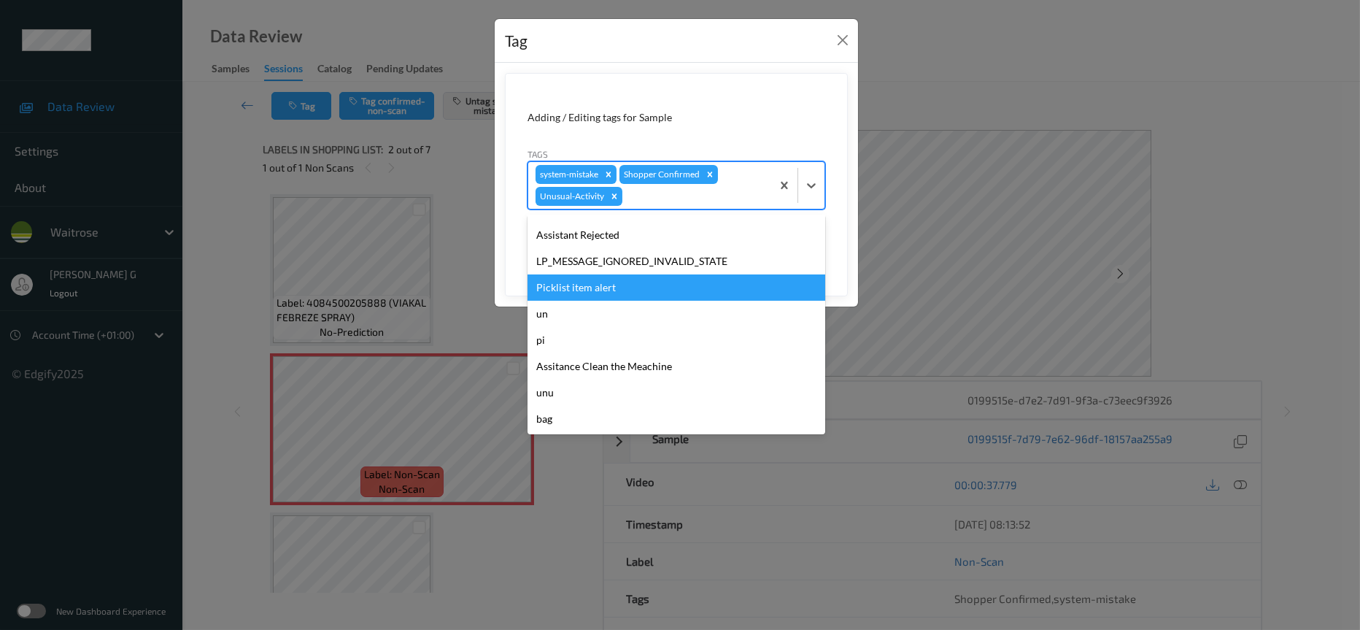
click at [579, 287] on div "Picklist item alert" at bounding box center [677, 287] width 298 height 26
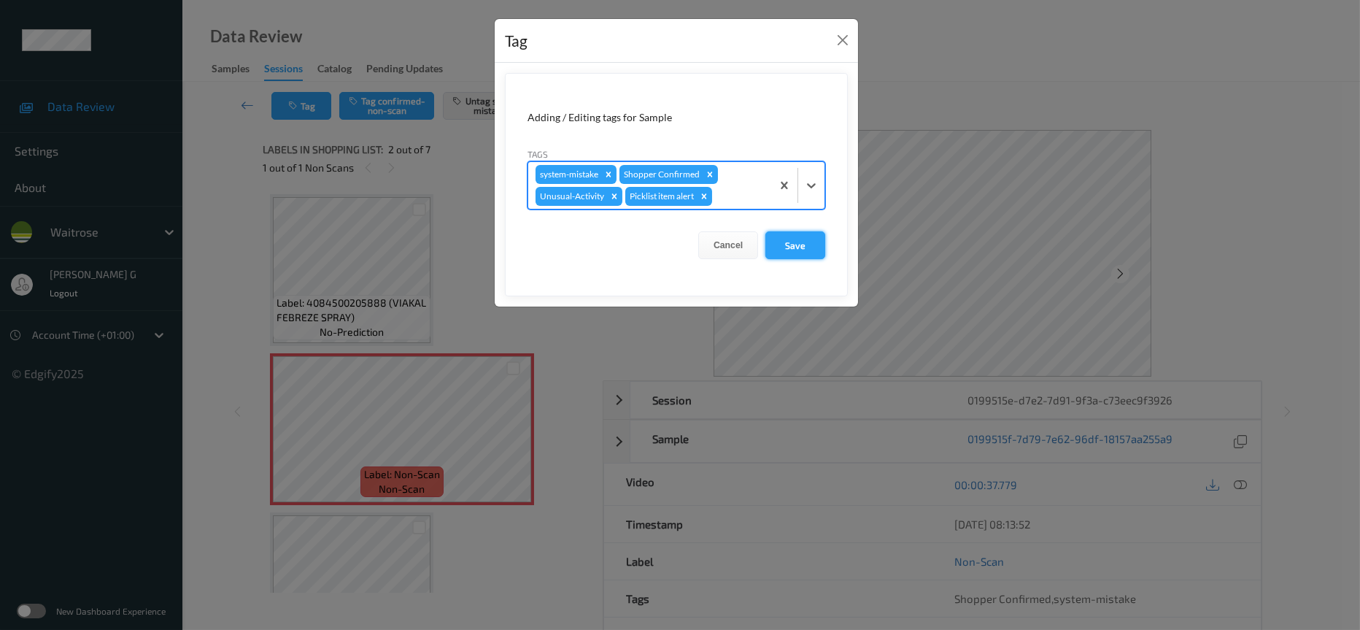
click at [788, 243] on button "Save" at bounding box center [795, 245] width 60 height 28
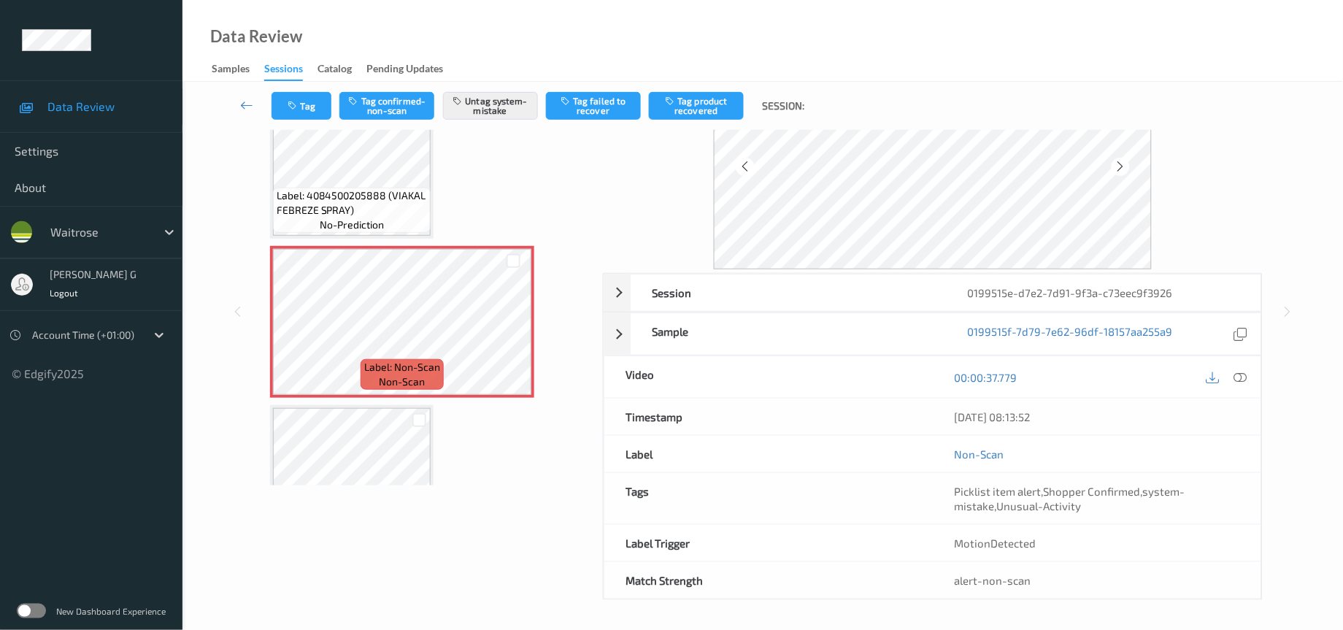
scroll to position [109, 0]
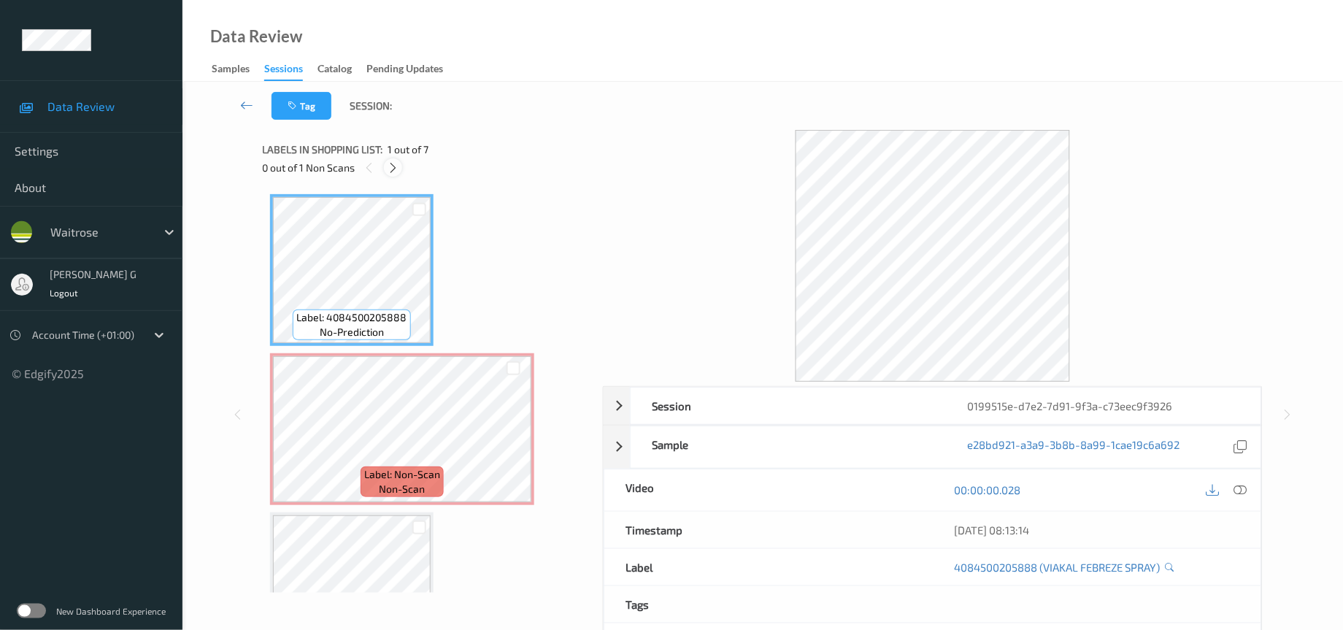
click at [390, 173] on icon at bounding box center [393, 167] width 12 height 13
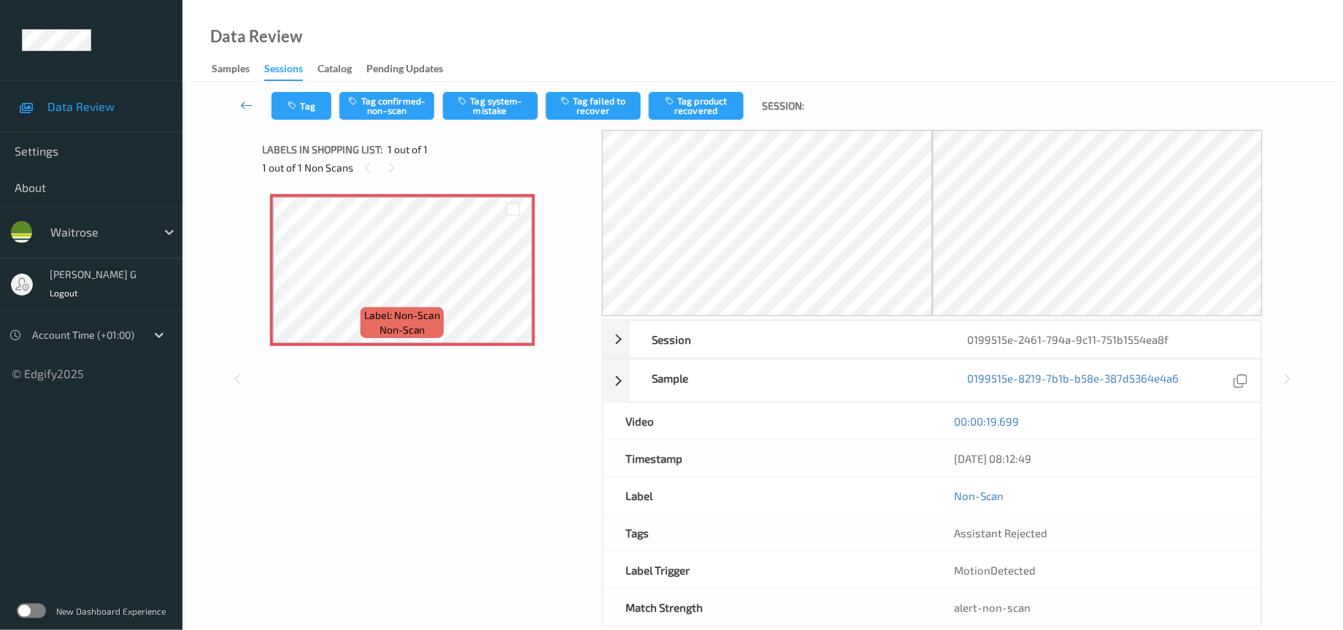
click at [398, 399] on div "Label: Non-Scan non-scan Label: Non-Scan non-scan" at bounding box center [428, 344] width 330 height 315
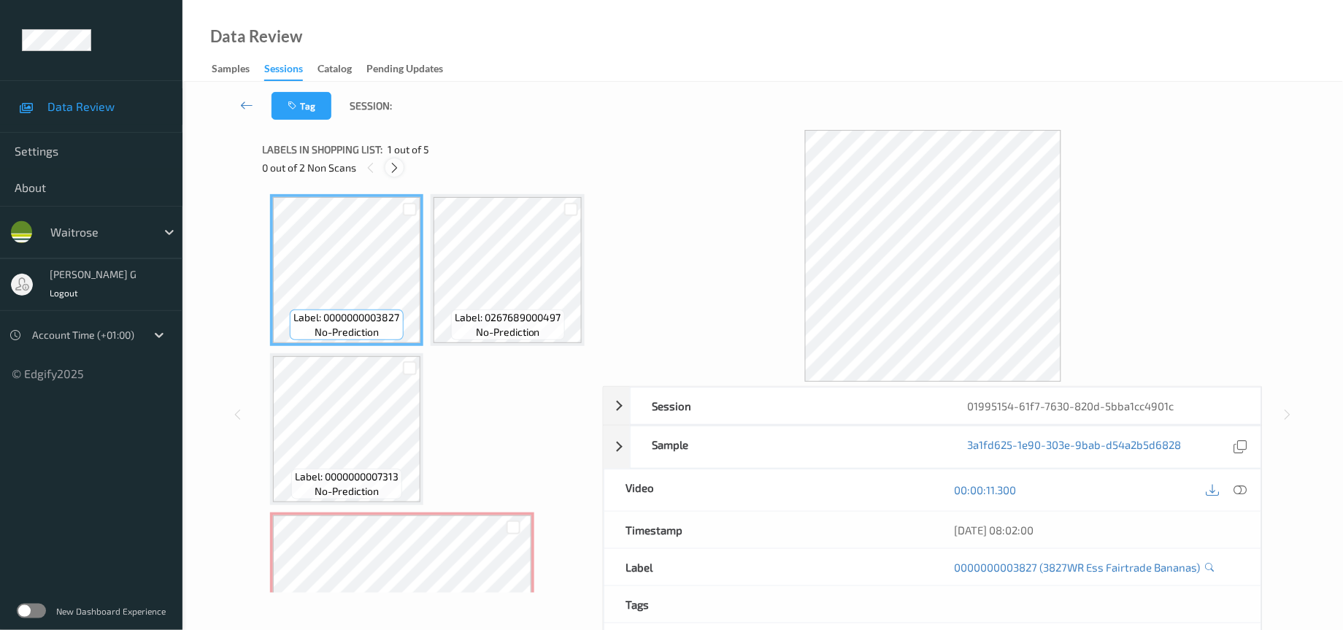
click at [392, 162] on icon at bounding box center [394, 167] width 12 height 13
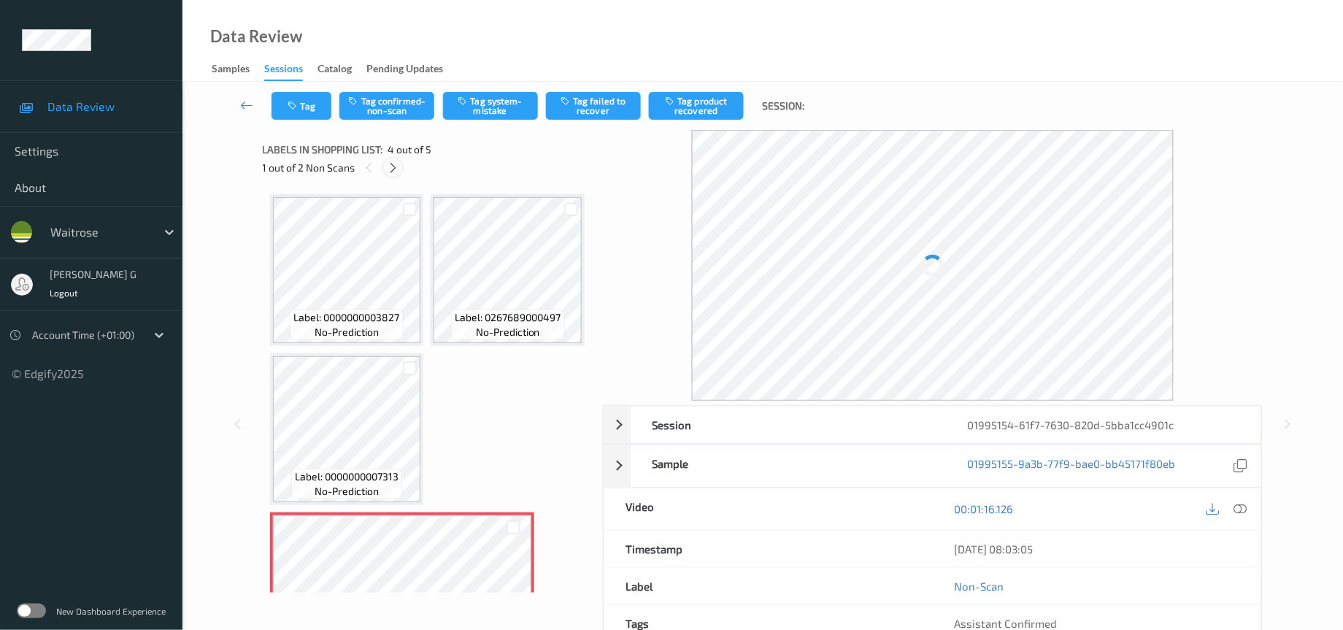
scroll to position [321, 0]
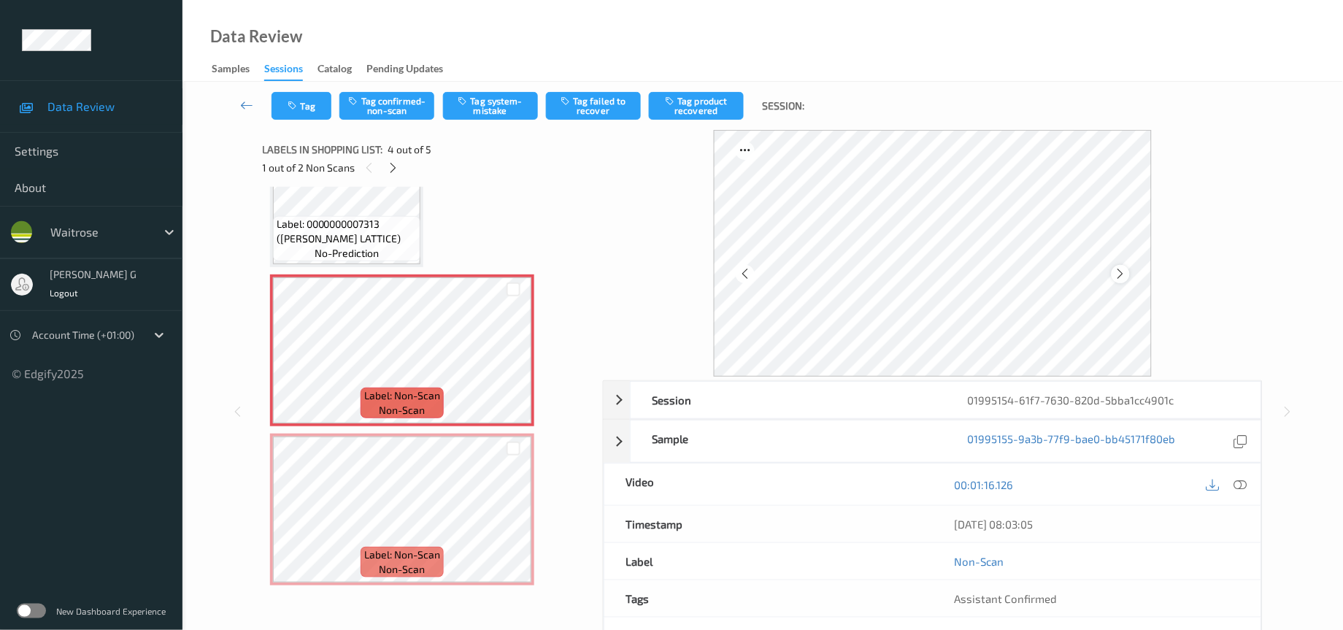
click at [1120, 274] on icon at bounding box center [1120, 273] width 12 height 13
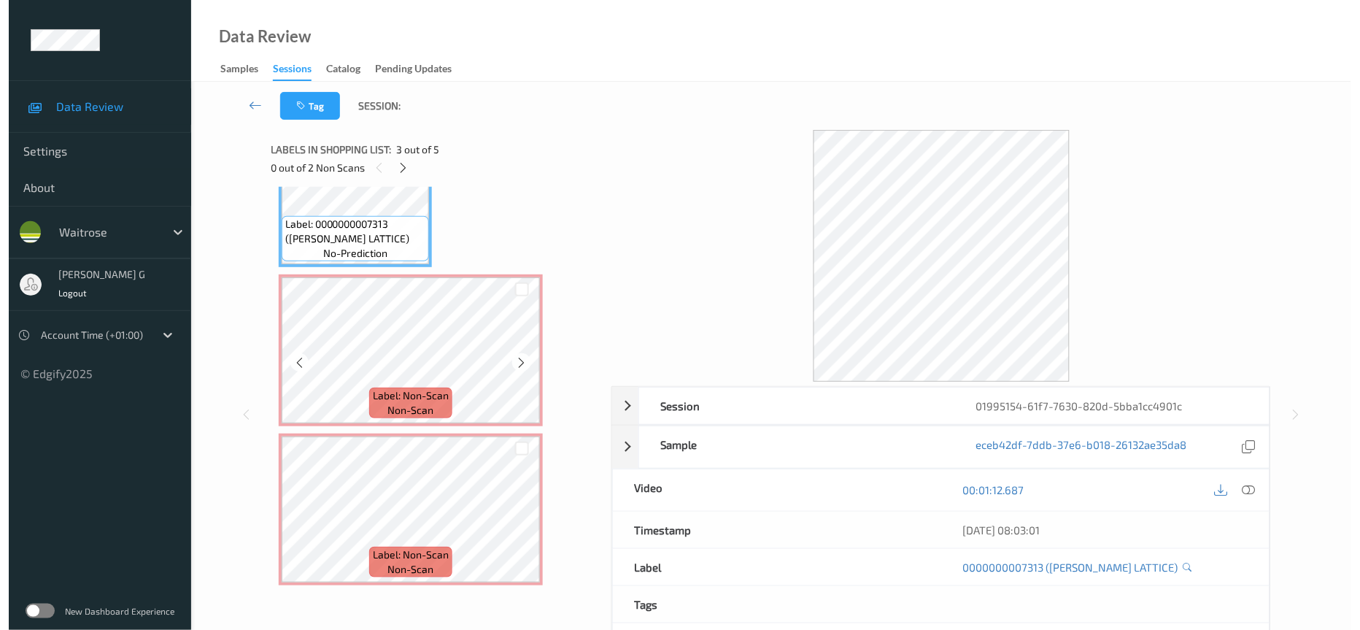
scroll to position [387, 0]
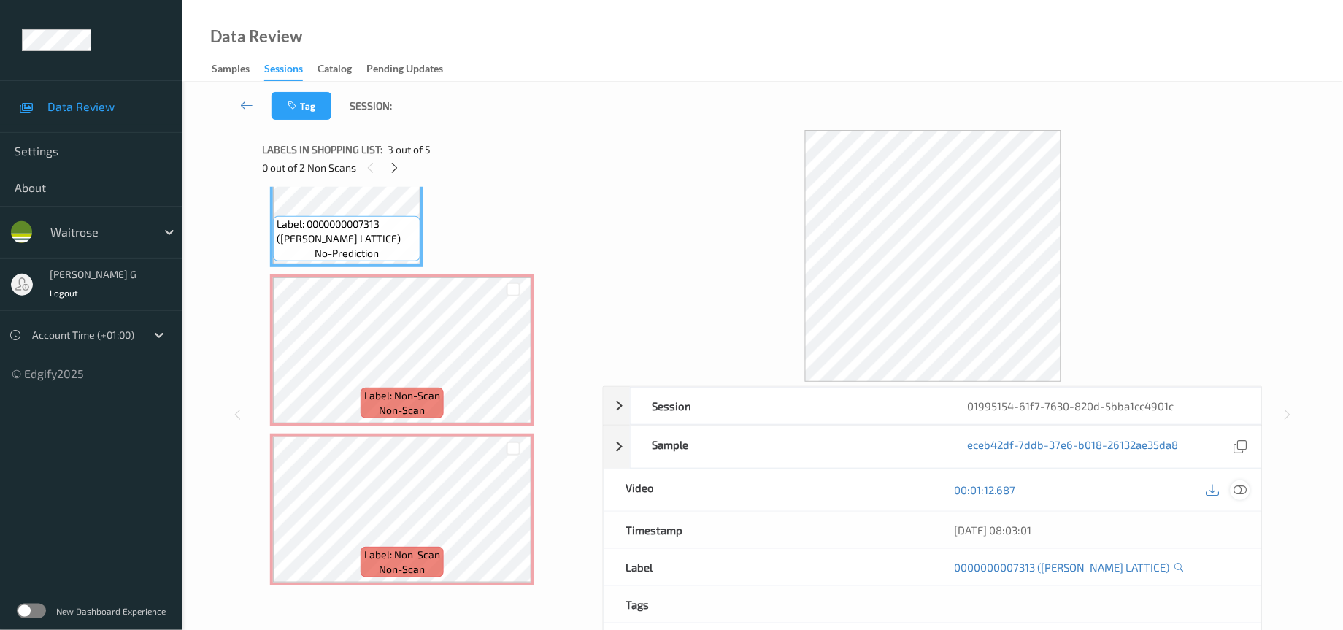
click at [1240, 492] on icon at bounding box center [1240, 489] width 13 height 13
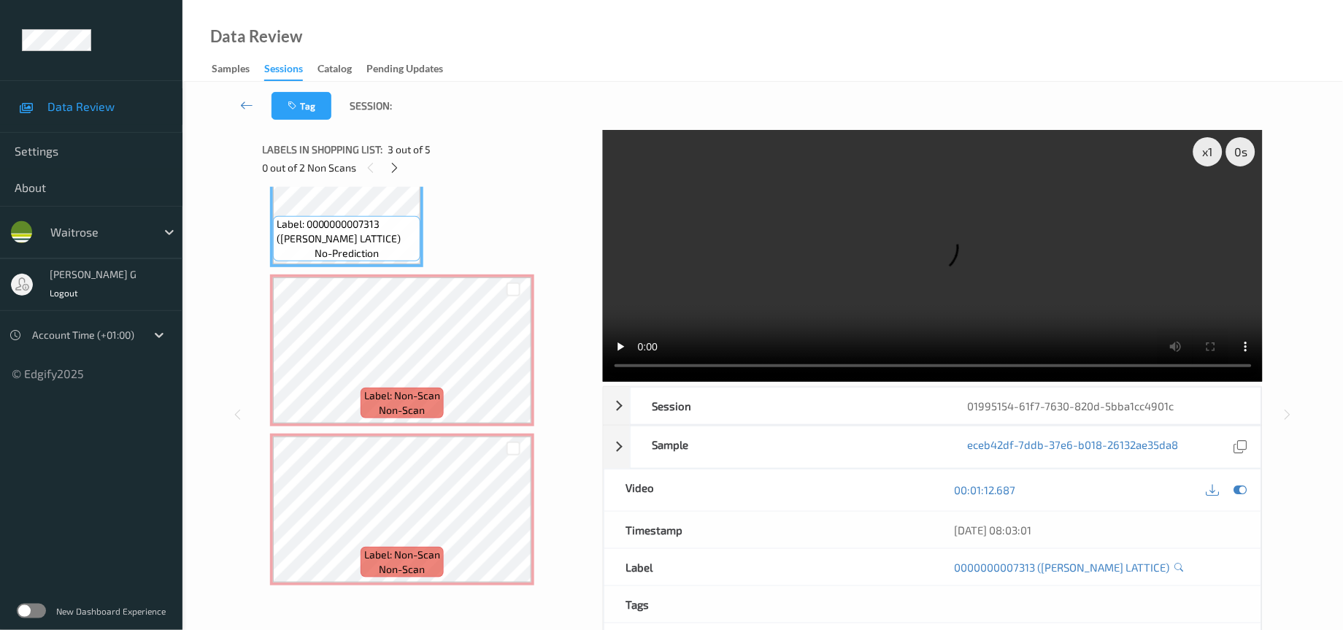
scroll to position [94, 0]
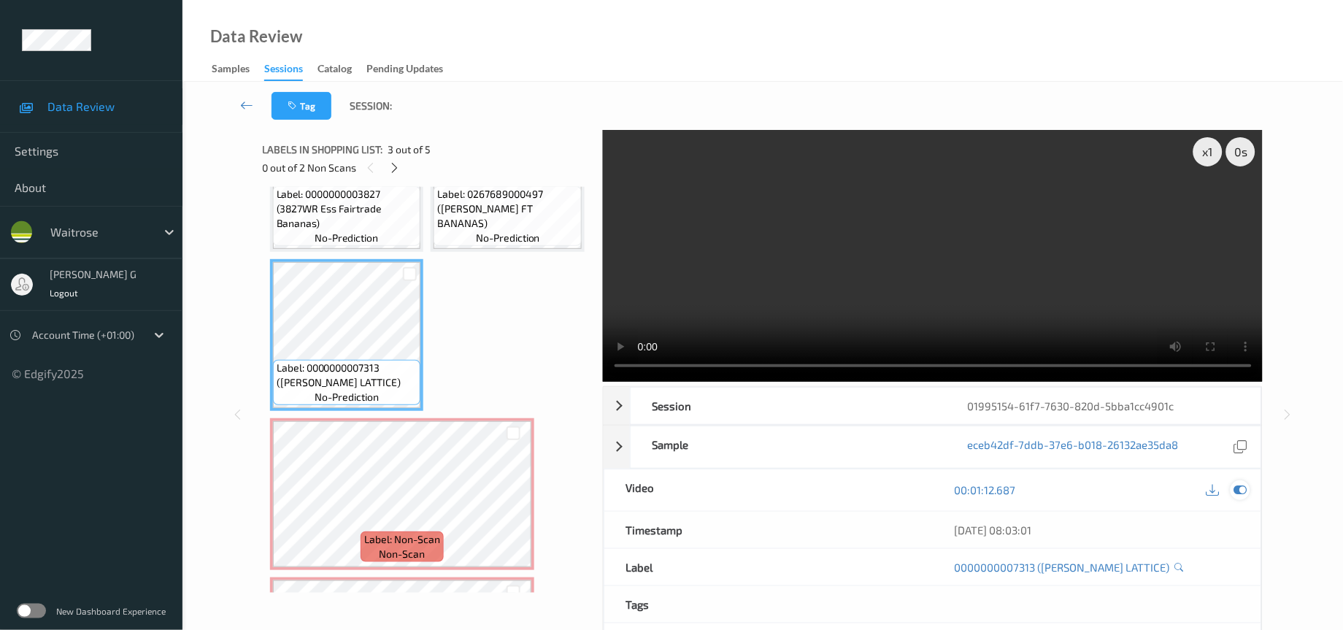
click at [1237, 493] on icon at bounding box center [1240, 489] width 13 height 13
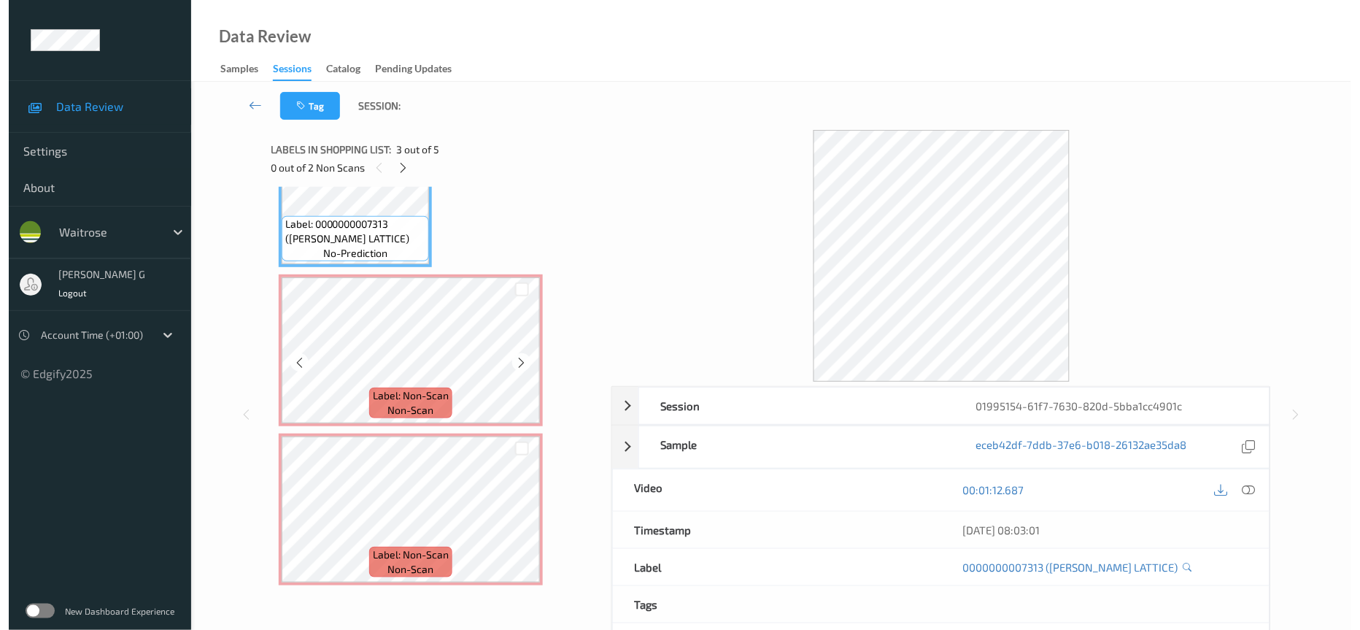
scroll to position [387, 0]
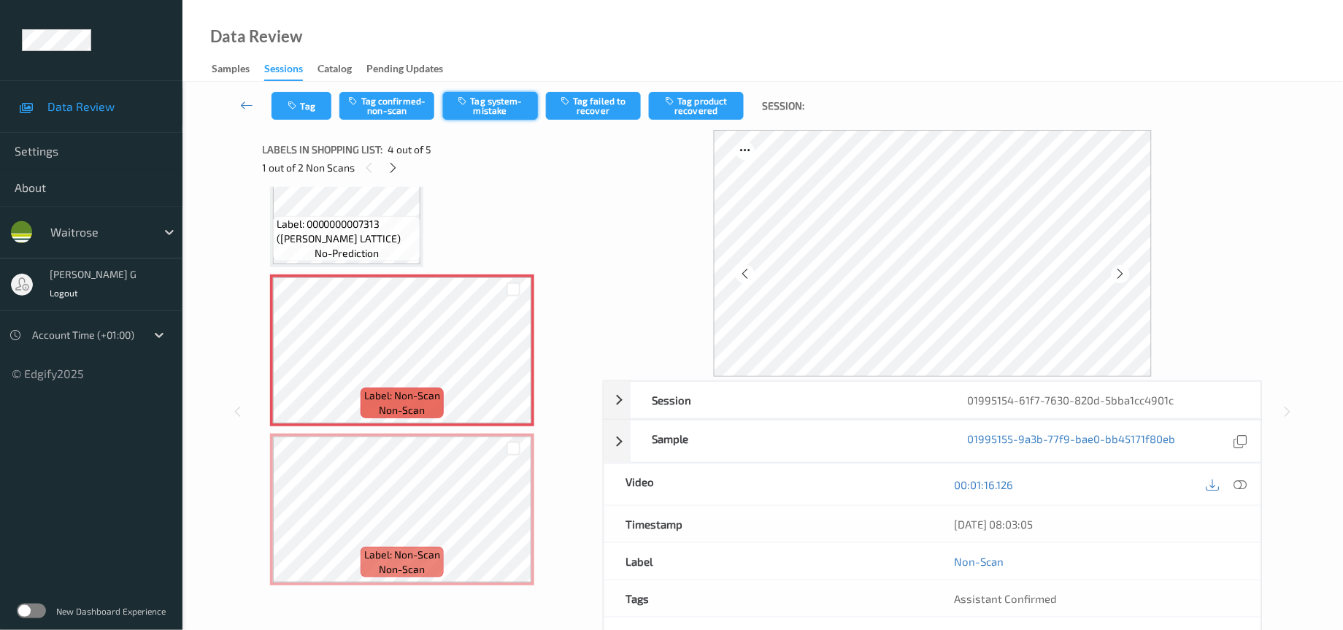
click at [491, 102] on button "Tag system-mistake" at bounding box center [490, 106] width 95 height 28
click at [282, 102] on button "Tag" at bounding box center [301, 106] width 60 height 28
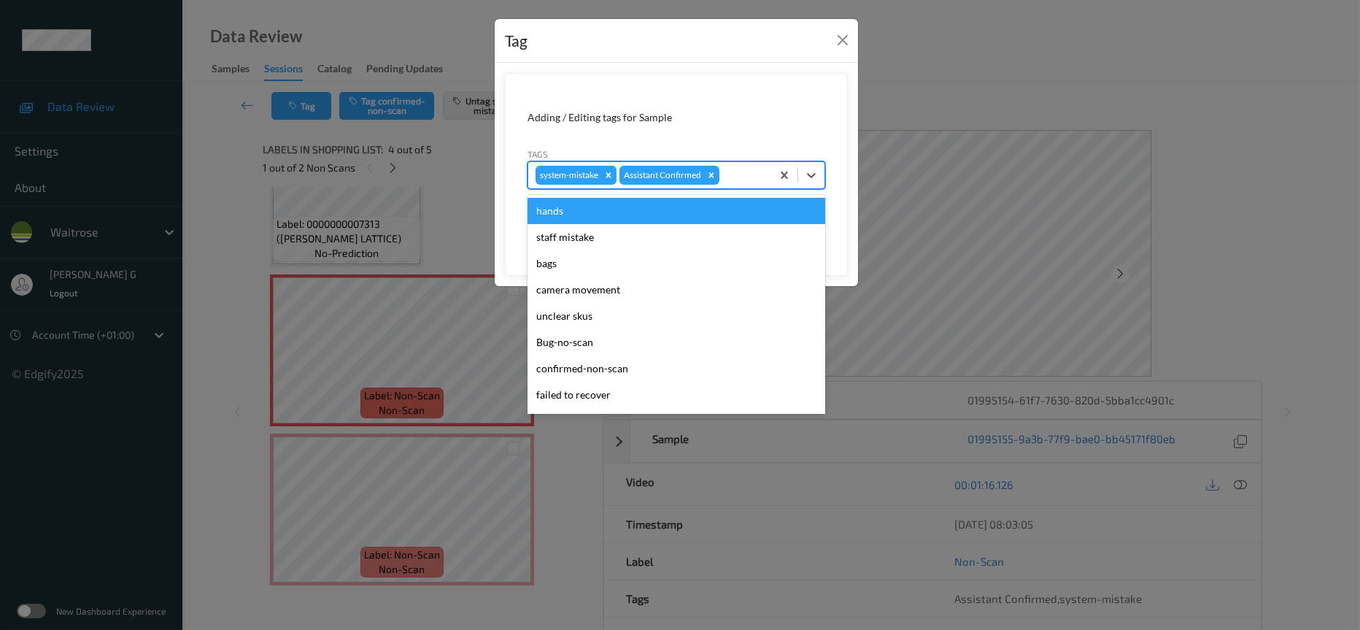
click at [745, 177] on div at bounding box center [743, 175] width 42 height 18
click at [745, 171] on div at bounding box center [743, 175] width 42 height 18
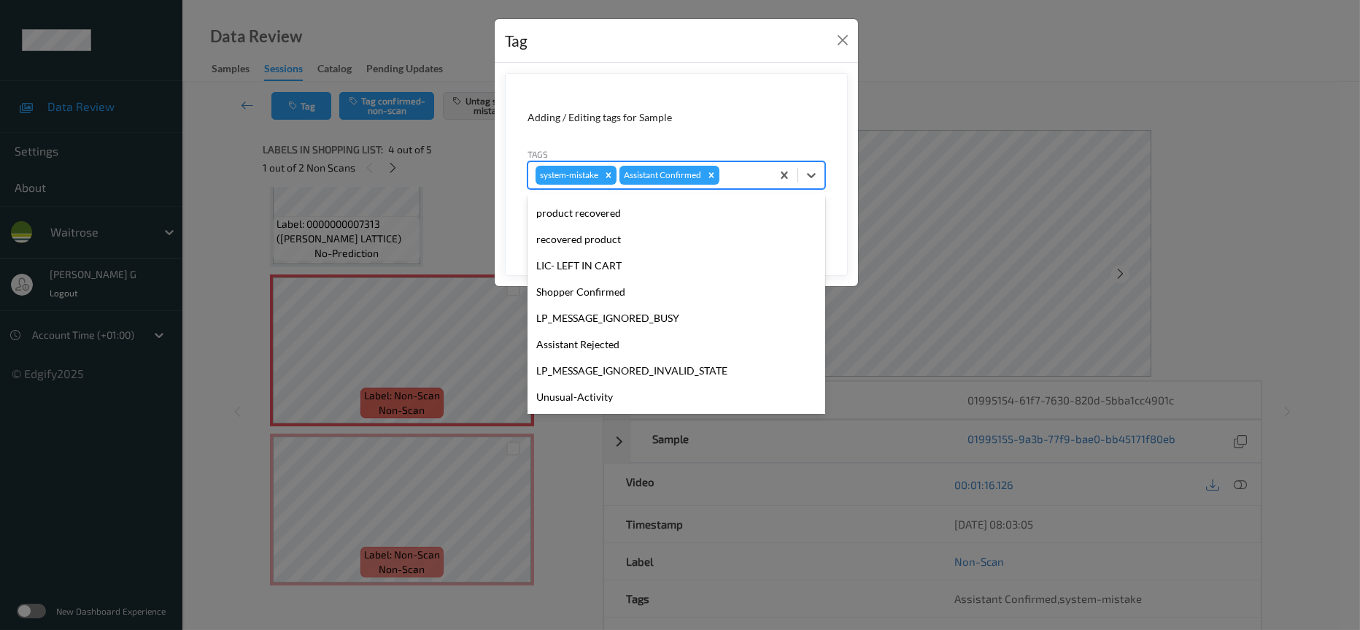
scroll to position [364, 0]
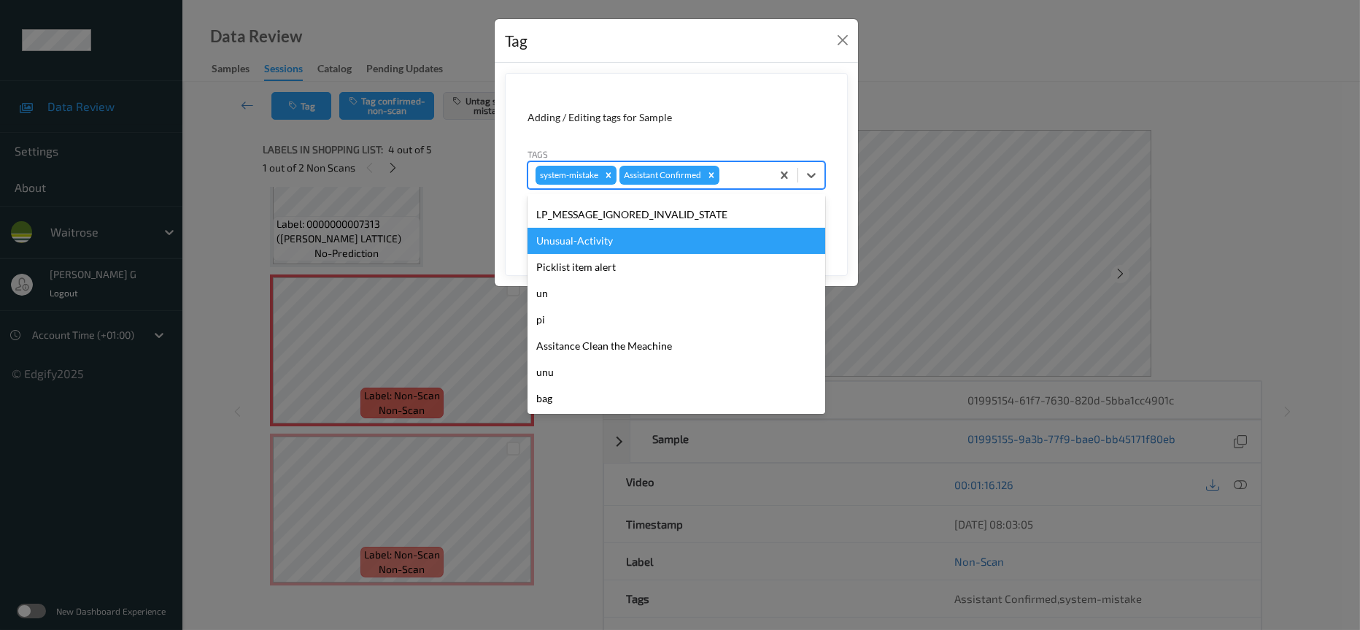
click at [595, 247] on div "Unusual-Activity" at bounding box center [677, 241] width 298 height 26
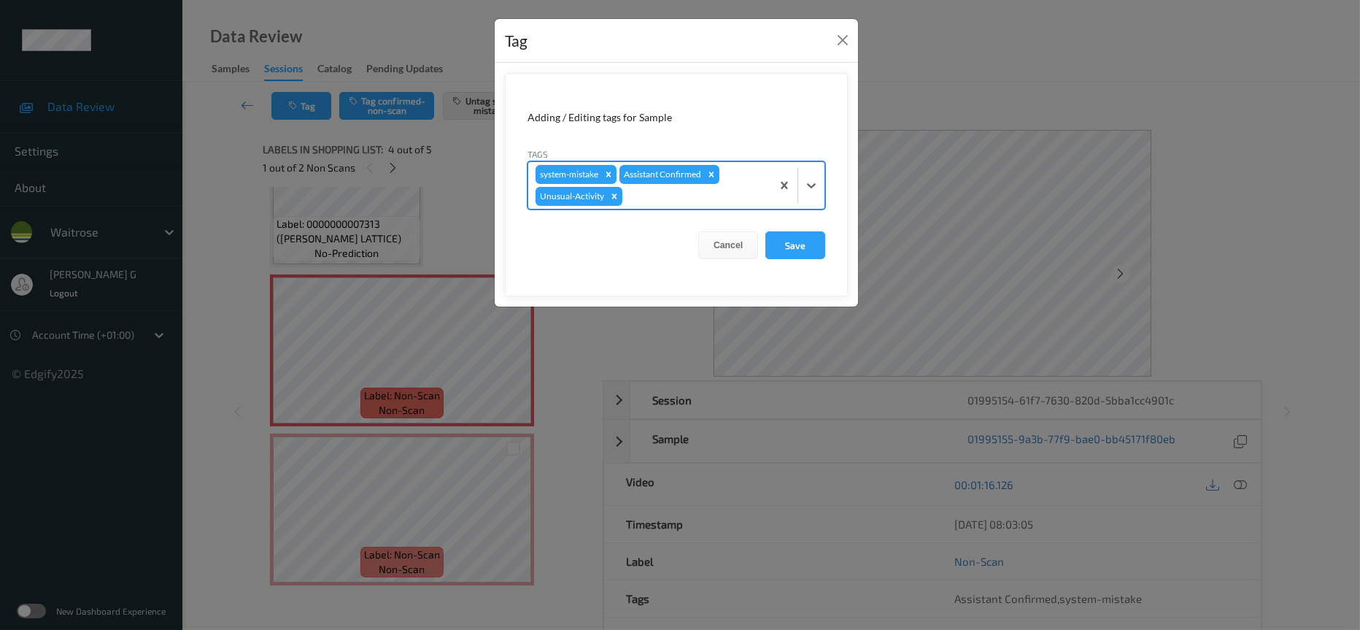
click at [740, 194] on div at bounding box center [694, 197] width 139 height 18
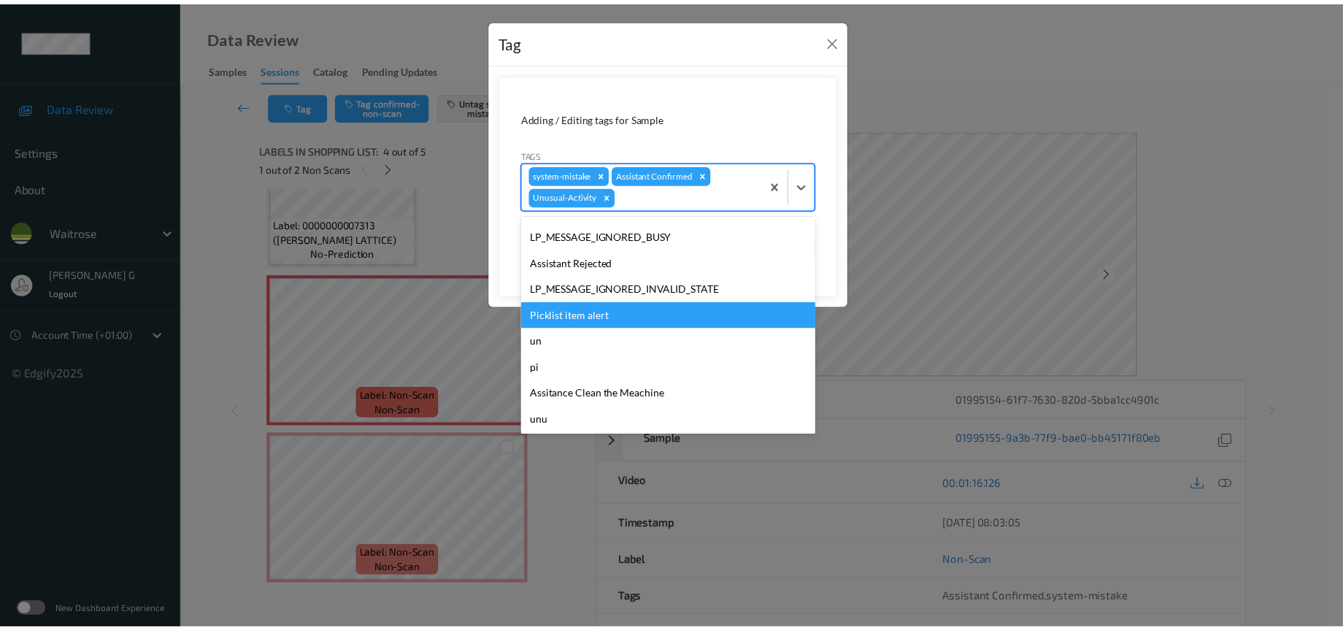
scroll to position [338, 0]
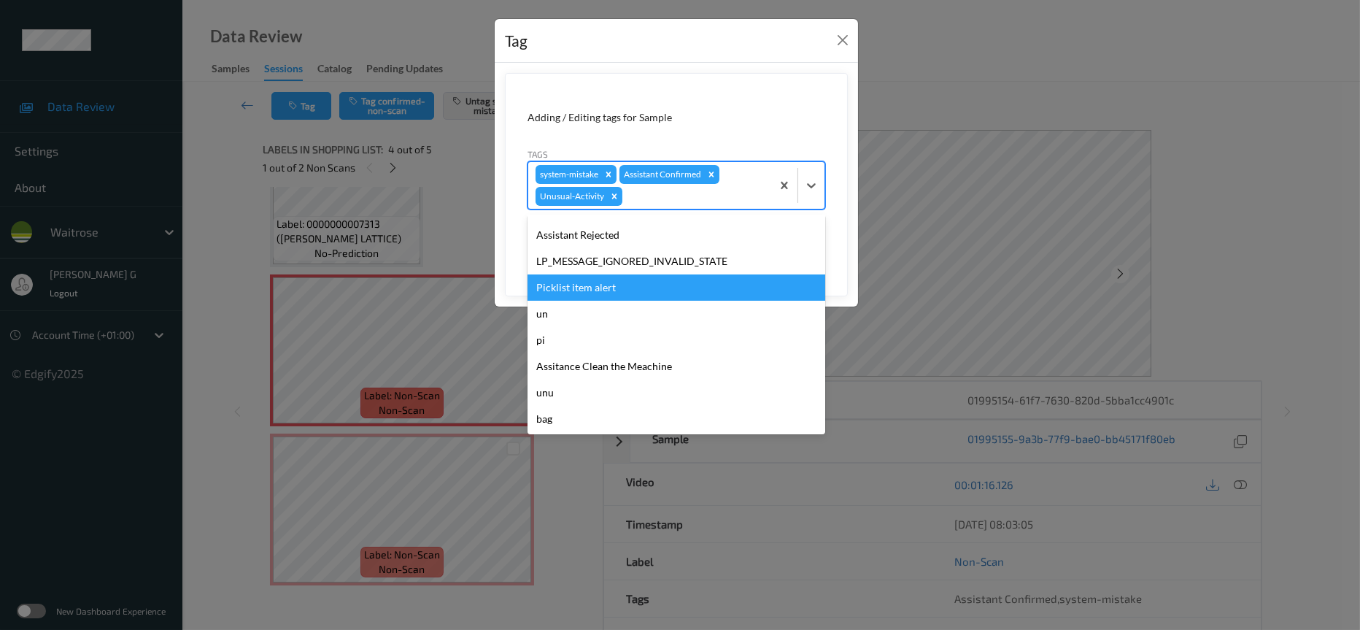
click at [581, 287] on div "Picklist item alert" at bounding box center [677, 287] width 298 height 26
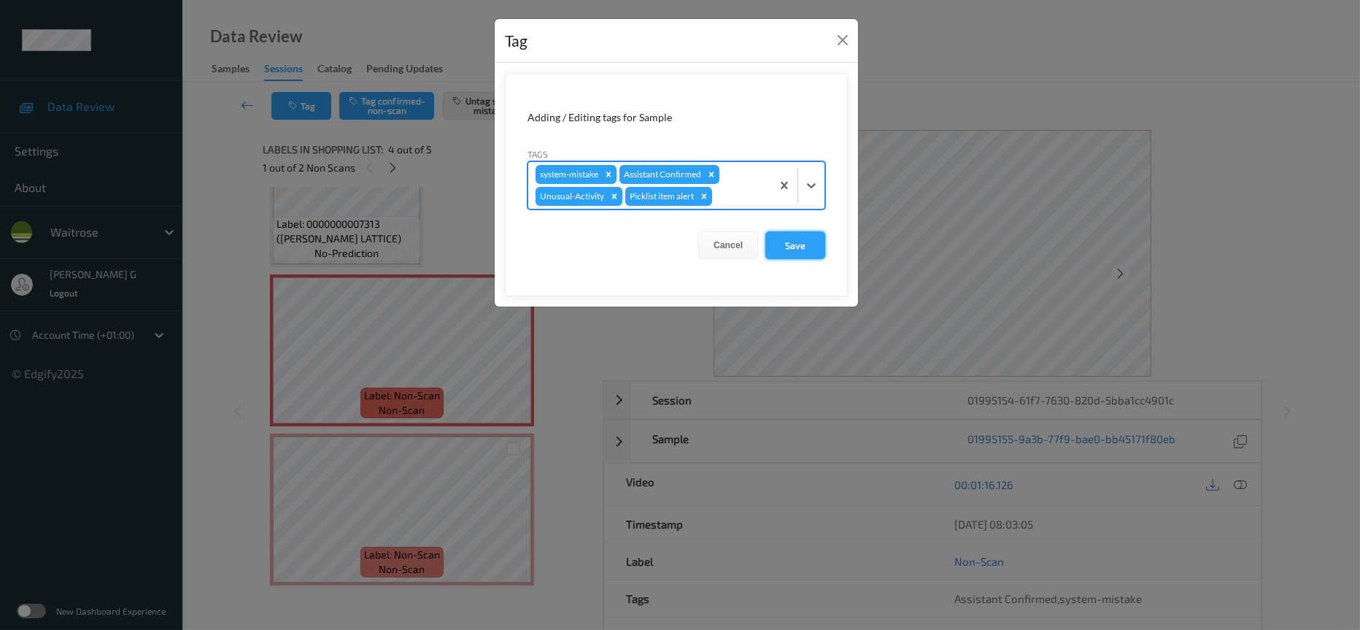
click at [784, 244] on button "Save" at bounding box center [795, 245] width 60 height 28
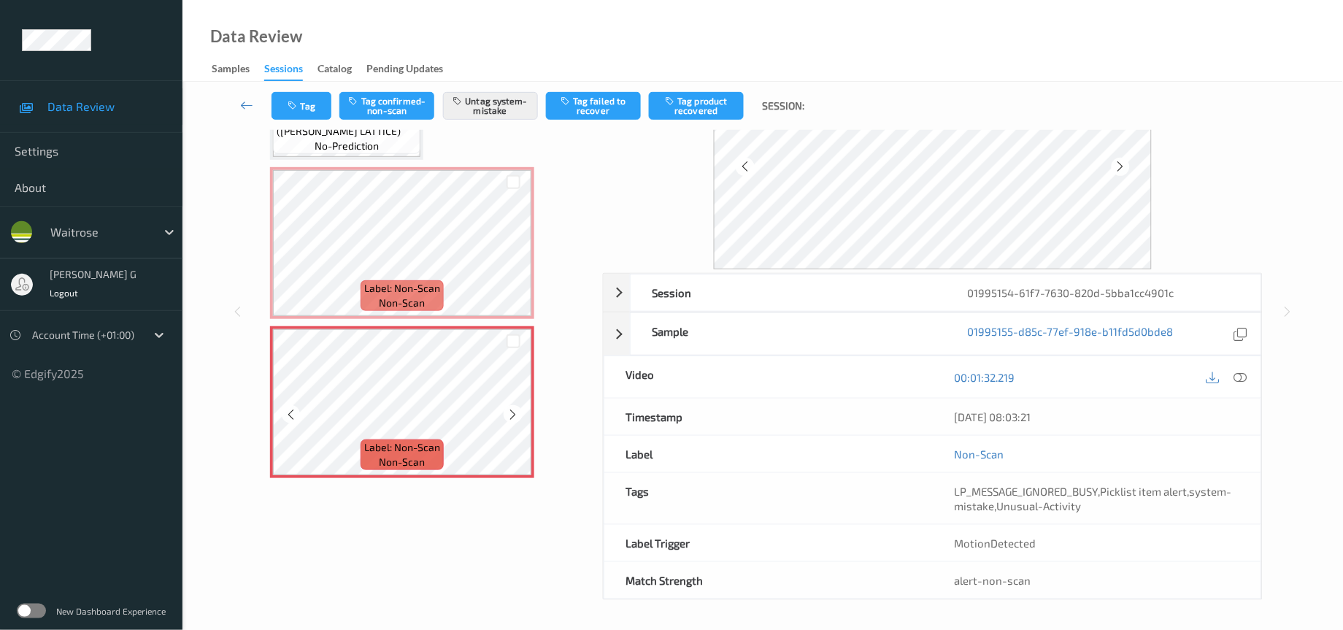
scroll to position [277, 0]
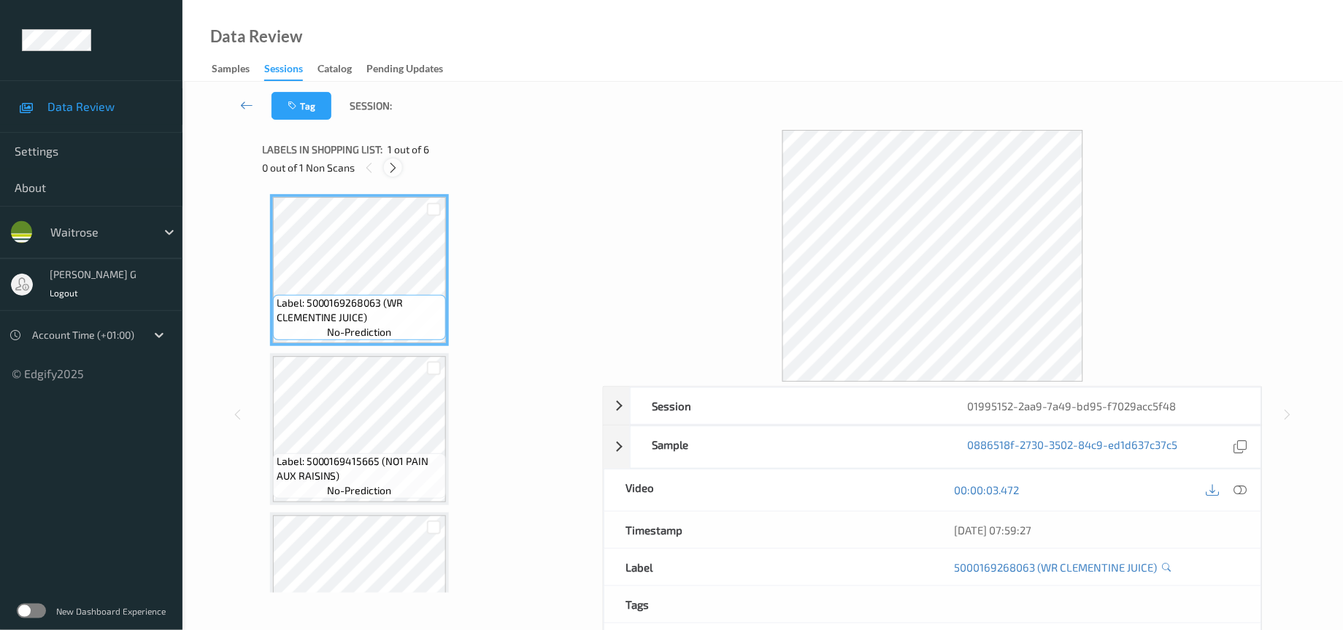
click at [390, 168] on icon at bounding box center [393, 167] width 12 height 13
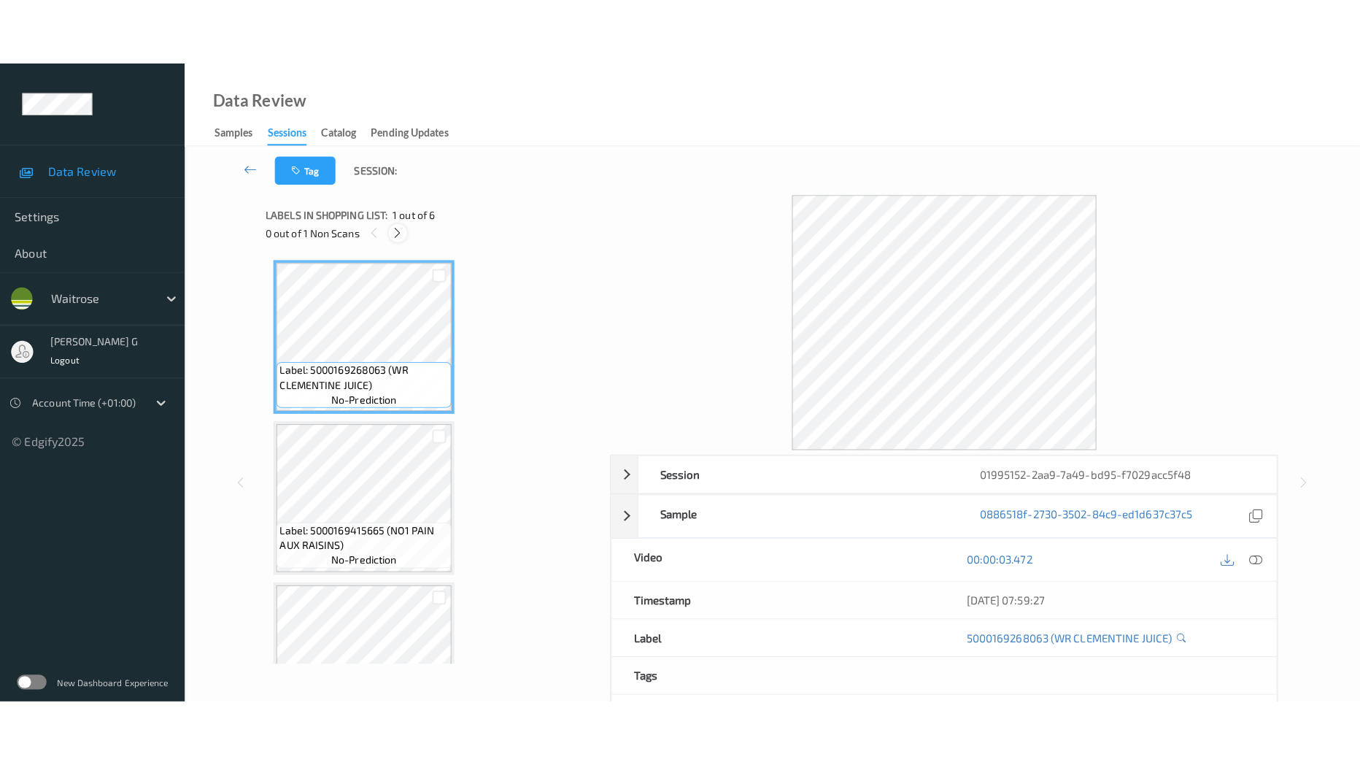
scroll to position [544, 0]
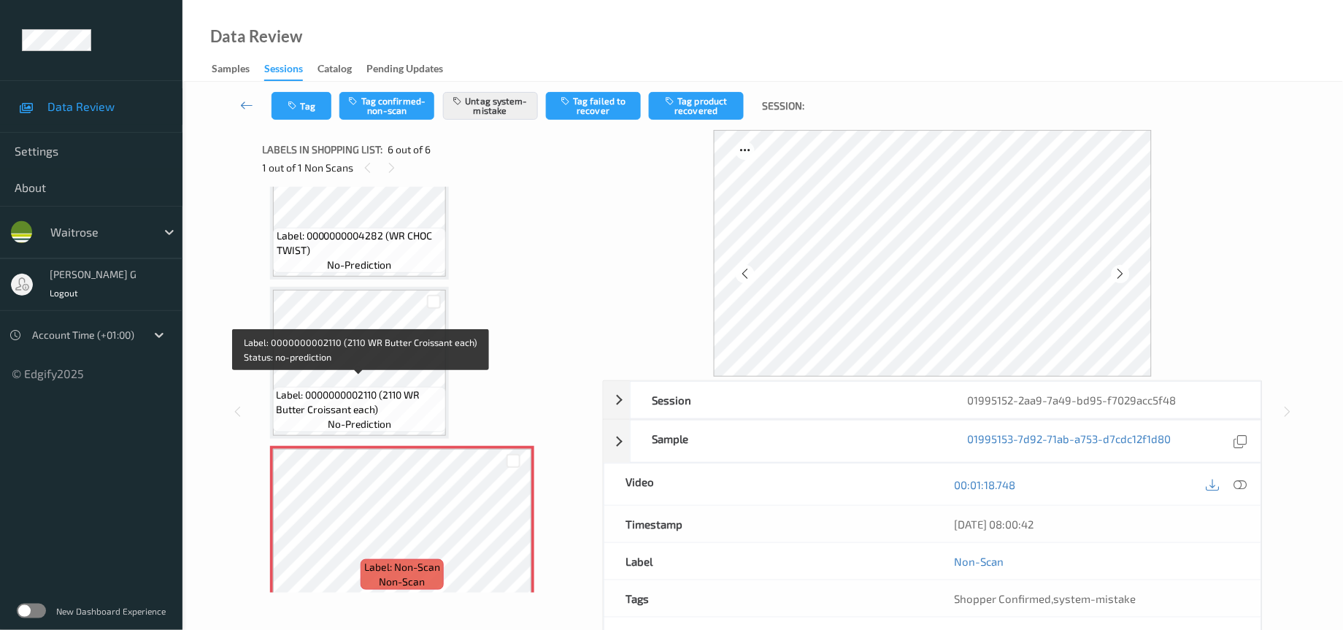
click at [282, 387] on span "Label: 0000000002110 (2110 WR Butter Croissant each)" at bounding box center [360, 401] width 166 height 29
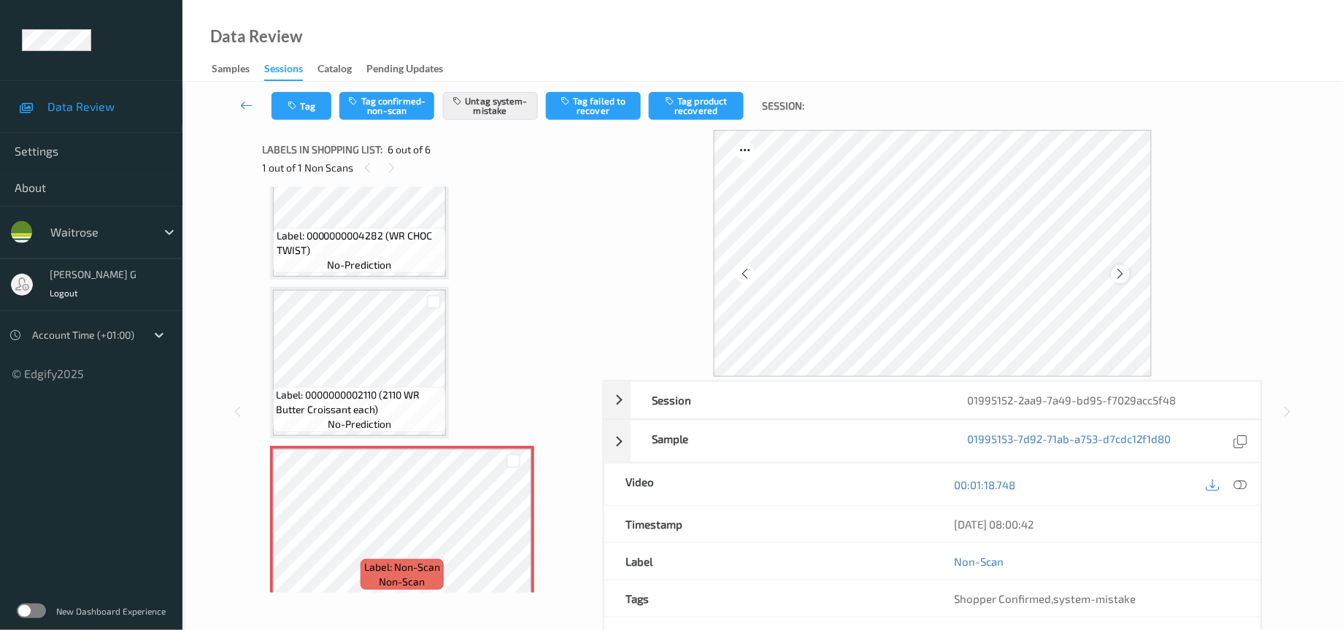
click at [1121, 271] on icon at bounding box center [1120, 273] width 12 height 13
click at [1243, 482] on icon at bounding box center [1240, 484] width 13 height 13
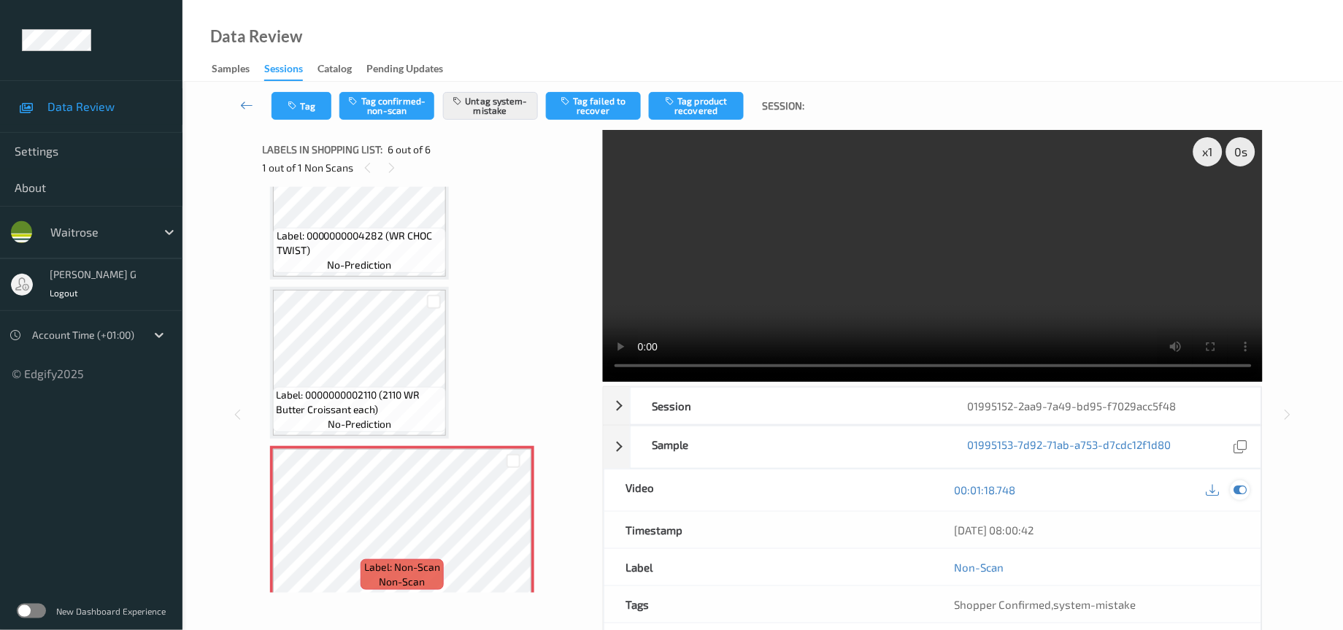
click at [1246, 488] on icon at bounding box center [1240, 489] width 13 height 13
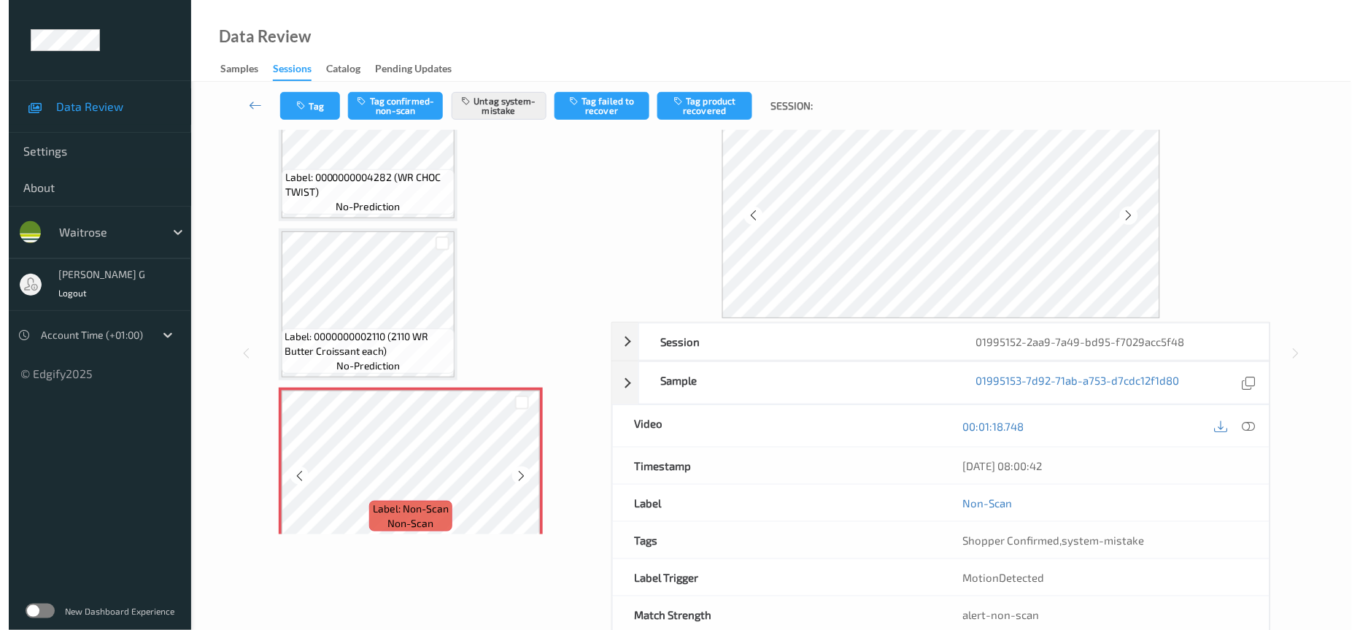
scroll to position [96, 0]
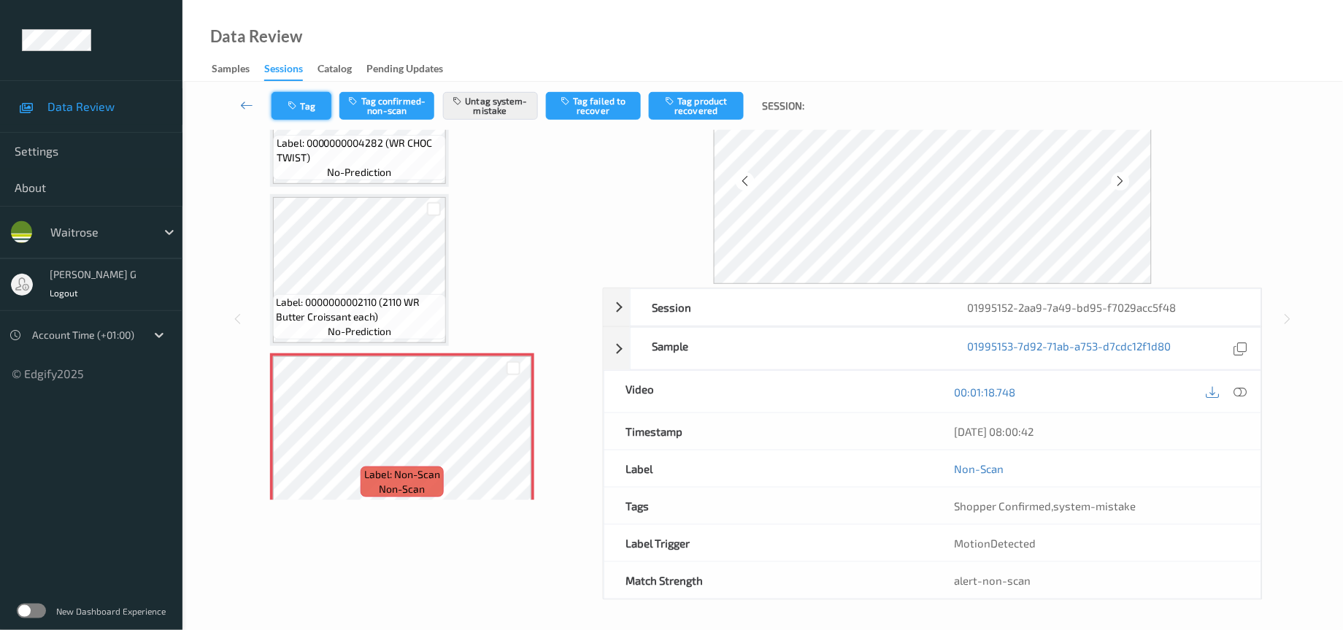
click at [319, 109] on button "Tag" at bounding box center [301, 106] width 60 height 28
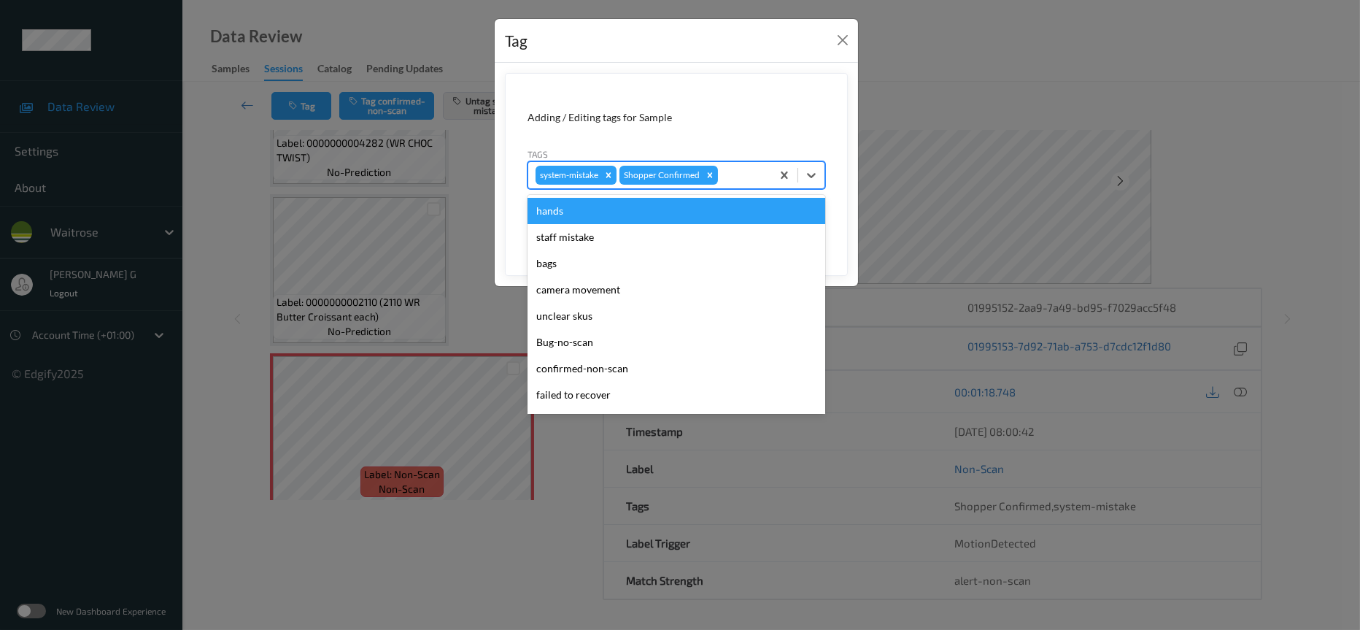
click at [754, 183] on div at bounding box center [742, 175] width 43 height 18
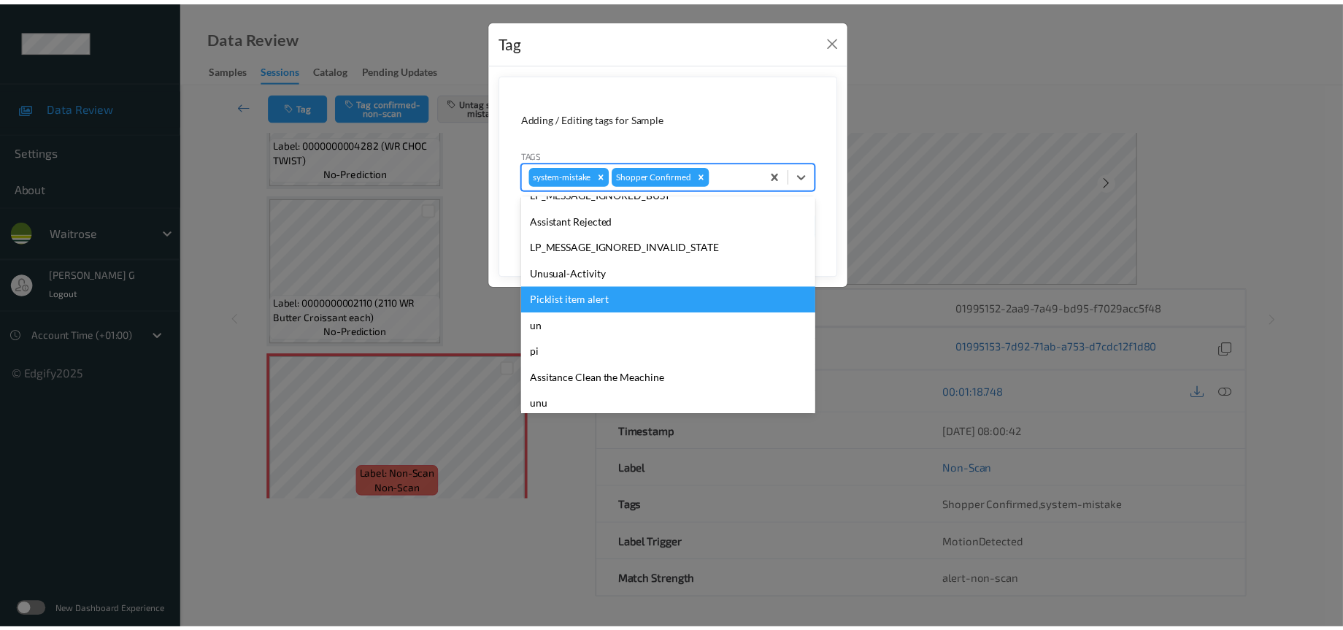
scroll to position [364, 0]
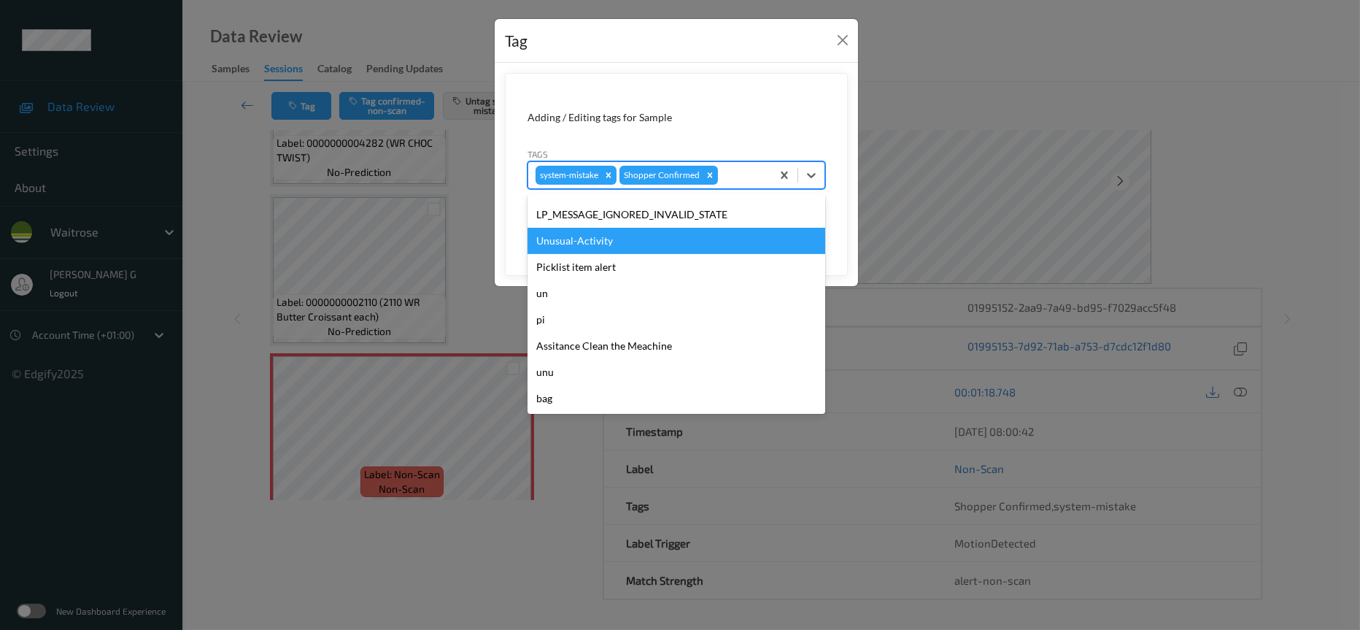
click at [587, 236] on div "Unusual-Activity" at bounding box center [677, 241] width 298 height 26
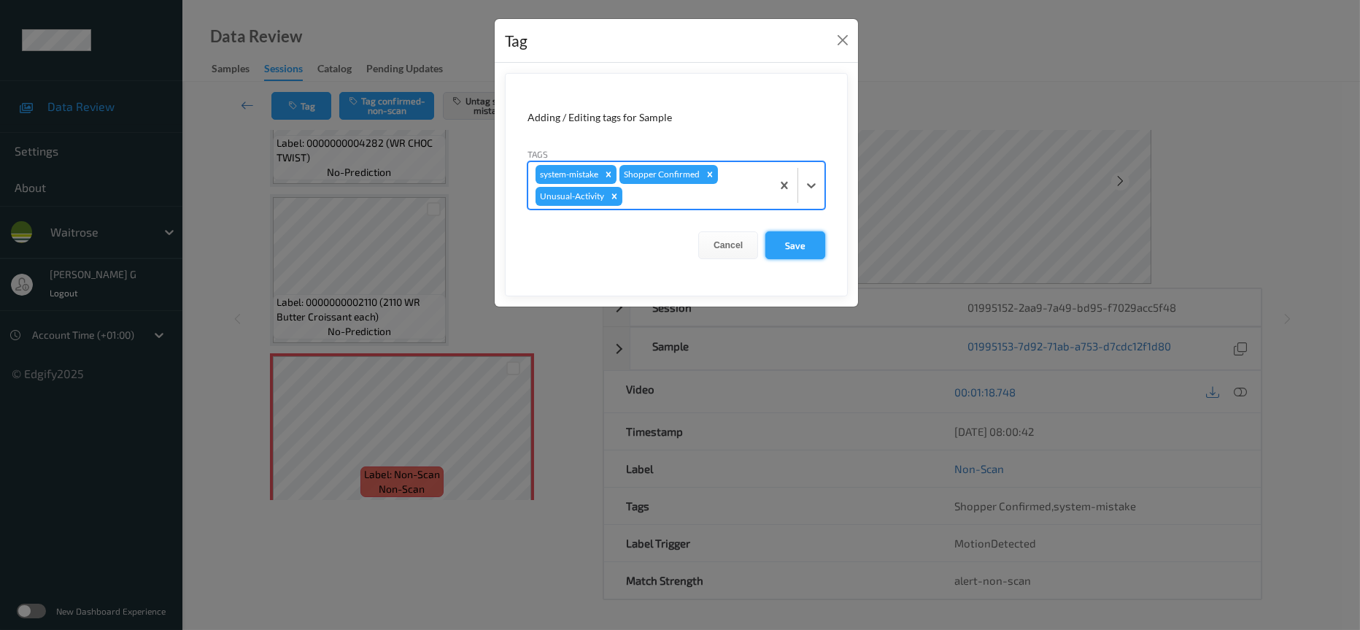
click at [784, 247] on button "Save" at bounding box center [795, 245] width 60 height 28
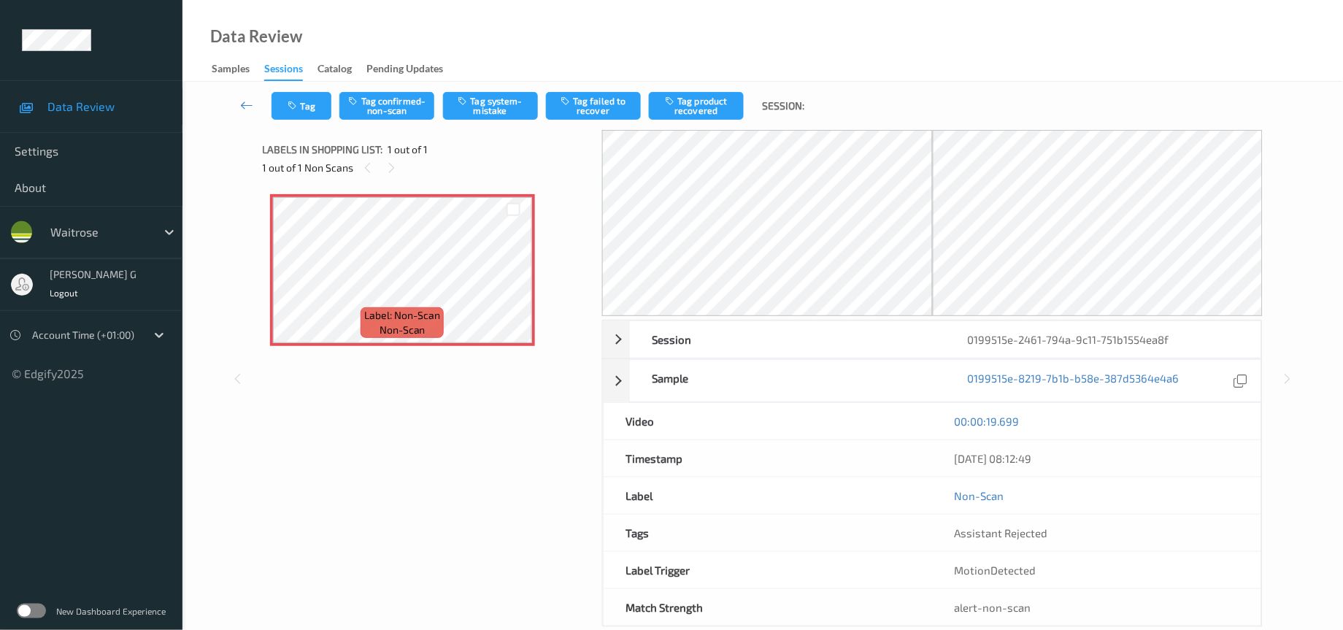
click at [452, 449] on div "Label: Non-Scan non-scan Label: Non-Scan non-scan" at bounding box center [428, 344] width 330 height 315
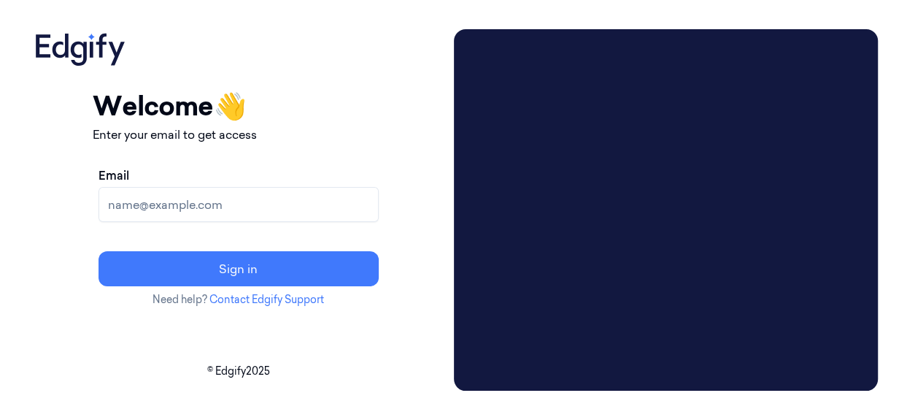
drag, startPoint x: 0, startPoint y: 0, endPoint x: 228, endPoint y: 189, distance: 295.9
click at [228, 189] on input "Email" at bounding box center [239, 204] width 280 height 35
type input "[PERSON_NAME][EMAIL_ADDRESS][DOMAIN_NAME]"
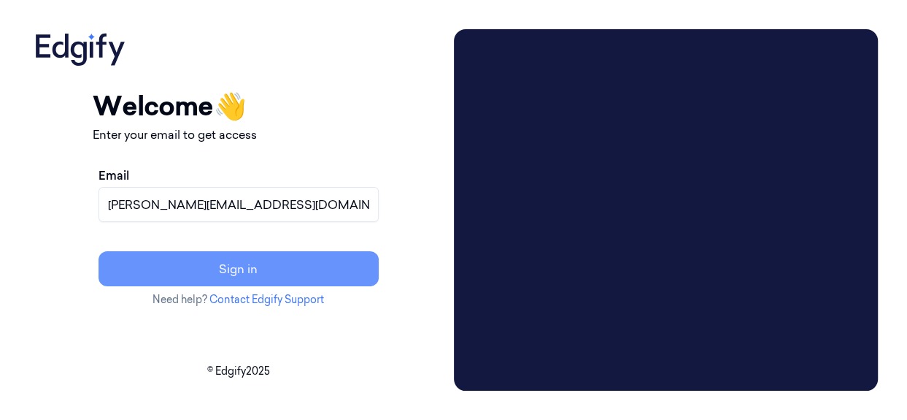
click at [247, 263] on button "Sign in" at bounding box center [239, 268] width 280 height 35
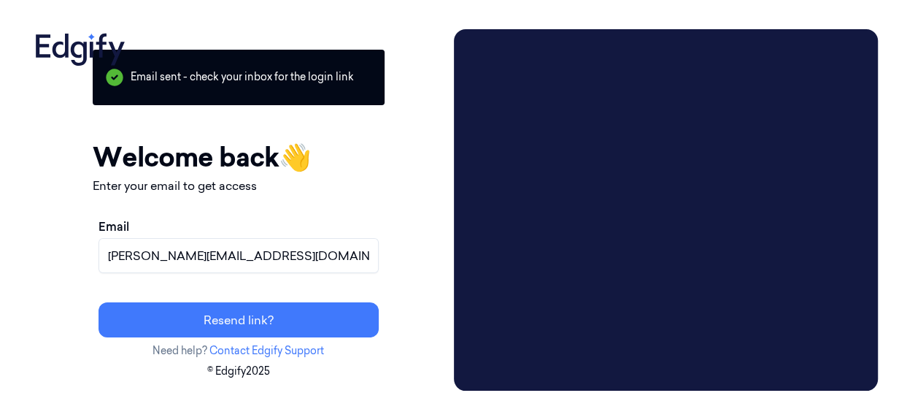
click at [385, 202] on div "Your session expired - please log in again Email sent - check your inbox for th…" at bounding box center [239, 189] width 292 height 308
